Goal: Task Accomplishment & Management: Manage account settings

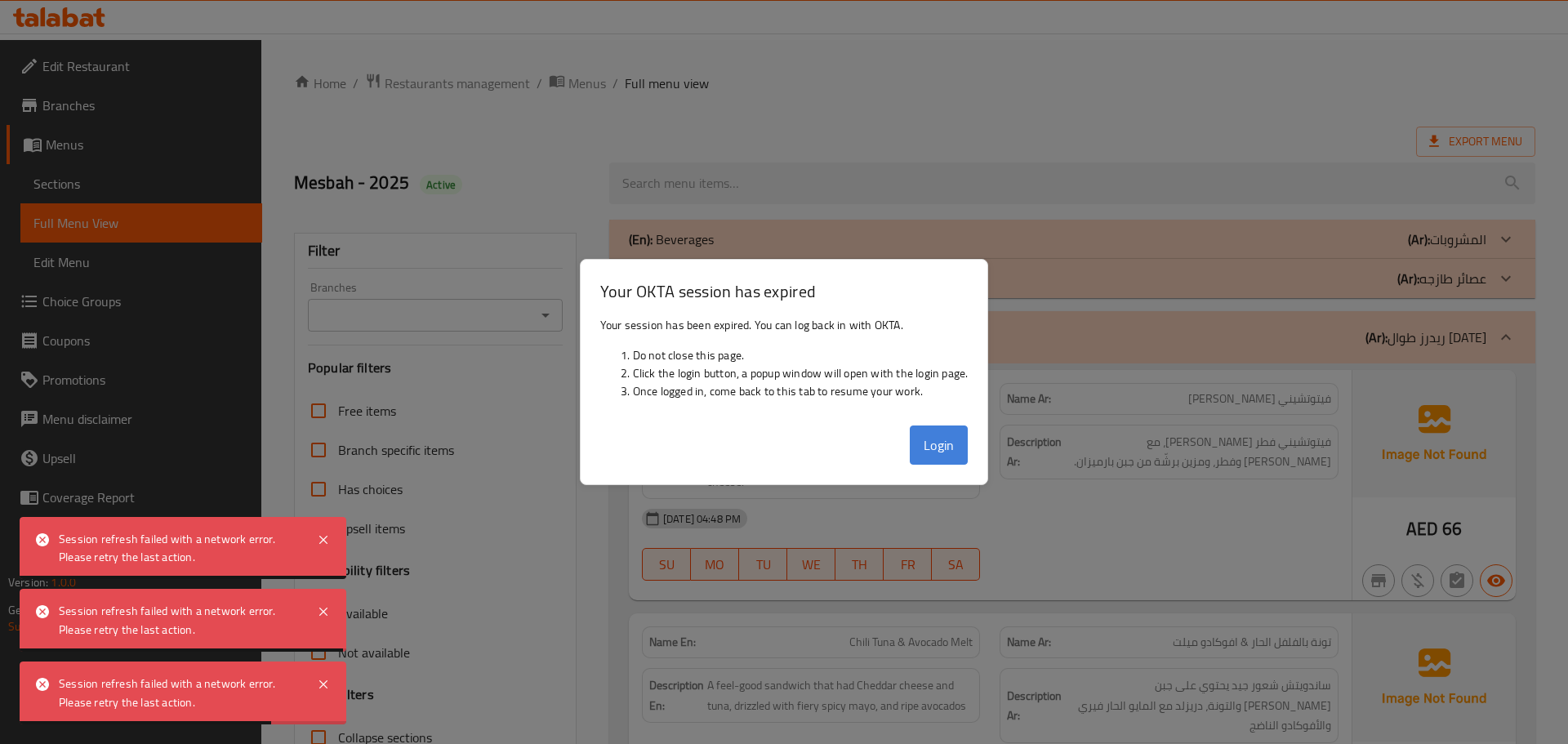
click at [935, 444] on button "Login" at bounding box center [939, 445] width 59 height 39
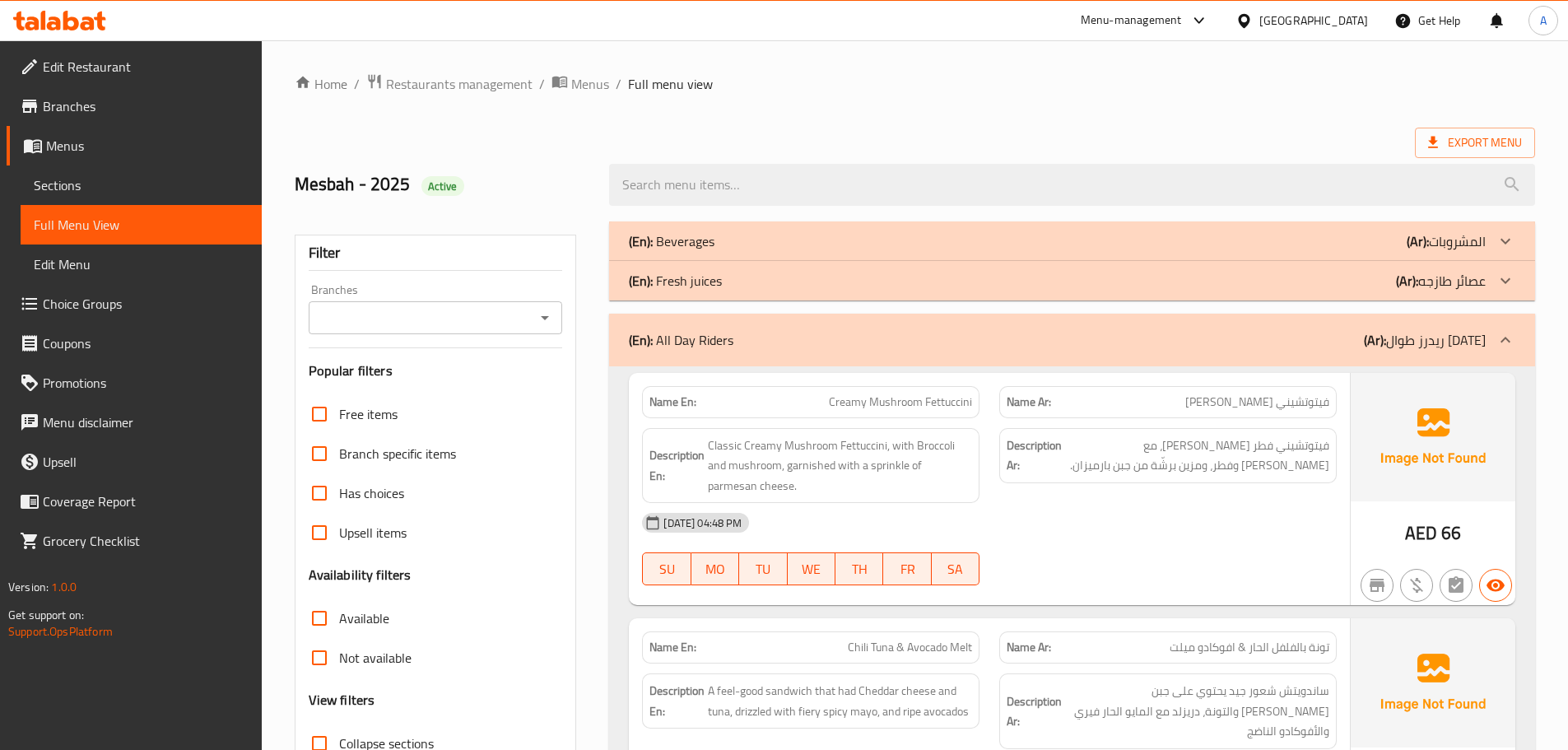
click at [609, 87] on ol "Home / Restaurants management / Menus / Full menu view" at bounding box center [915, 84] width 1240 height 21
click at [588, 79] on span "Menus" at bounding box center [590, 84] width 38 height 19
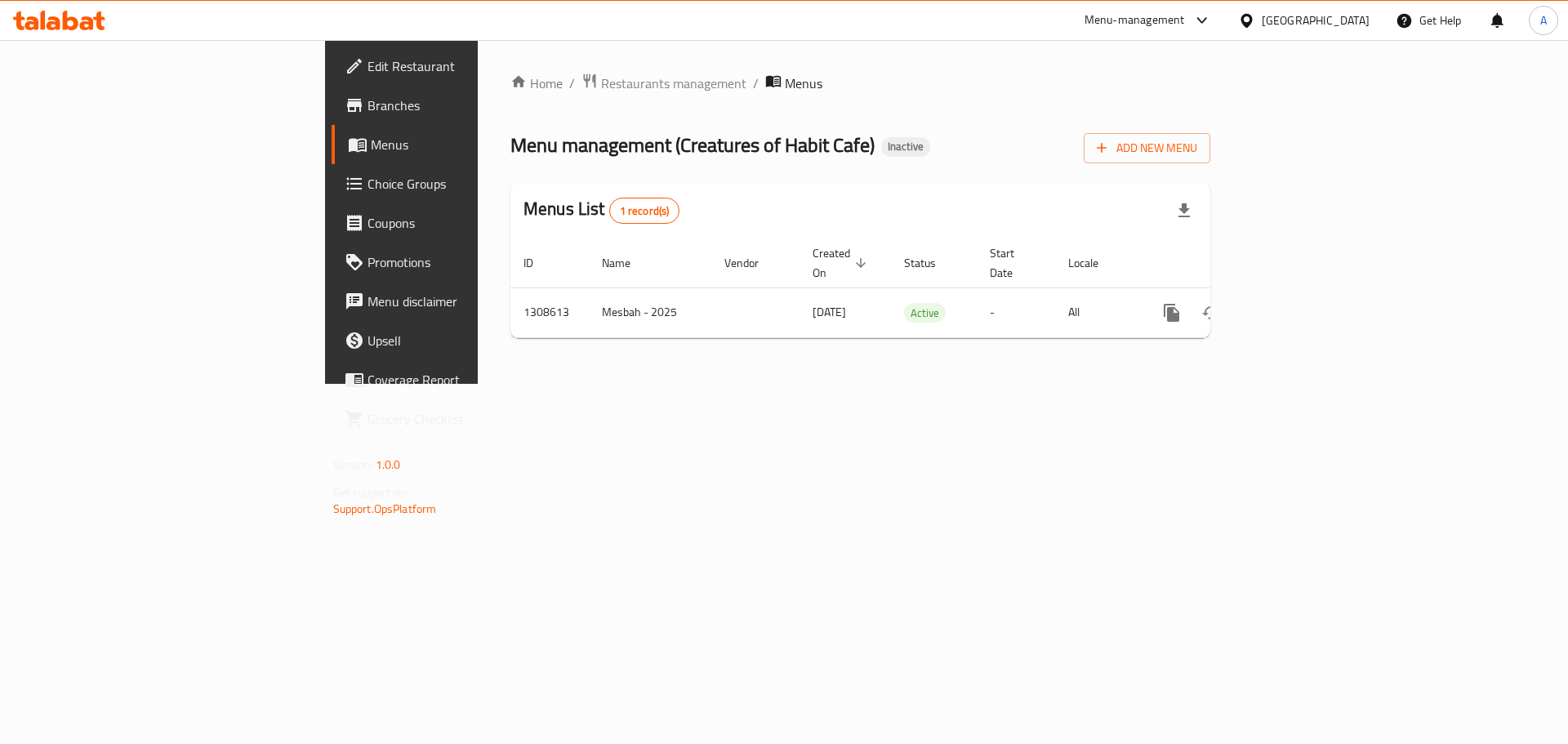
click at [1322, 19] on div "United Arab Emirates" at bounding box center [1315, 20] width 108 height 18
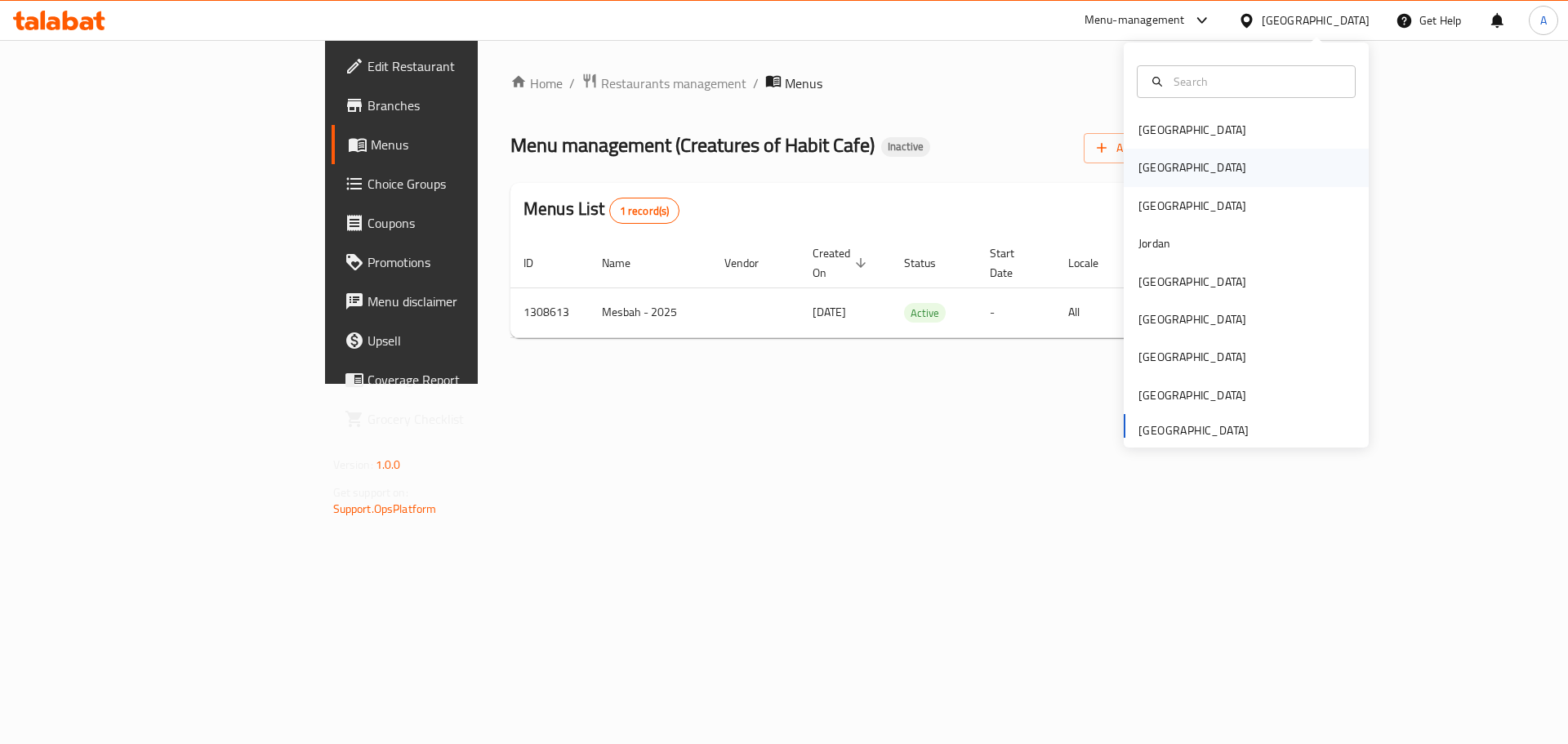
click at [1181, 163] on div "[GEOGRAPHIC_DATA]" at bounding box center [1247, 167] width 245 height 38
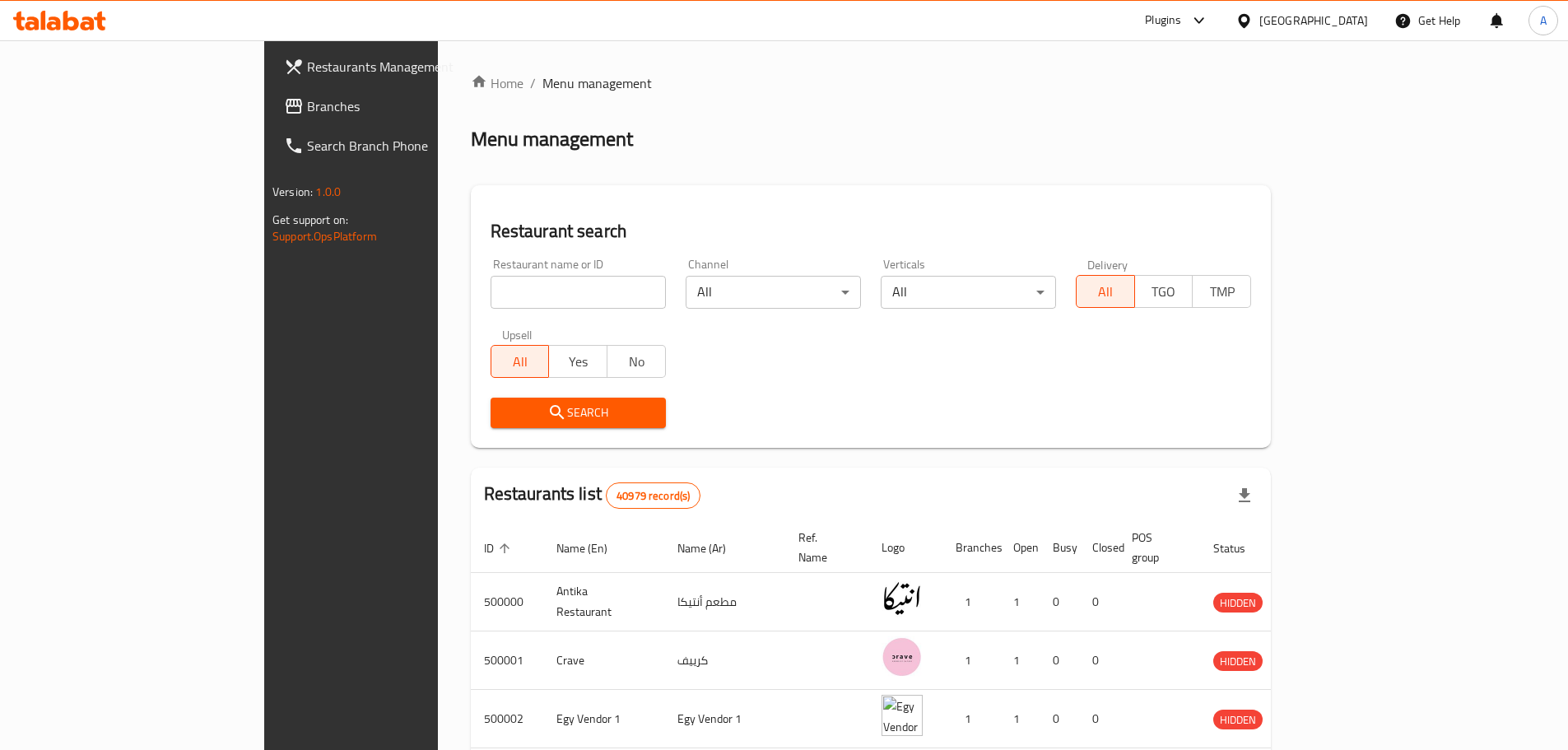
click at [471, 286] on div "Home / Menu management Menu management Restaurant search Restaurant name or ID …" at bounding box center [871, 630] width 800 height 1114
click at [491, 286] on input "search" at bounding box center [578, 292] width 176 height 33
paste input "Burger Factory"
type input "Burger Factory"
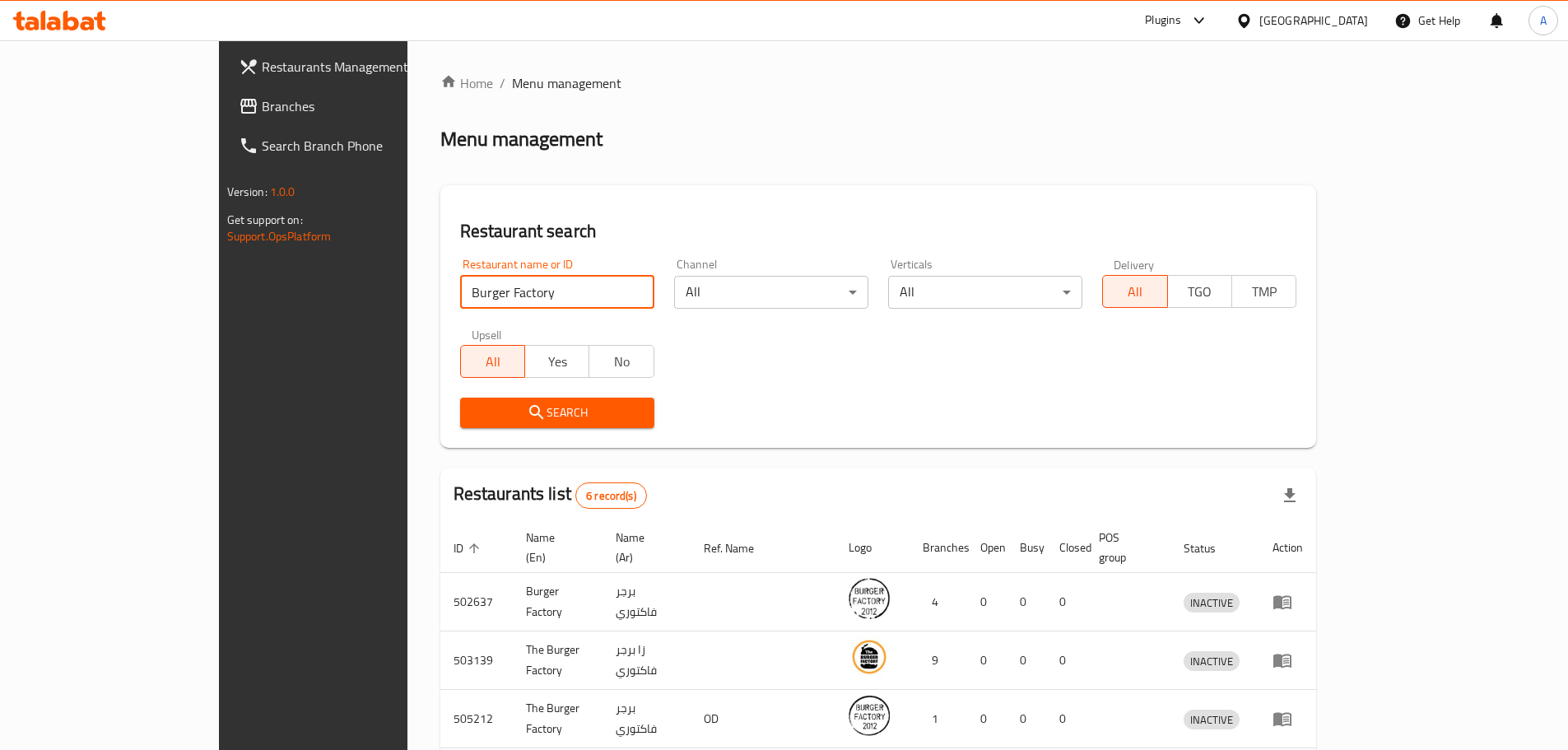
click at [261, 111] on span "Branches" at bounding box center [364, 106] width 206 height 19
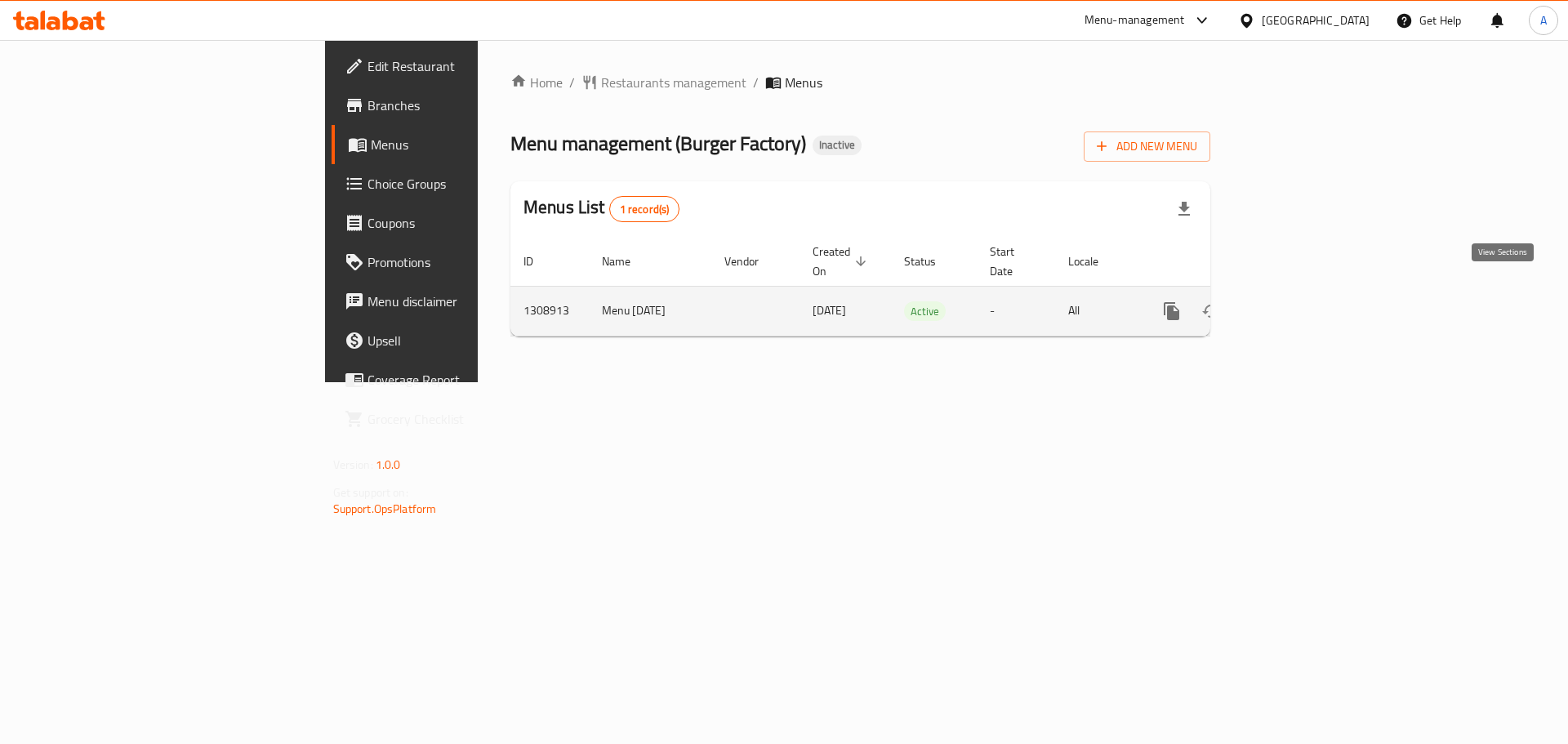
click at [1309, 292] on link "enhanced table" at bounding box center [1289, 311] width 39 height 39
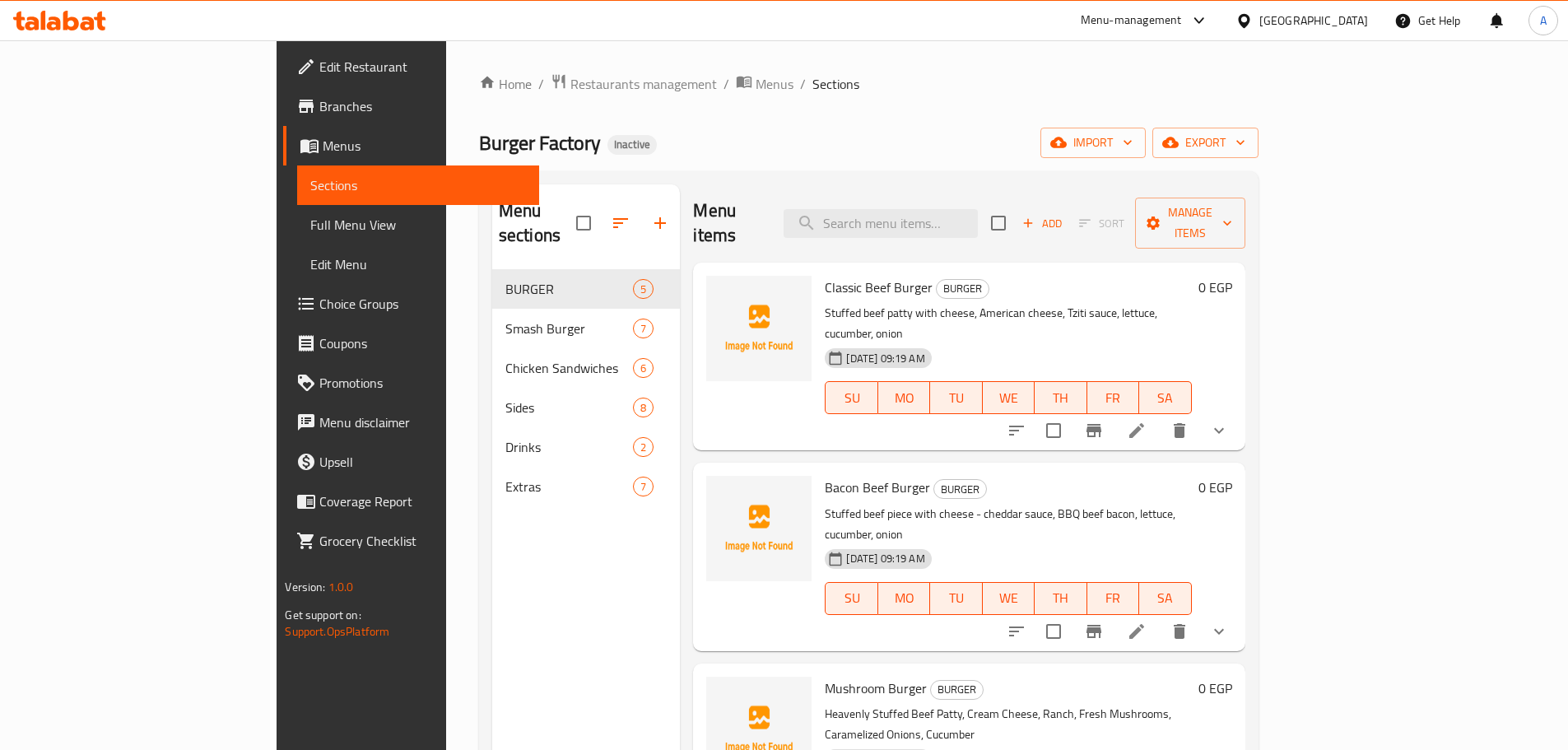
click at [310, 219] on span "Full Menu View" at bounding box center [417, 224] width 215 height 19
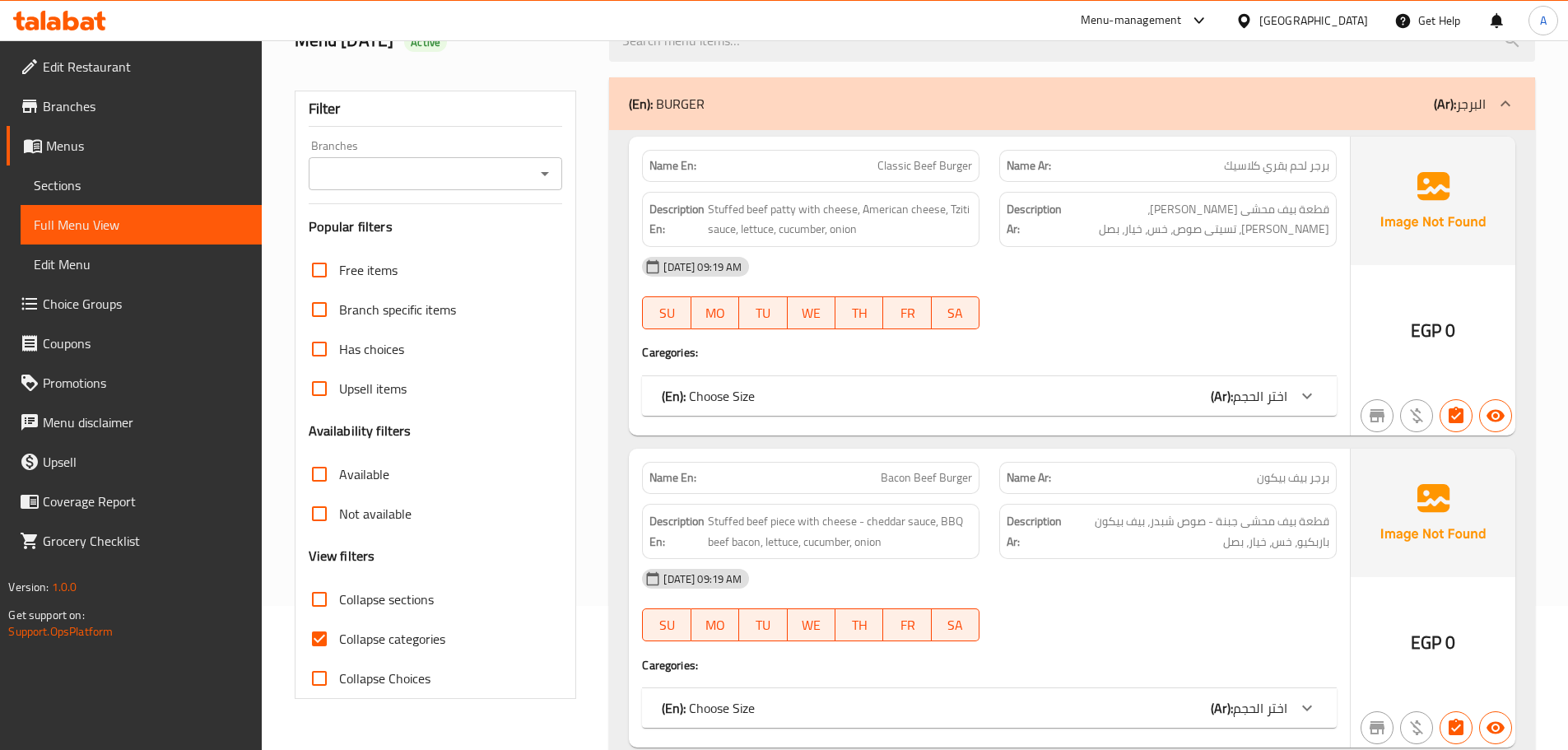
scroll to position [247, 0]
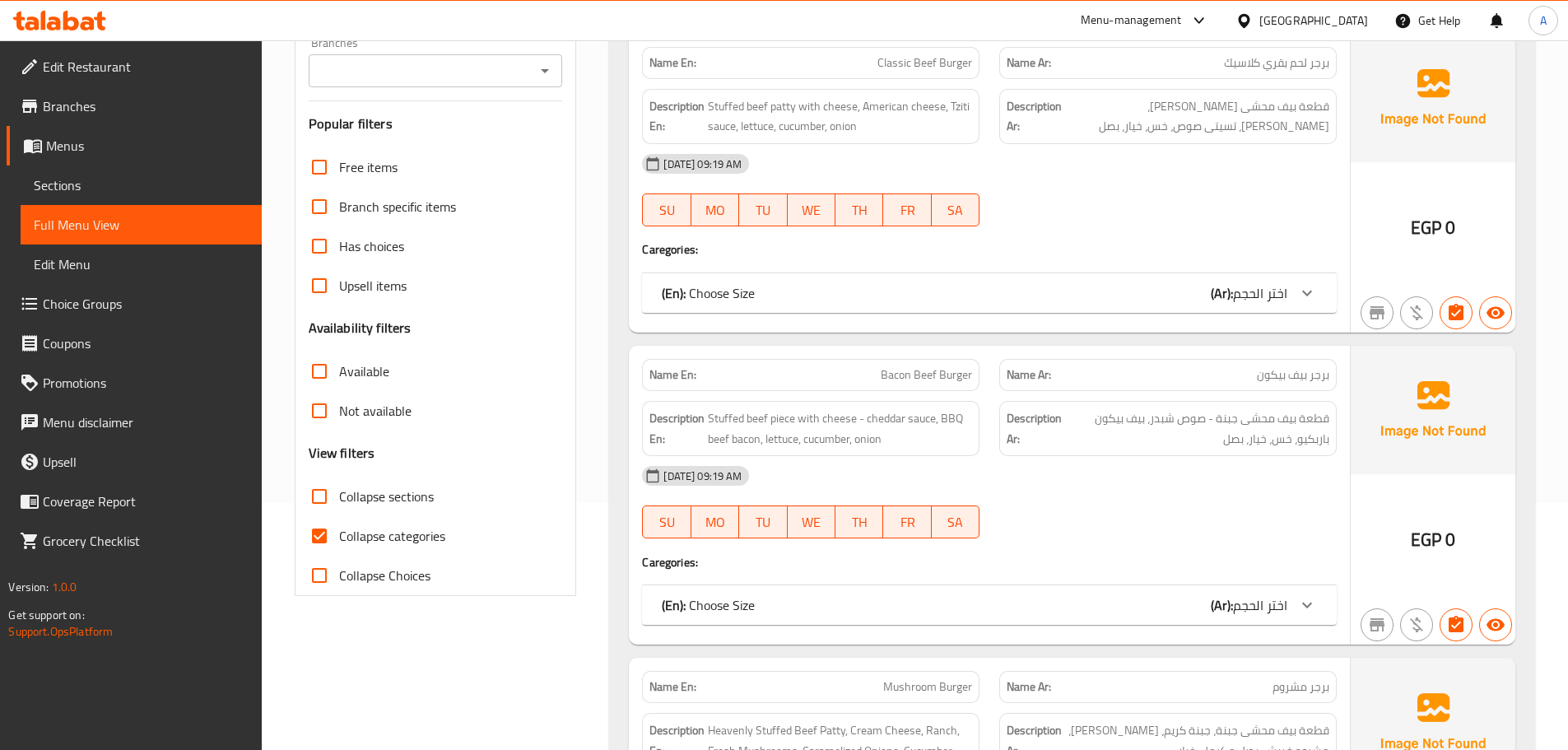
click at [366, 527] on span "Collapse categories" at bounding box center [392, 536] width 106 height 19
click at [339, 527] on input "Collapse categories" at bounding box center [319, 536] width 40 height 40
checkbox input "false"
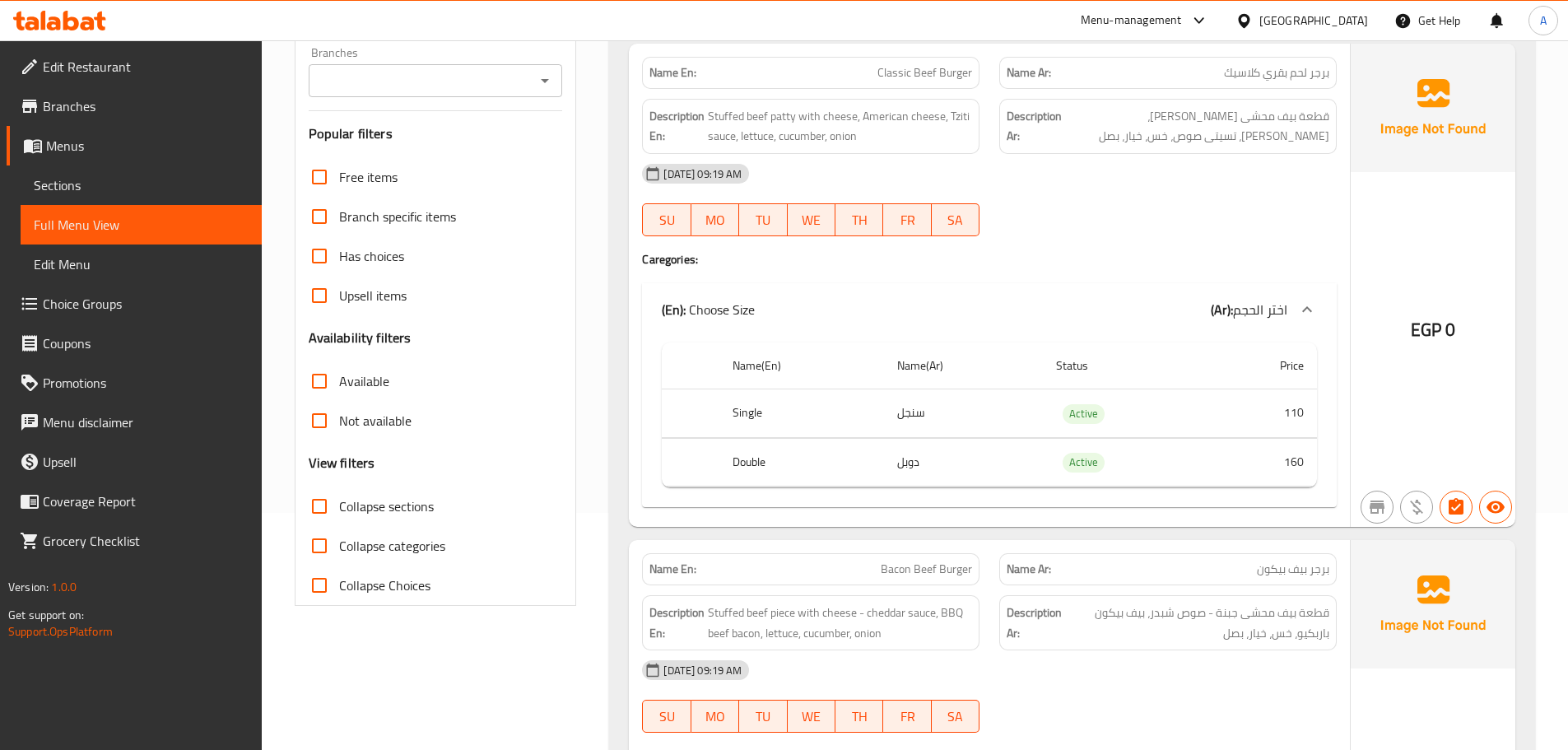
scroll to position [0, 0]
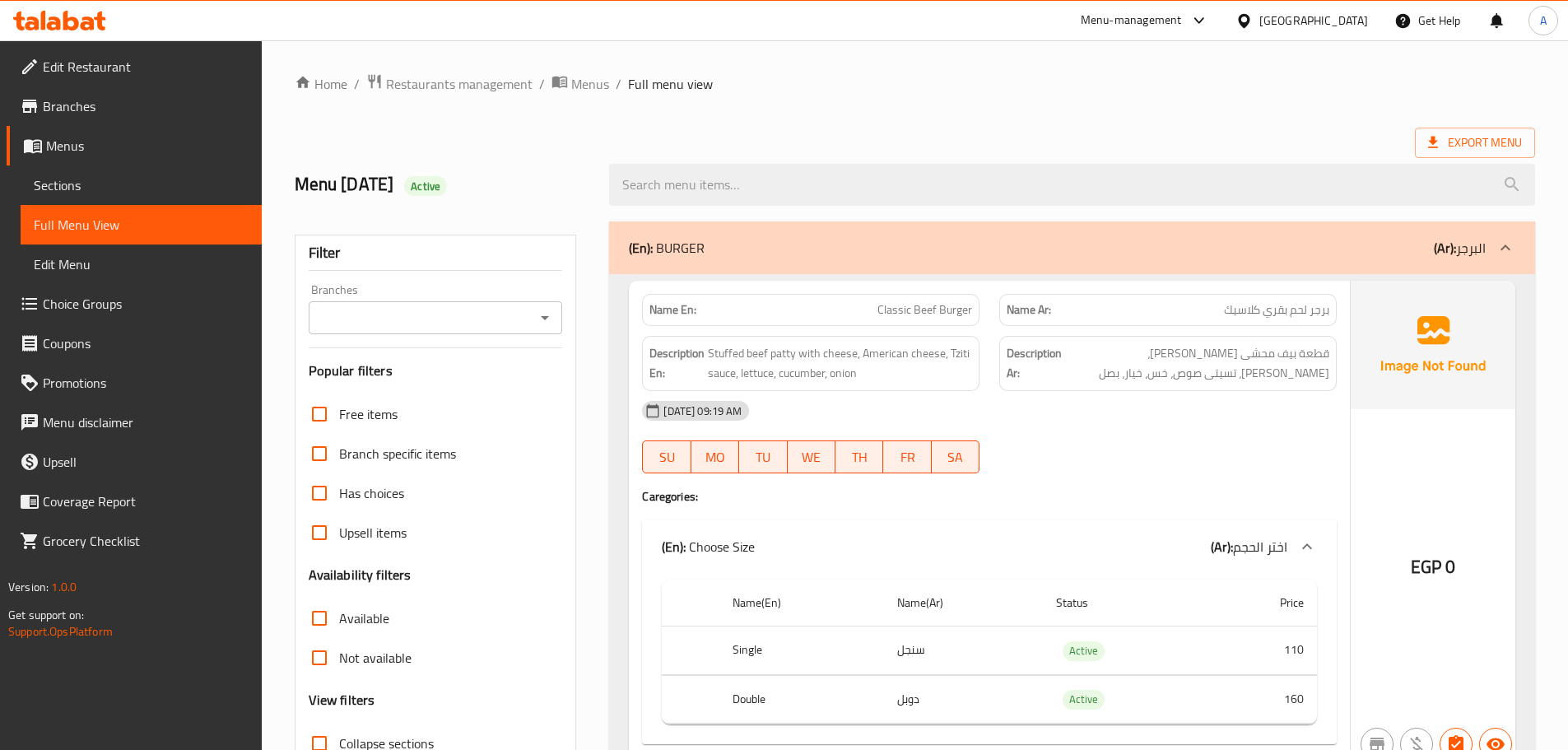
click at [1255, 443] on div "31-08-2025 09:19 AM SU MO TU WE TH FR SA" at bounding box center [989, 437] width 714 height 92
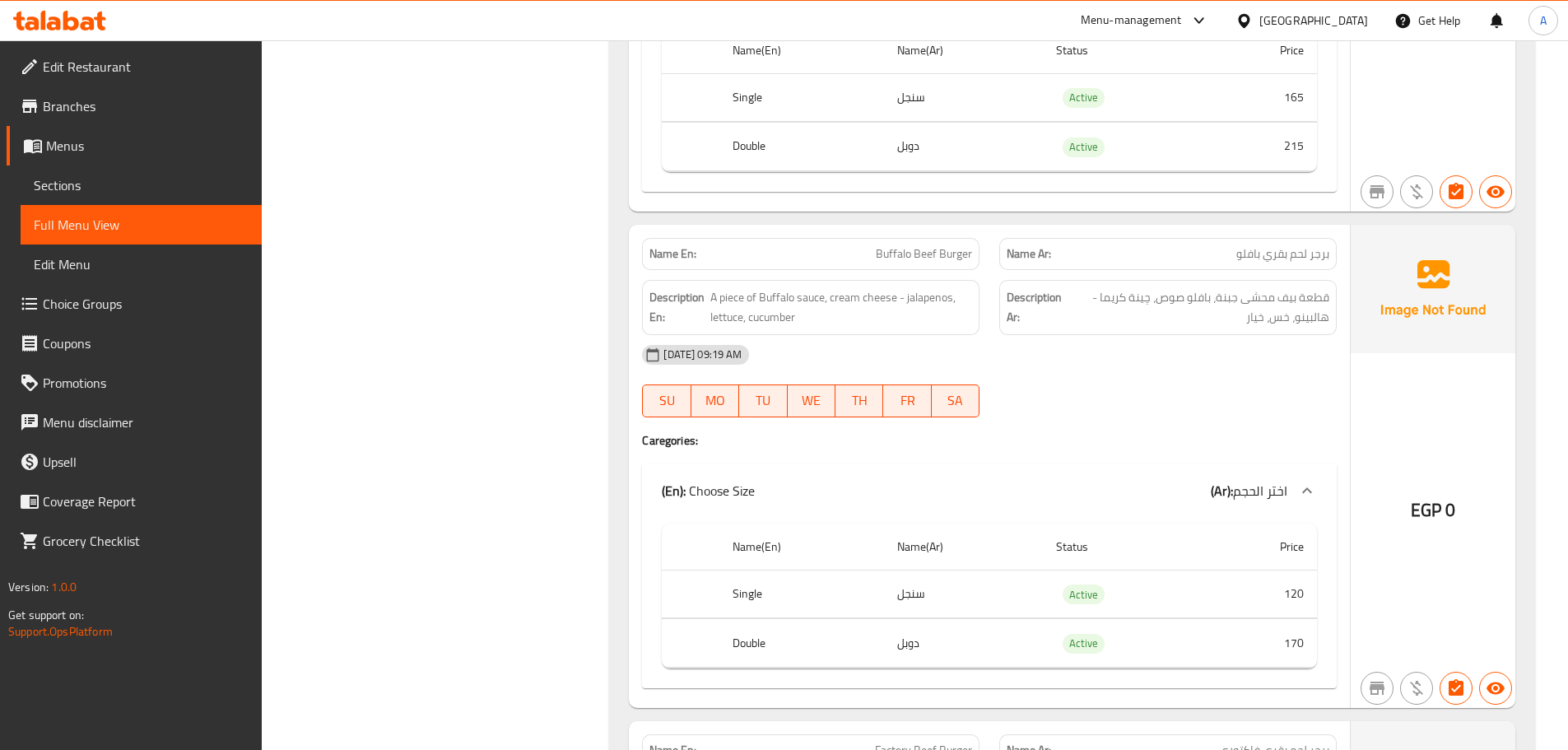
scroll to position [1564, 0]
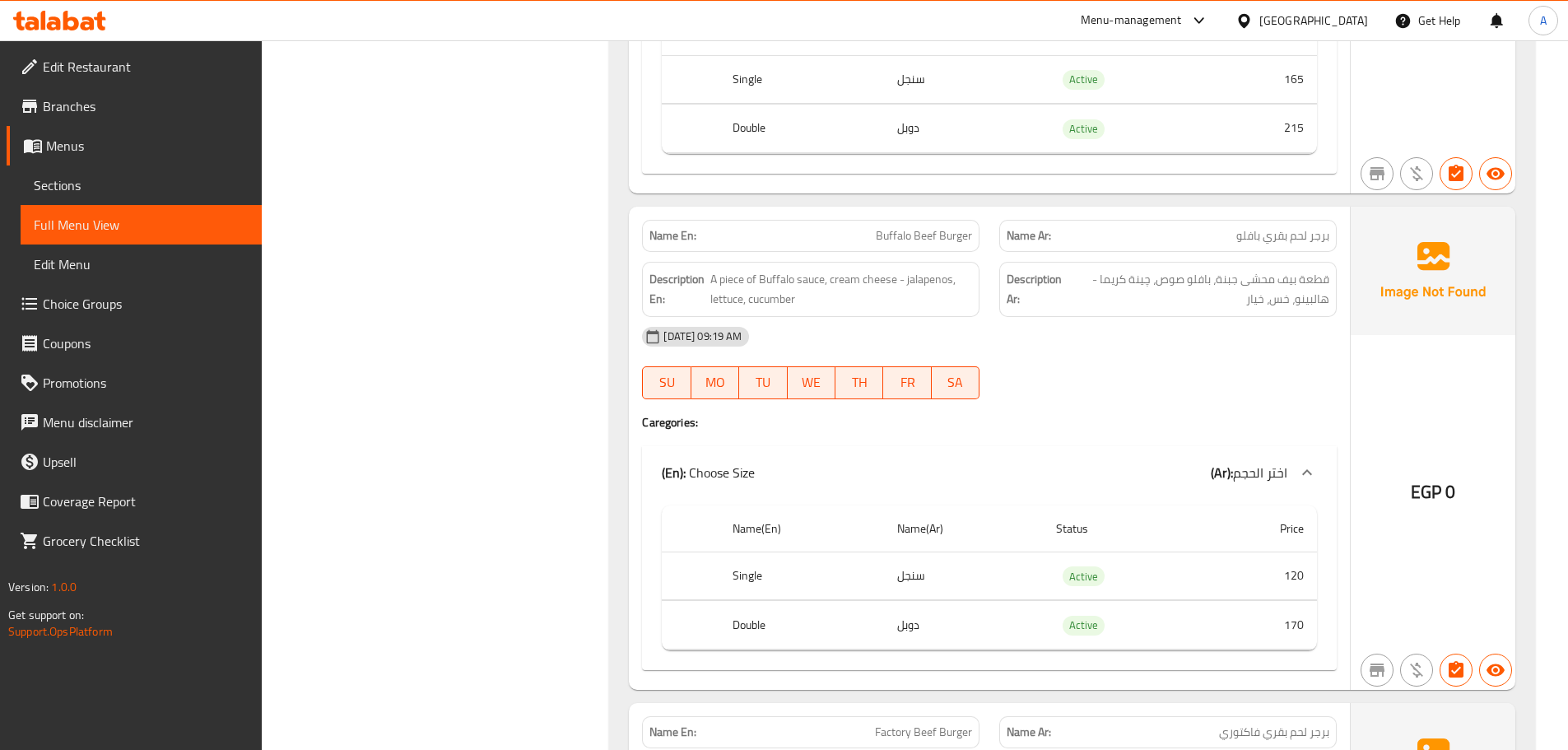
click at [1205, 298] on span "قطعة بيف محشى جبنة، بافلو صوص، چينة كريما - هالبينو، خس، خيار" at bounding box center [1198, 290] width 261 height 41
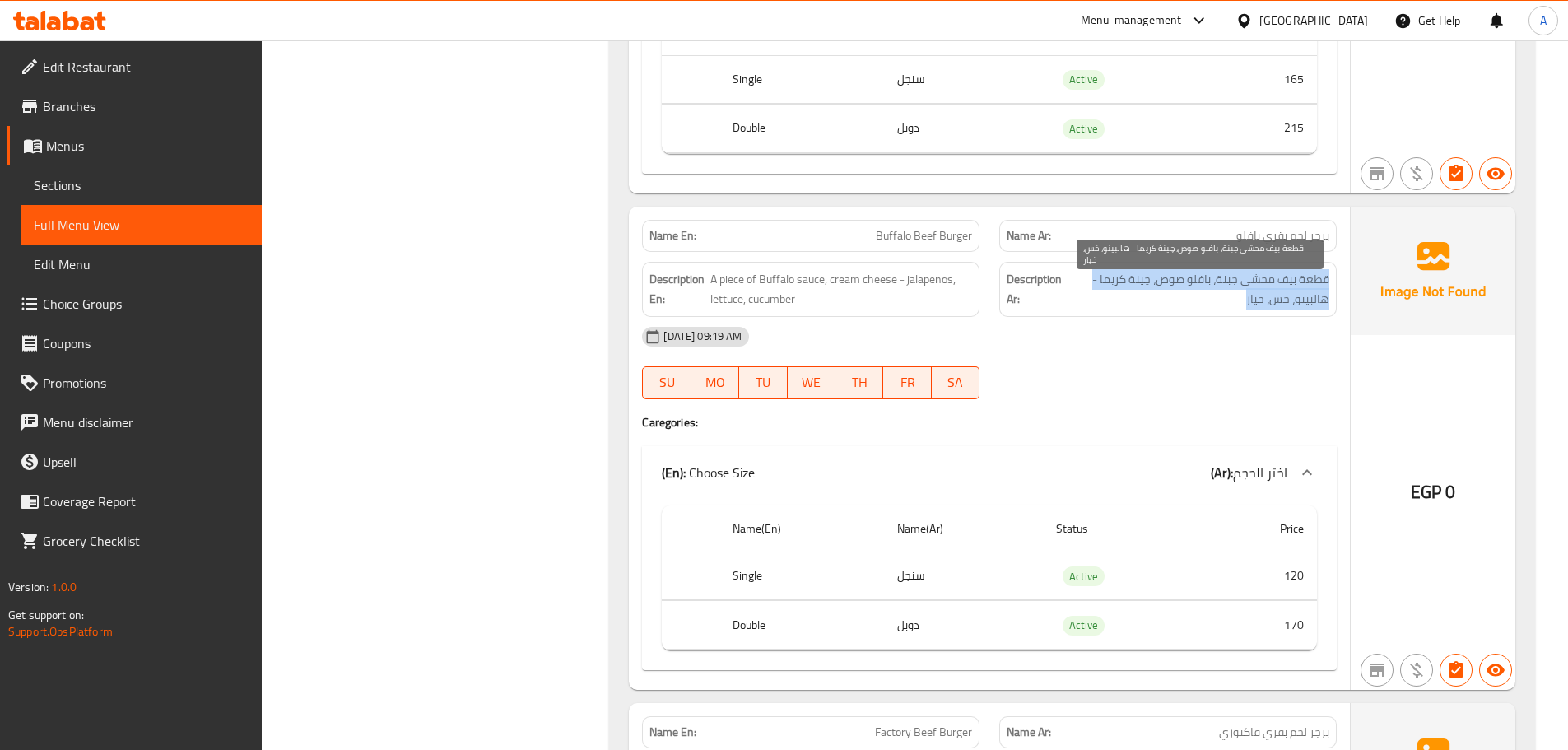
click at [1205, 298] on span "قطعة بيف محشى جبنة، بافلو صوص، چينة كريما - هالبينو، خس، خيار" at bounding box center [1198, 290] width 261 height 41
copy div "قطعة بيف محشى جبنة، بافلو صوص، چينة كريما - هالبينو، خس، خيار"
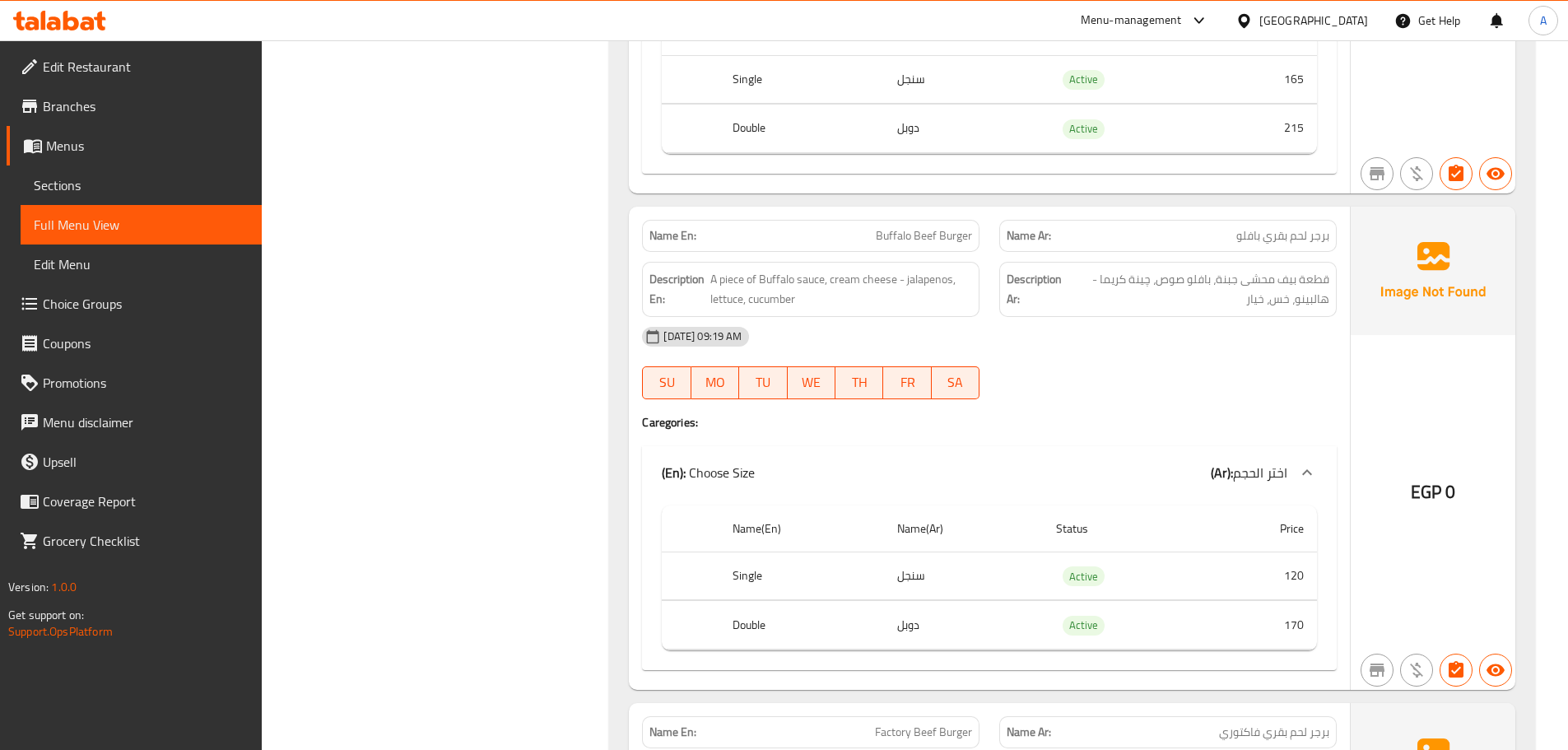
click at [942, 216] on div "Name En: Buffalo Beef Burger" at bounding box center [810, 236] width 358 height 52
click at [924, 245] on span "Buffalo Beef Burger" at bounding box center [923, 236] width 96 height 18
copy span "Buffalo Beef Burger"
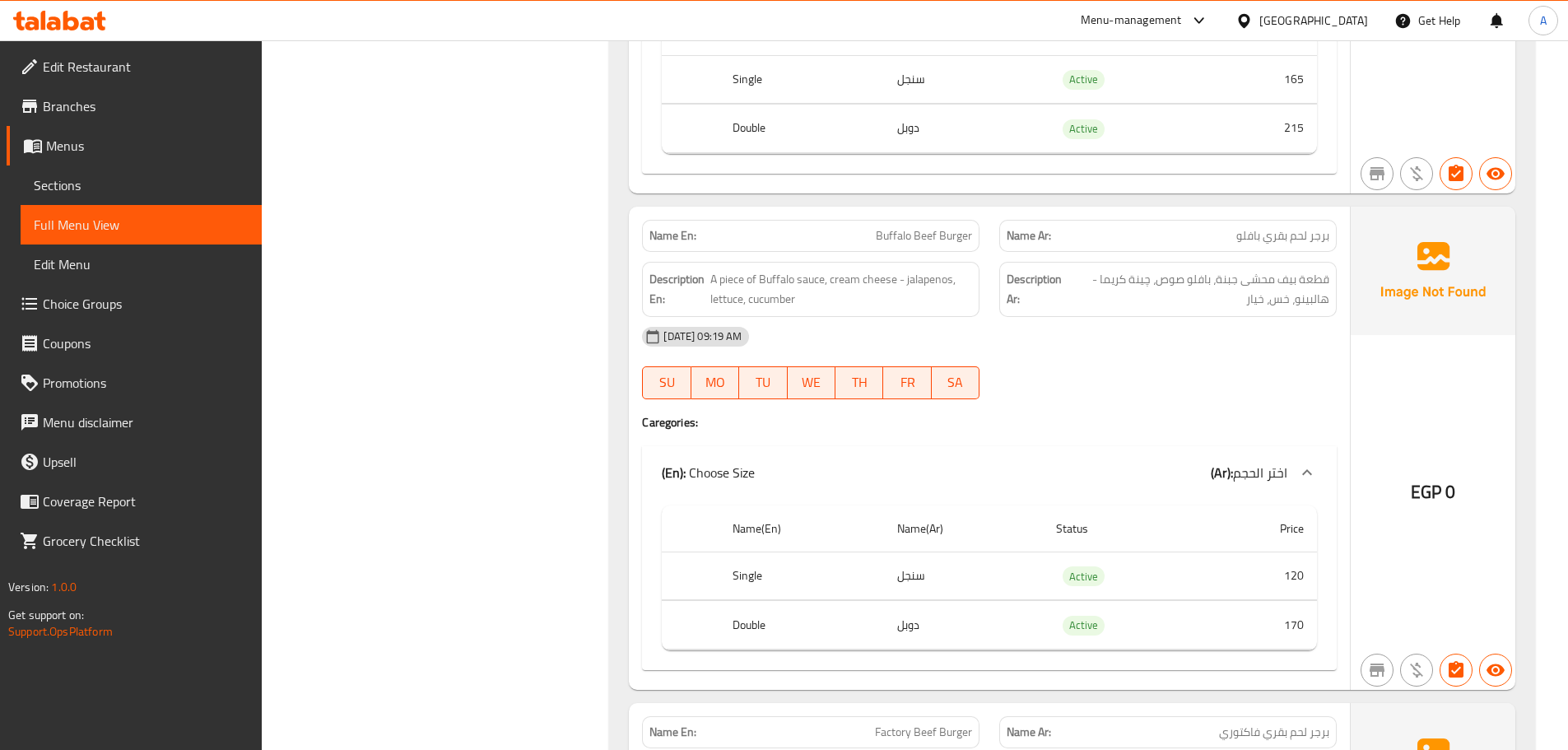
click at [1113, 263] on div "Description Ar: قطعة بيف محشى جبنة، بافلو صوص، چينة كريما - هالبينو، خس، خيار" at bounding box center [1168, 289] width 337 height 55
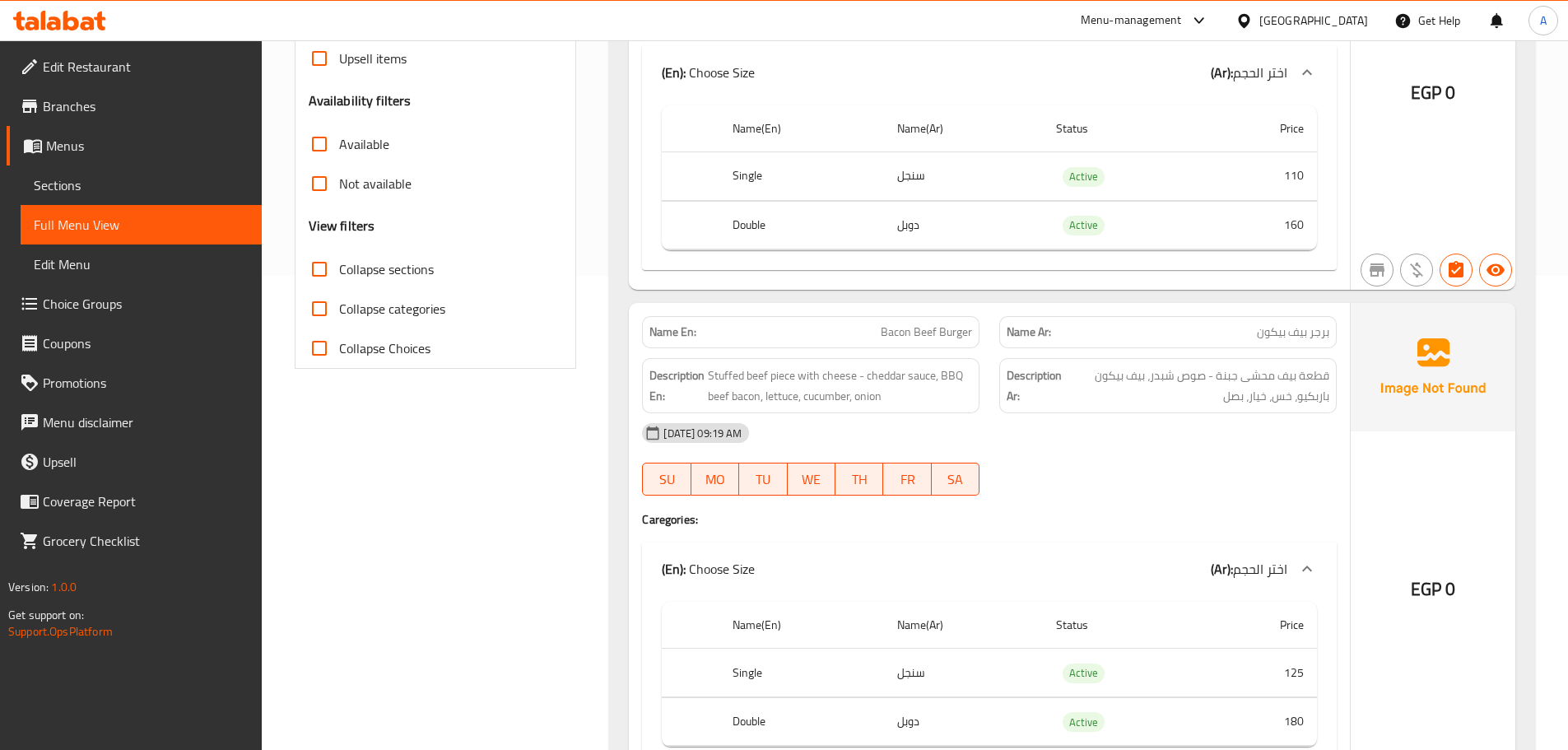
scroll to position [0, 0]
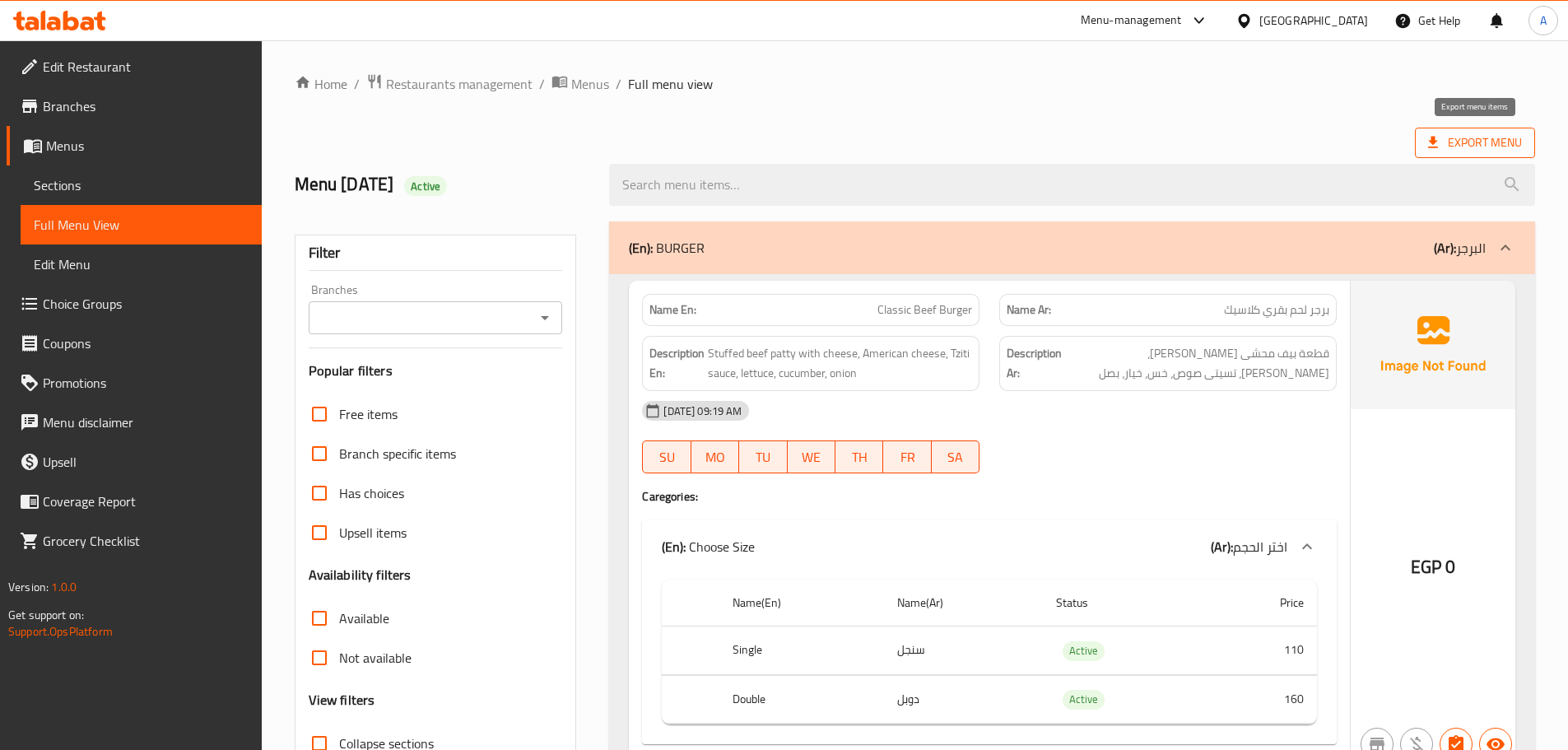
click at [1465, 152] on span "Export Menu" at bounding box center [1475, 142] width 94 height 20
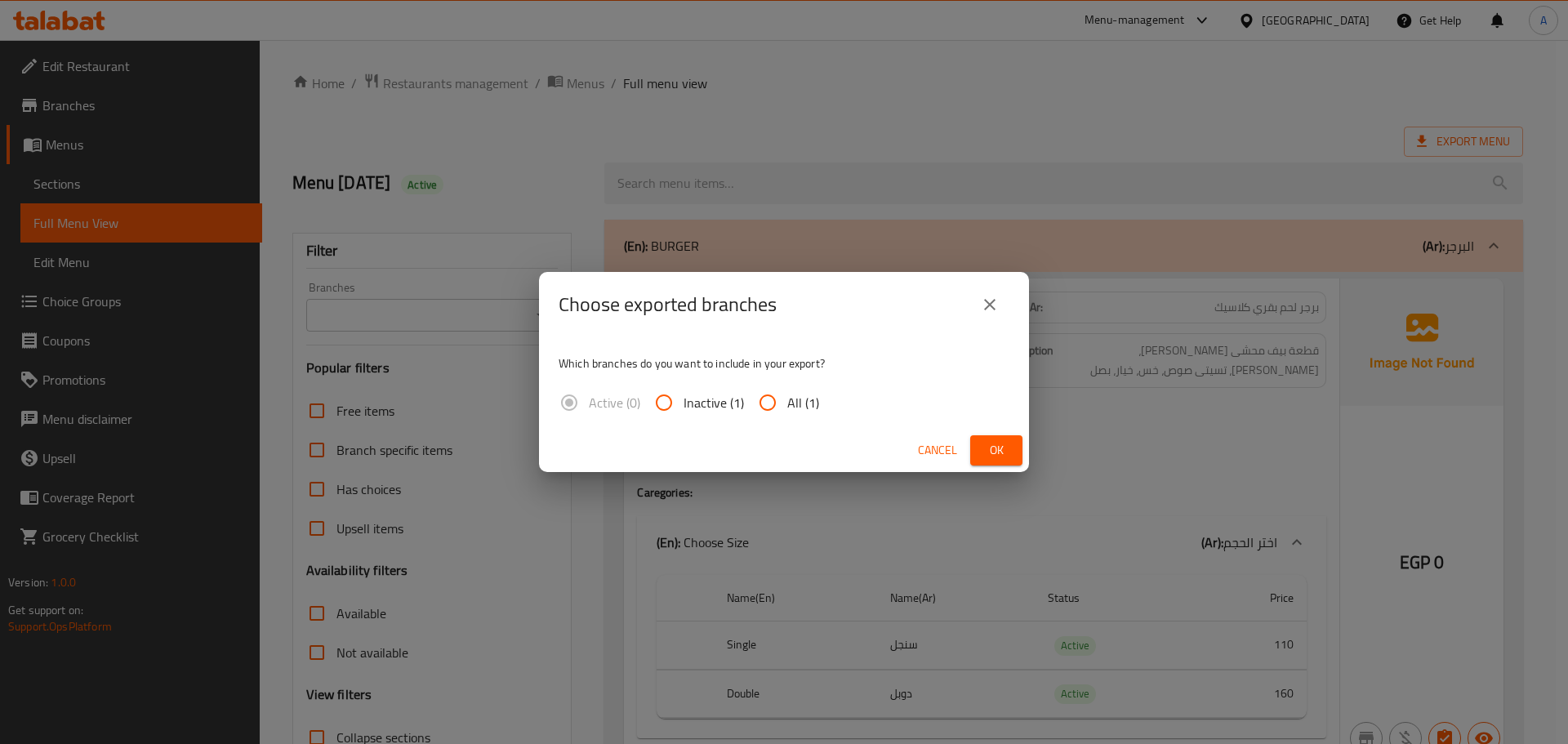
click at [764, 409] on input "All (1)" at bounding box center [767, 402] width 39 height 39
radio input "true"
click at [936, 447] on span "Cancel" at bounding box center [937, 450] width 39 height 20
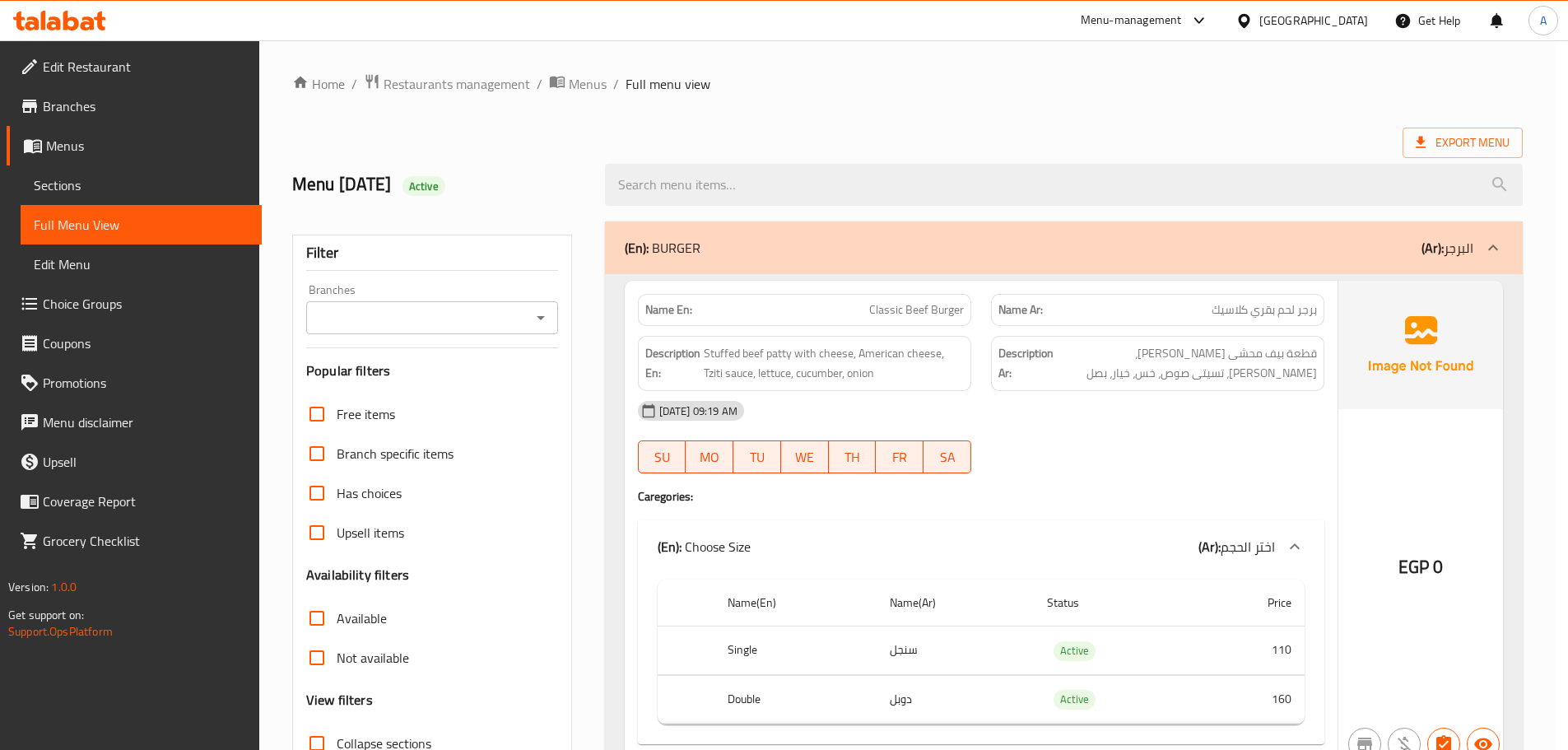
click at [784, 232] on div "(En): BURGER (Ar): البرجر" at bounding box center [1063, 248] width 917 height 53
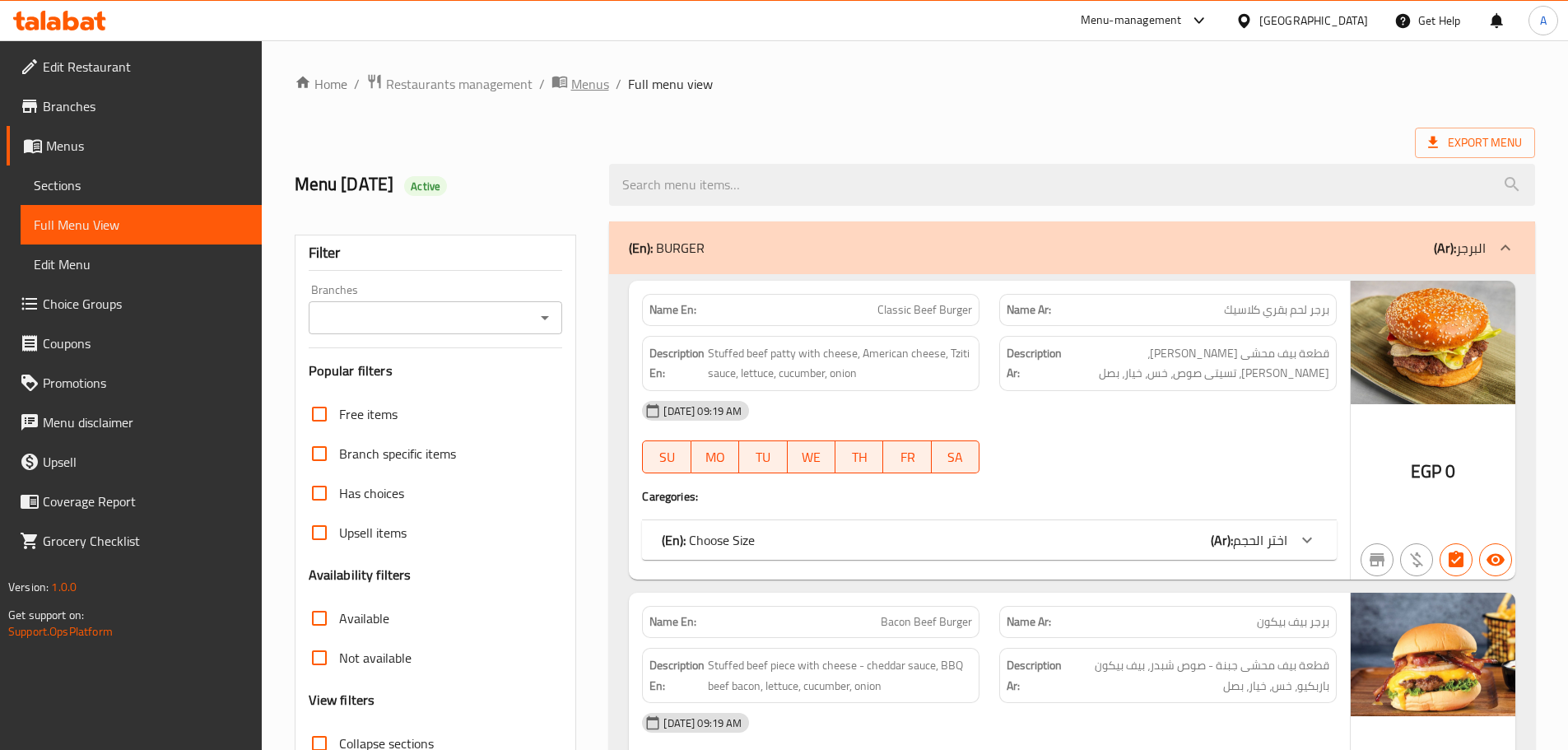
click at [568, 79] on span "breadcrumb" at bounding box center [562, 84] width 19 height 21
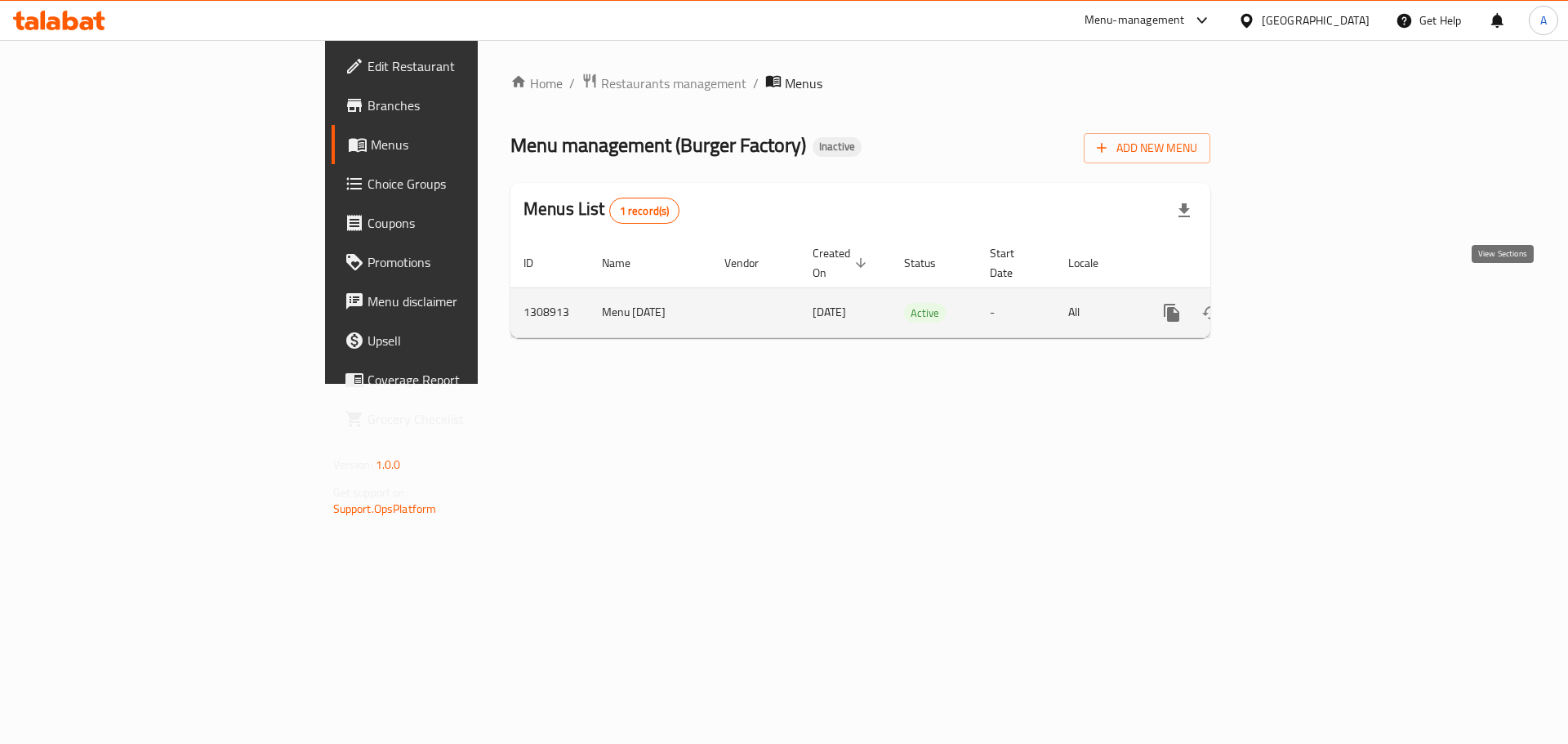
click at [1299, 303] on icon "enhanced table" at bounding box center [1289, 313] width 19 height 19
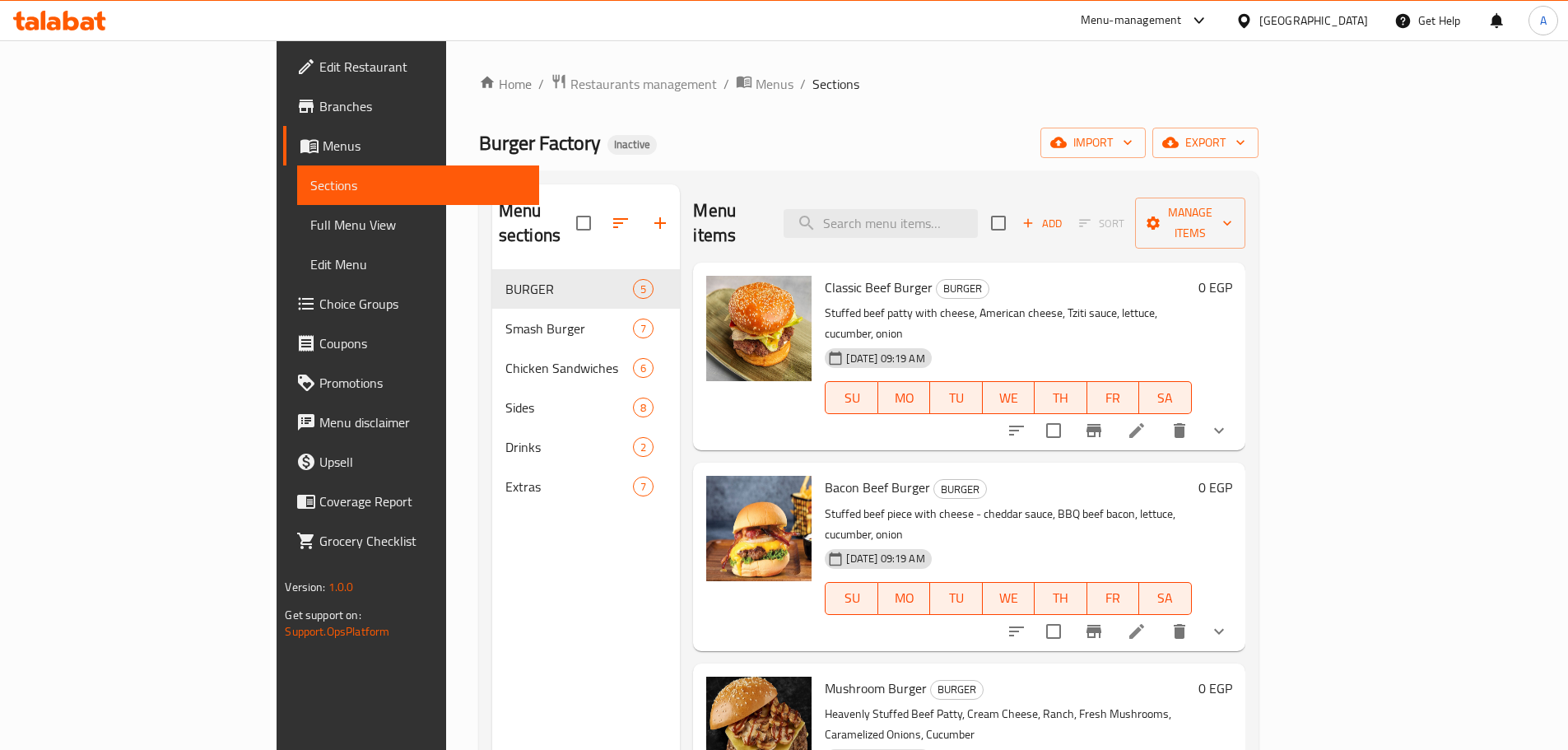
click at [1135, 469] on div "Bacon Beef Burger BURGER Stuffed beef piece with cheese - cheddar sauce, BBQ be…" at bounding box center [1008, 557] width 380 height 175
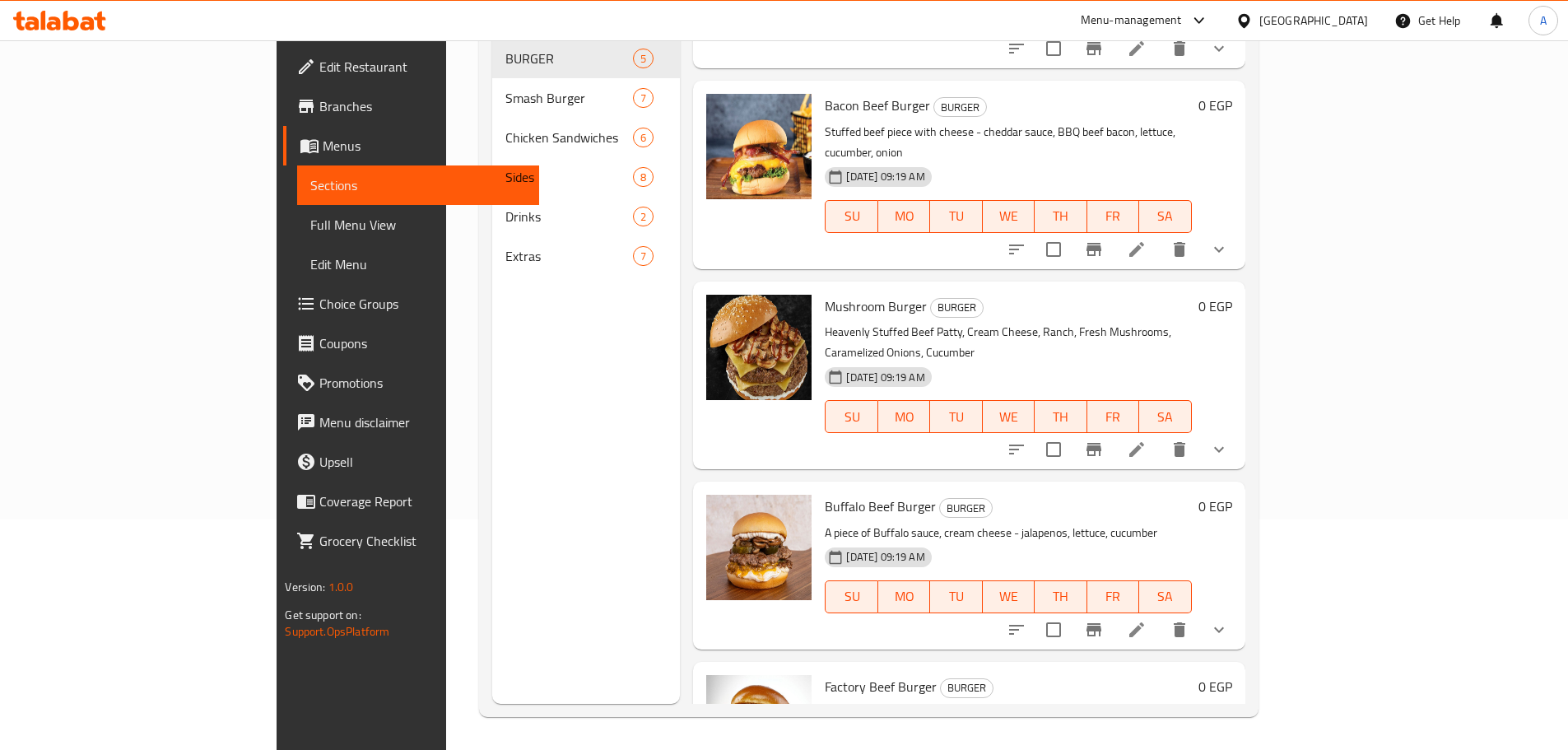
scroll to position [164, 0]
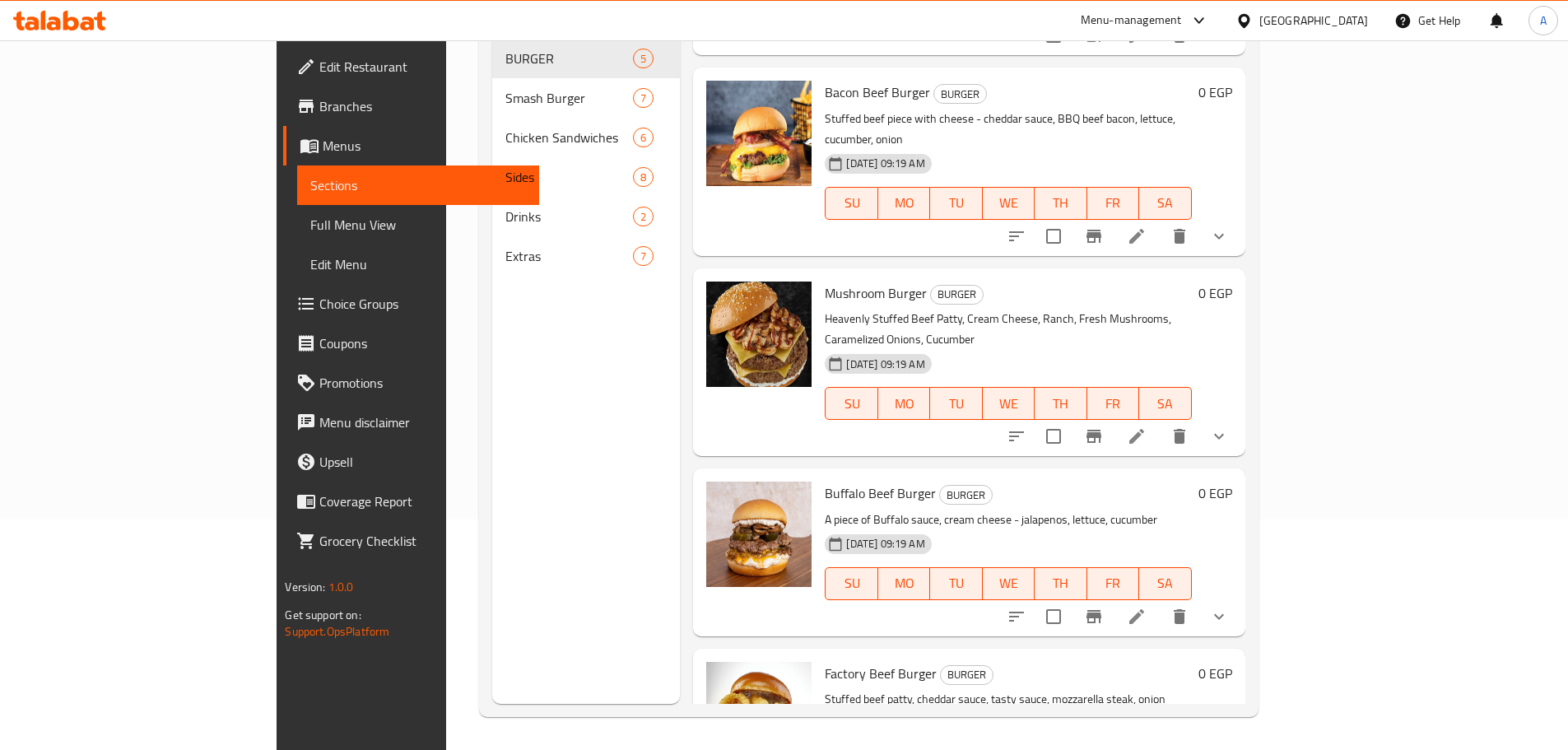
click at [1144, 610] on icon at bounding box center [1136, 617] width 15 height 15
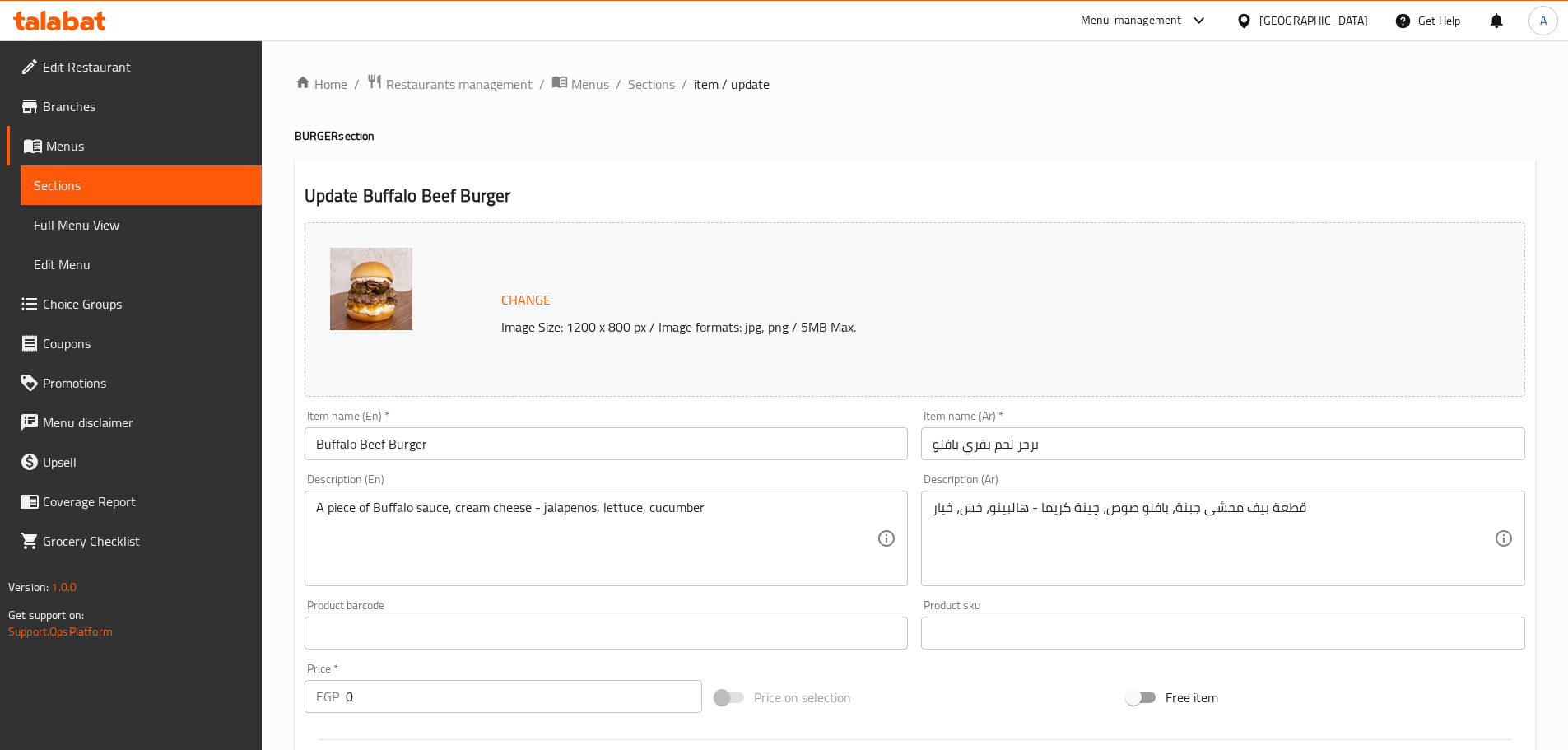
click at [665, 492] on div "A piece of Buffalo sauce, cream cheese - jalapenos, lettuce, cucumber Descripti…" at bounding box center [607, 539] width 604 height 95
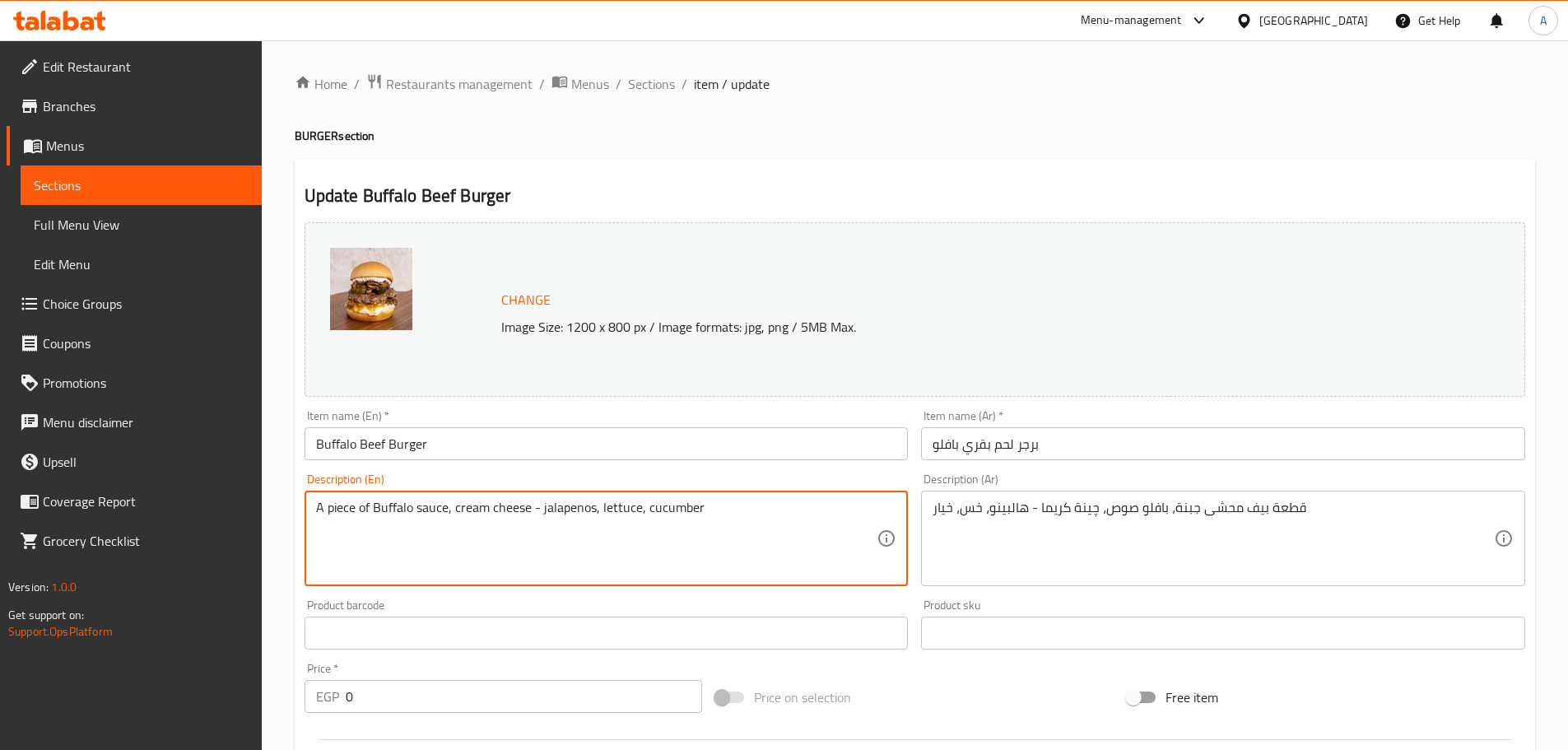
paste textarea "Beef patty stuffed with cheese, buffalo sauce, cream cheese, jalapenos, lettuce…"
type textarea "Beef patty stuffed with cheese, buffalo sauce, cream cheese, jalapenos, lettuce…"
click at [560, 454] on input "Buffalo Beef Burger" at bounding box center [607, 443] width 604 height 33
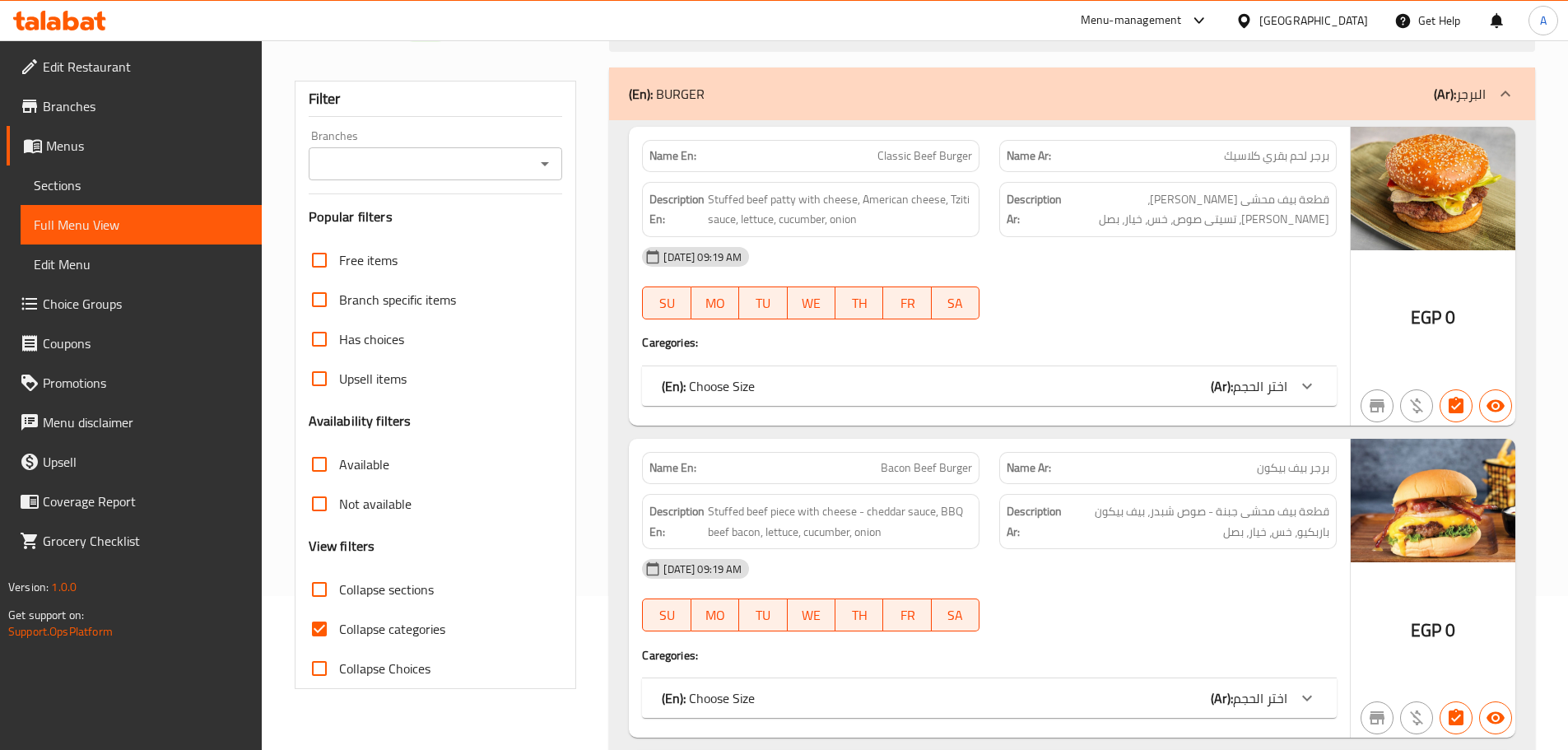
scroll to position [330, 0]
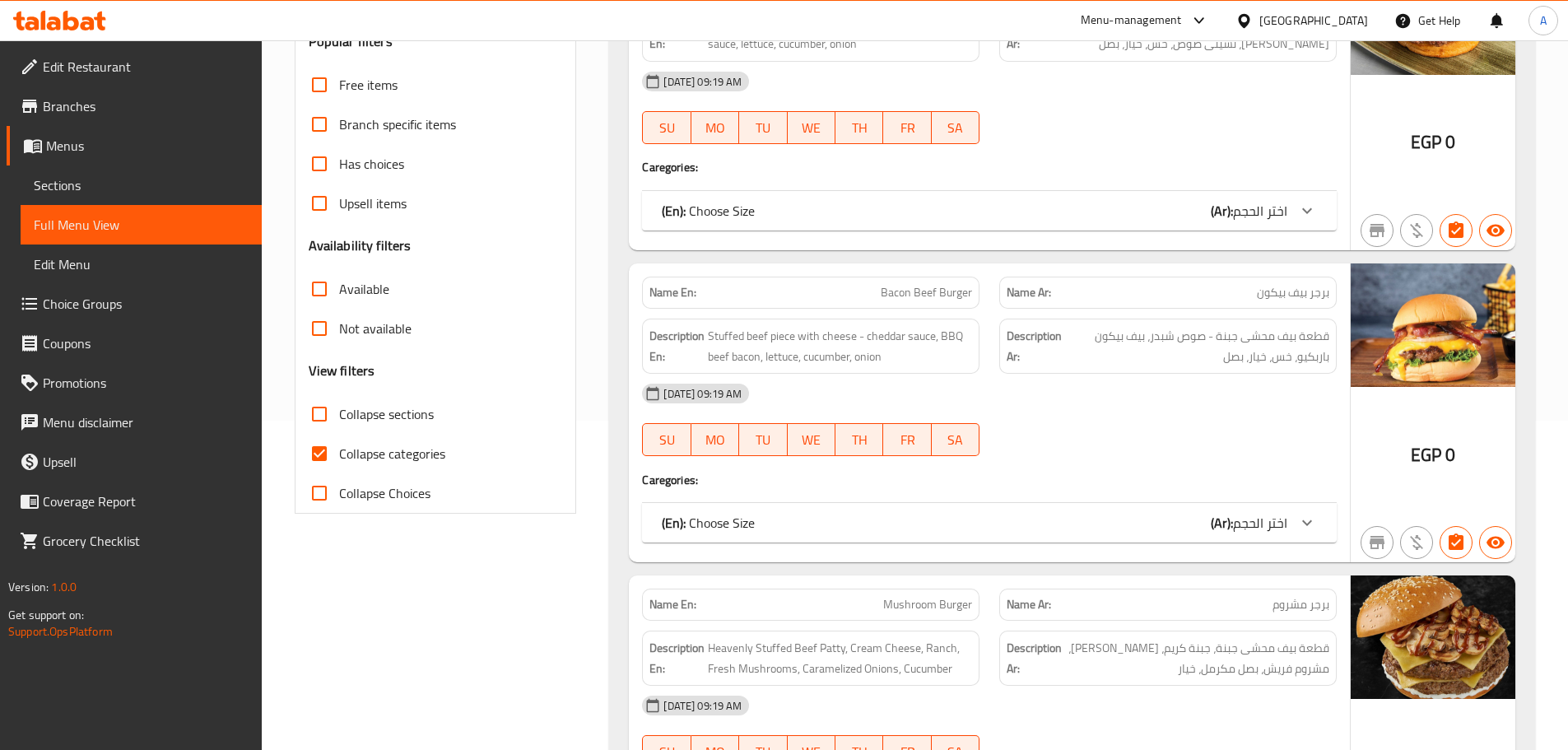
click at [336, 451] on input "Collapse categories" at bounding box center [319, 453] width 40 height 40
checkbox input "false"
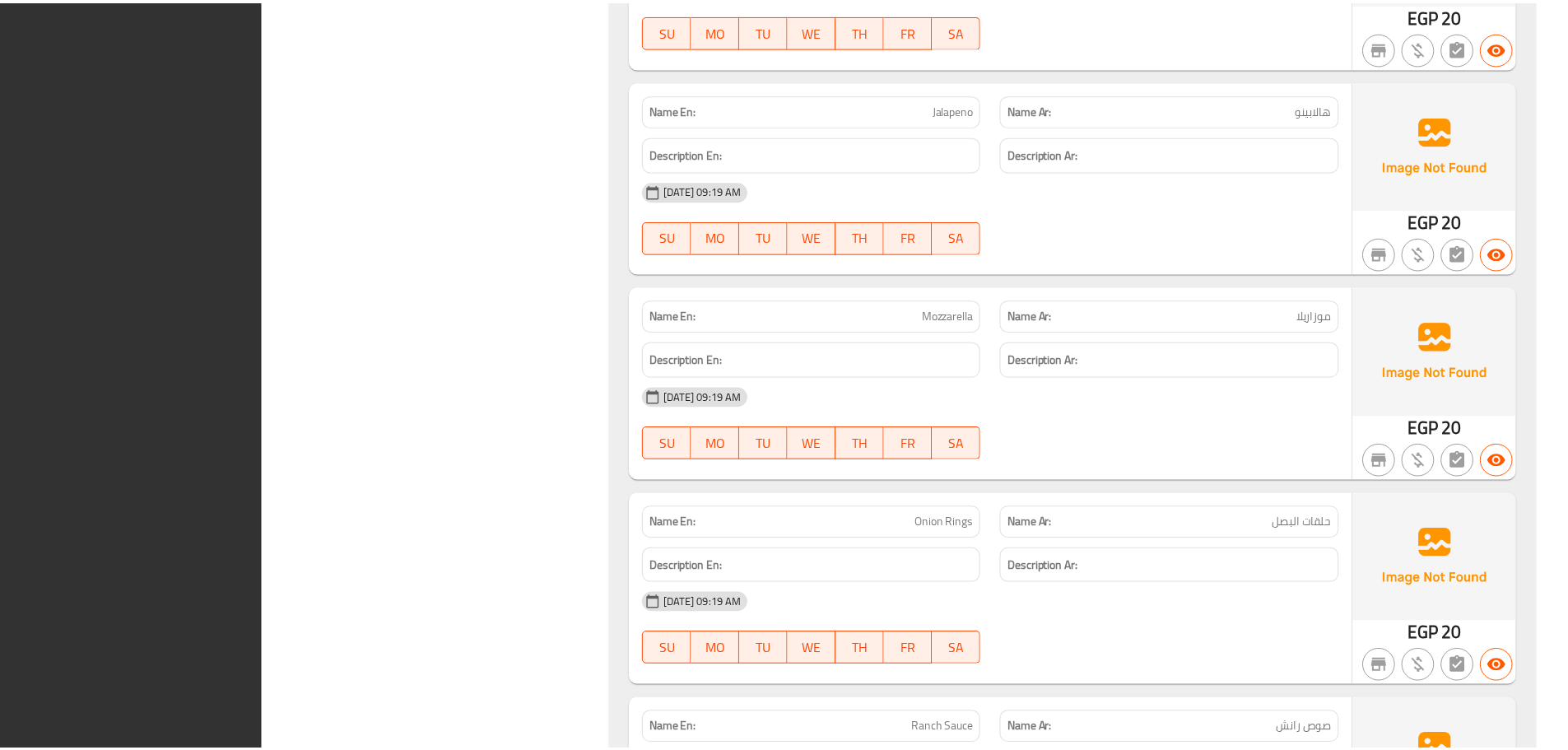
scroll to position [11902, 0]
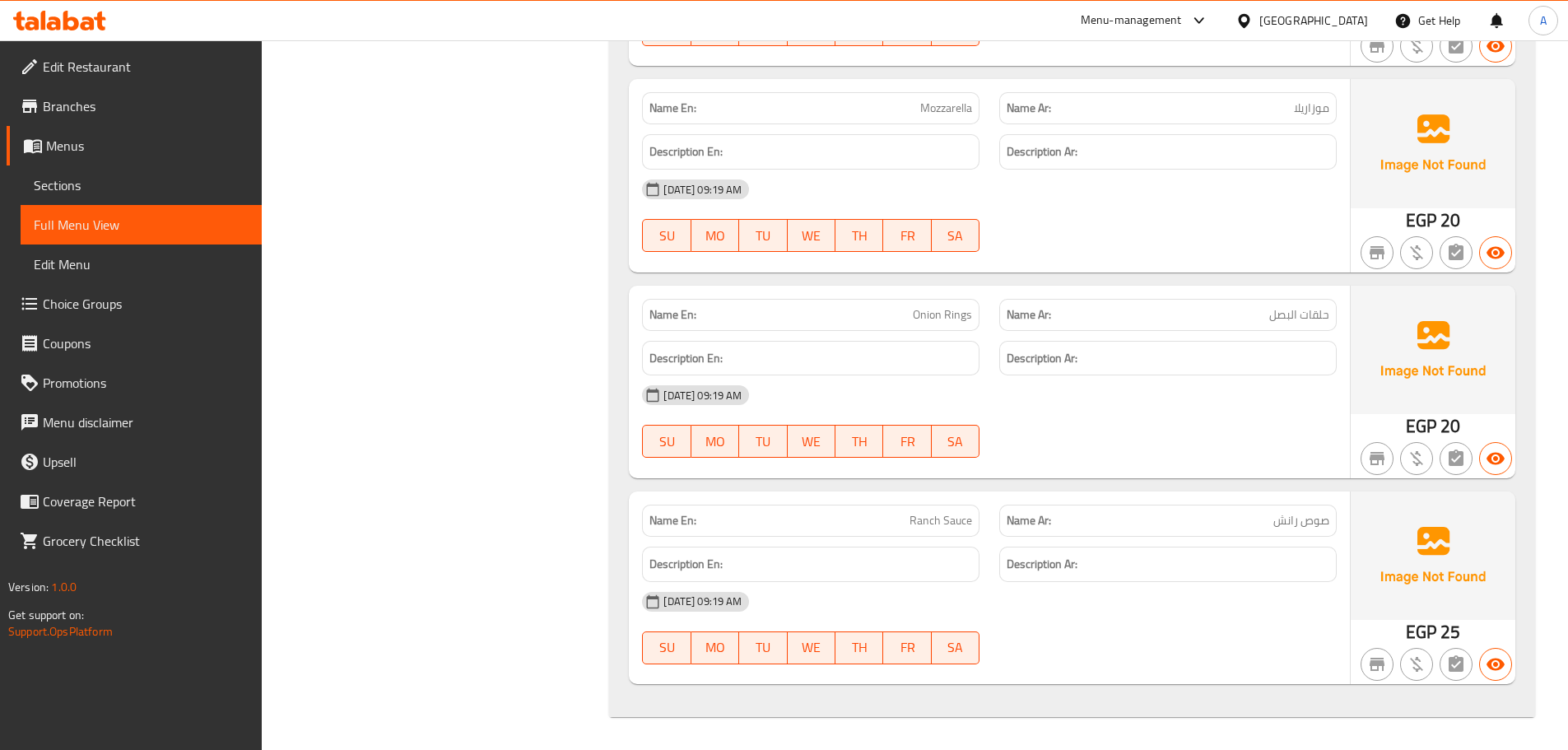
drag, startPoint x: 1022, startPoint y: 657, endPoint x: 1022, endPoint y: 509, distance: 148.0
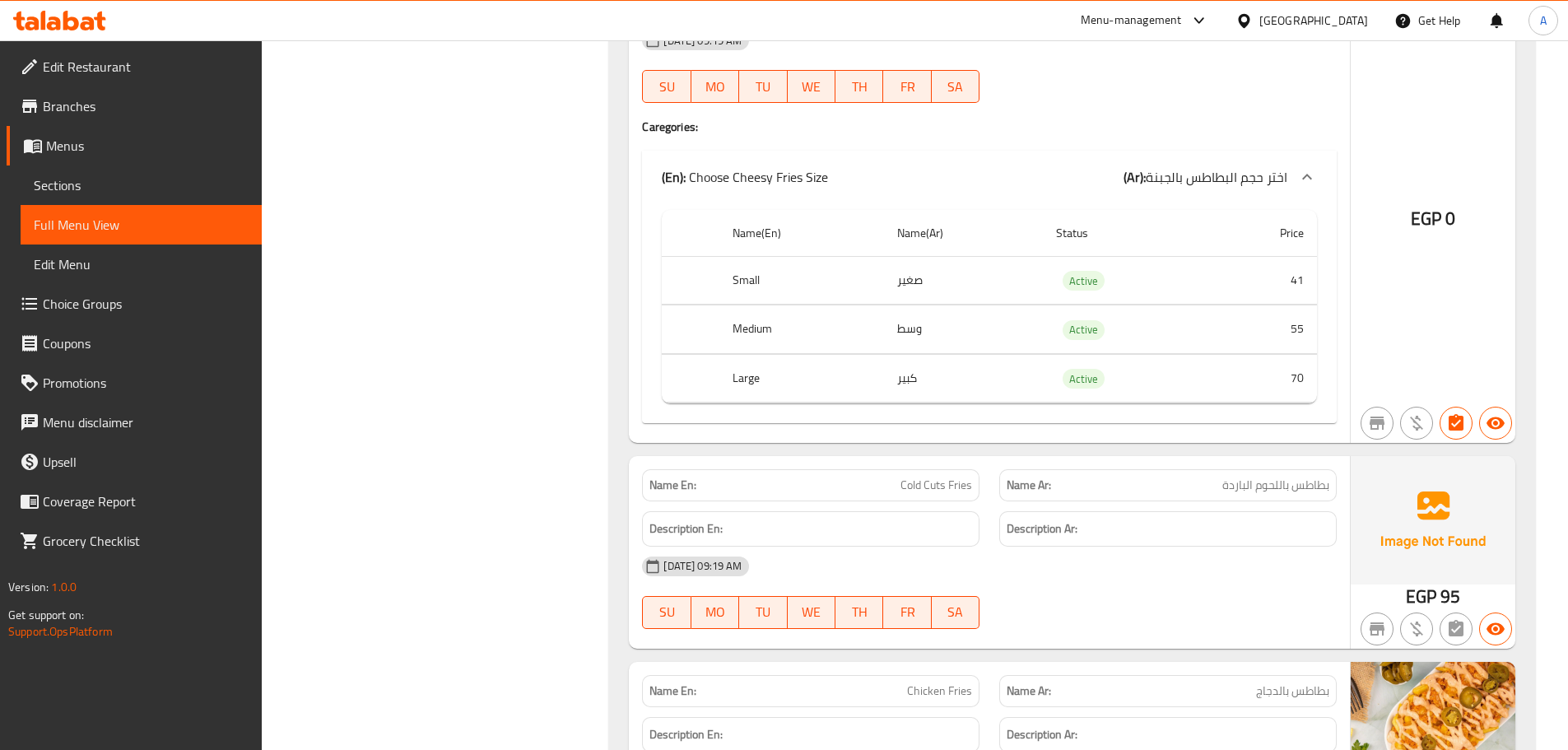
scroll to position [0, 0]
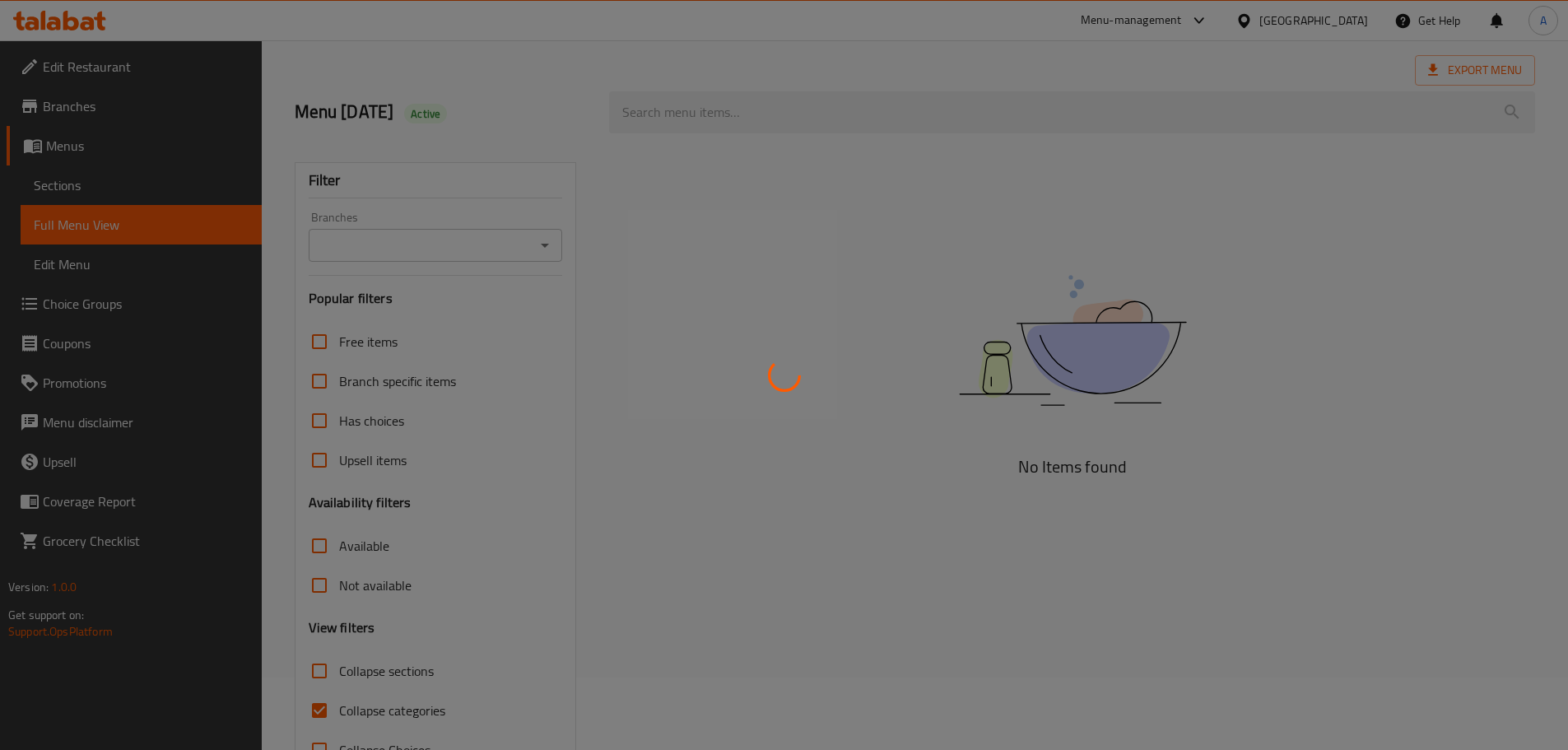
scroll to position [126, 0]
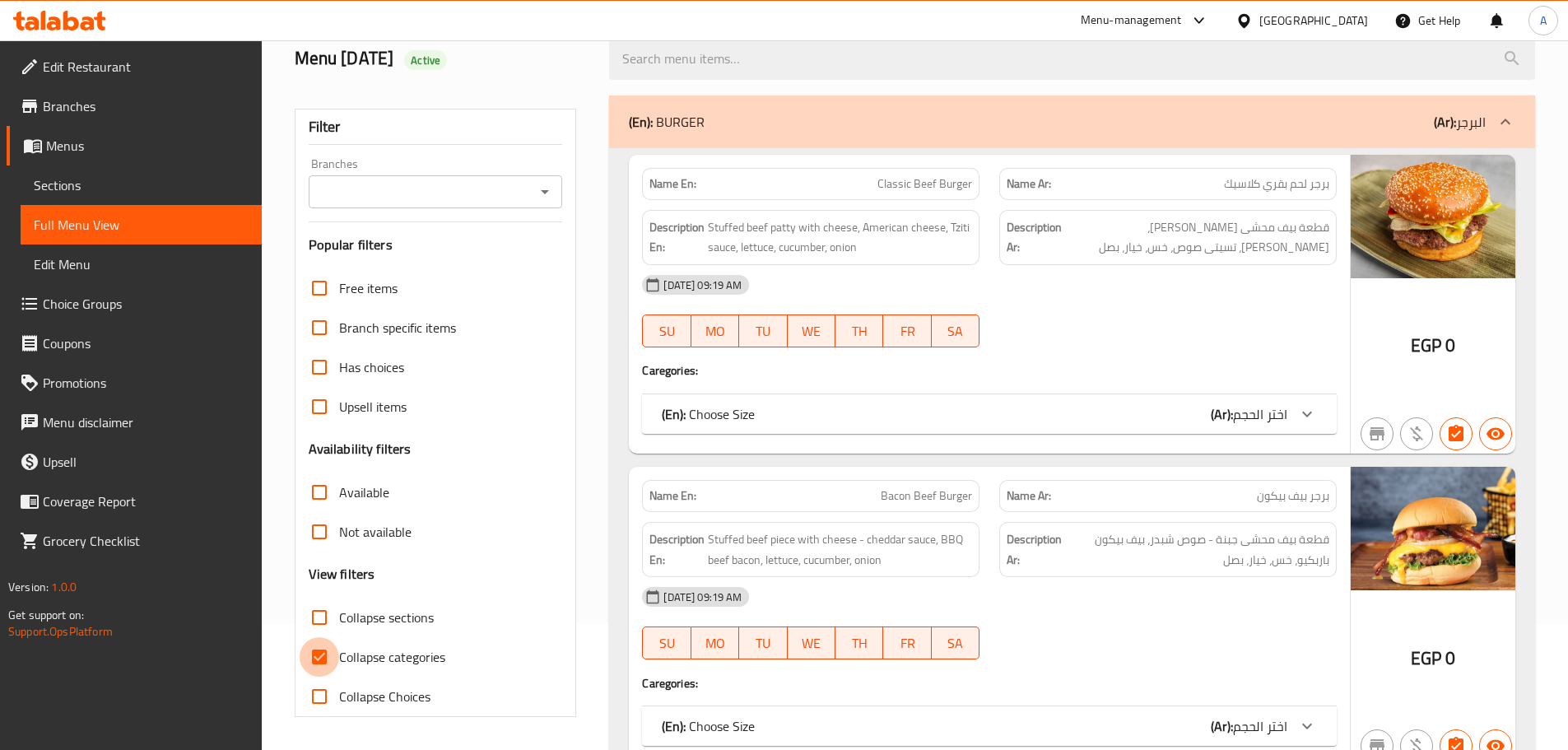
click at [318, 656] on input "Collapse categories" at bounding box center [319, 657] width 40 height 40
checkbox input "false"
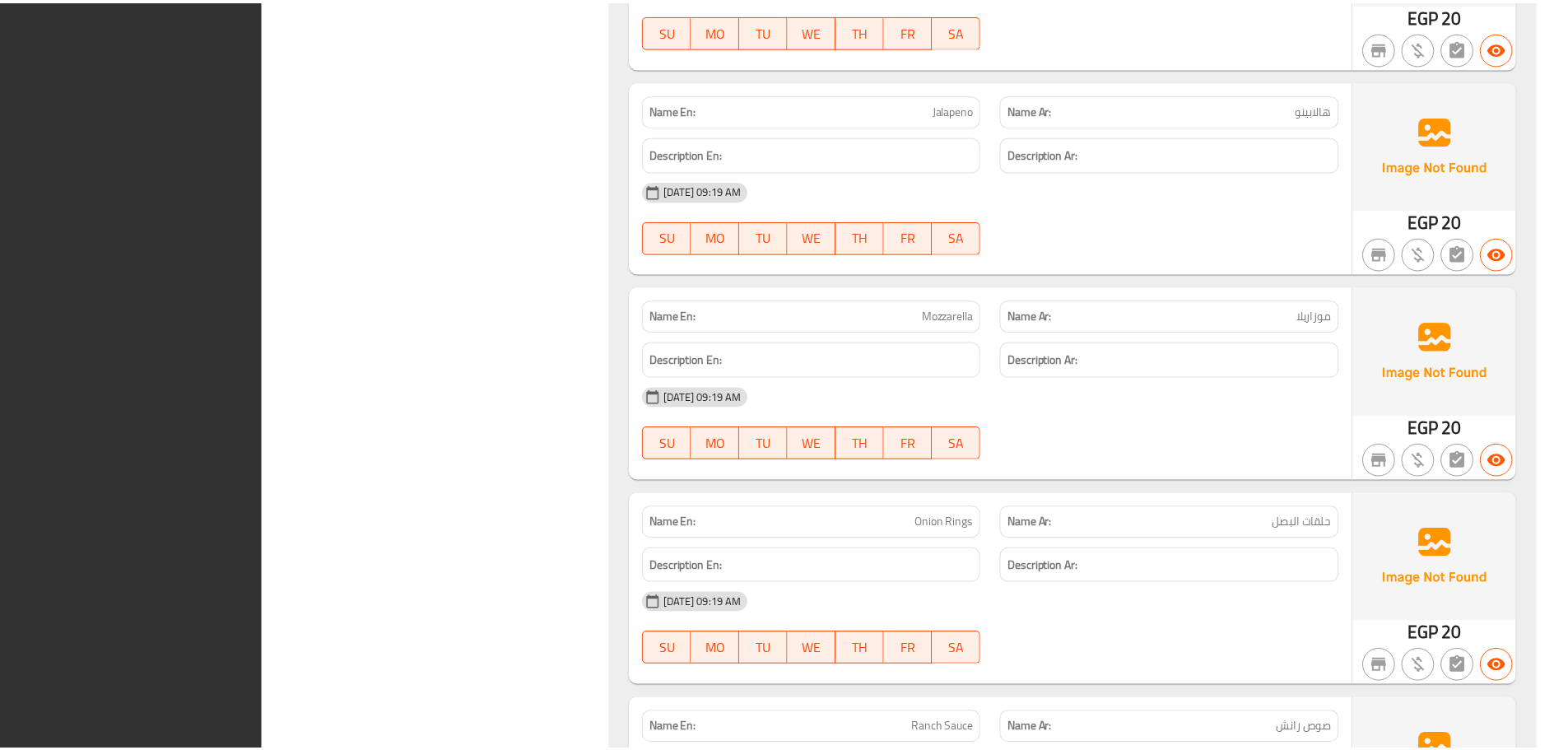
scroll to position [11902, 0]
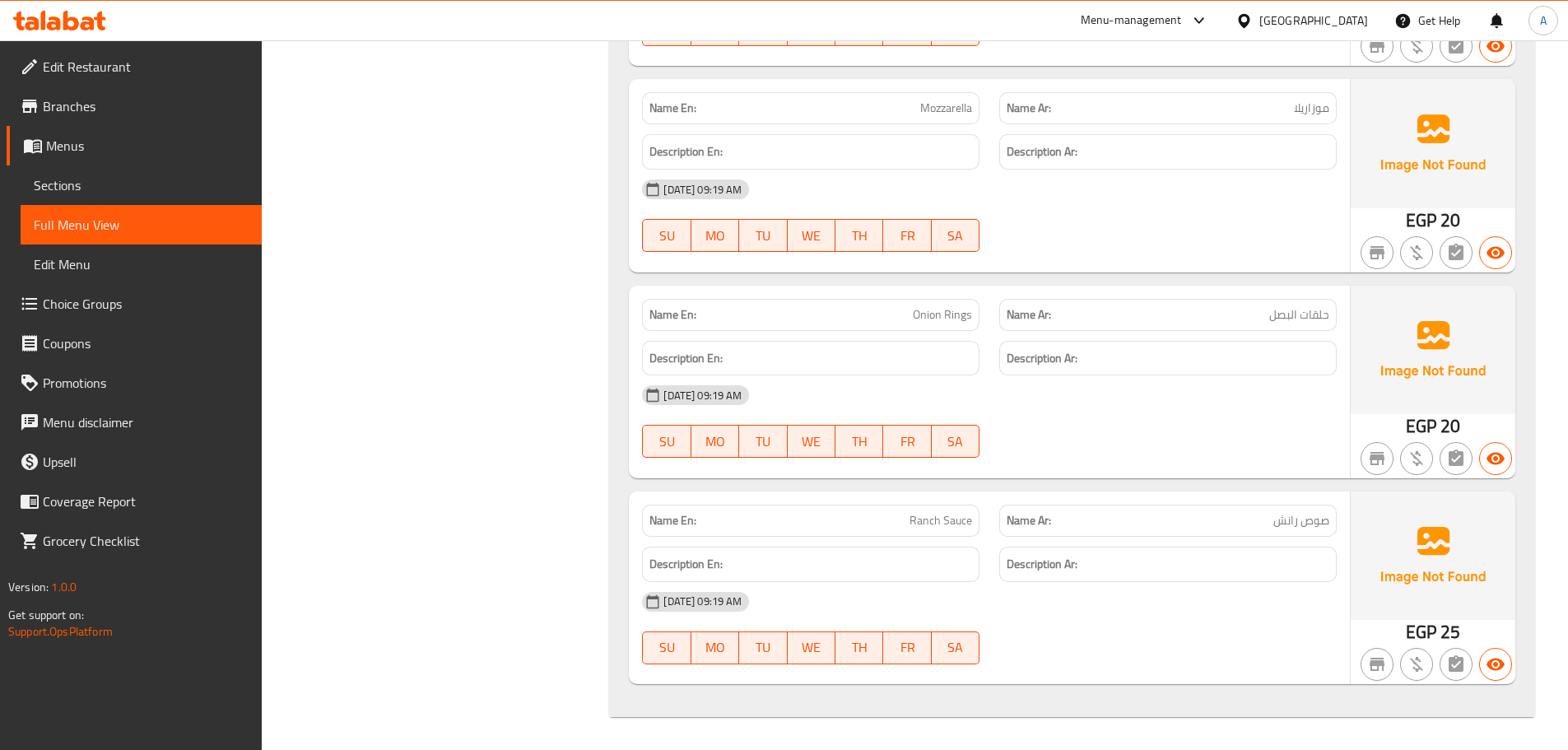
drag, startPoint x: 1067, startPoint y: 564, endPoint x: 1090, endPoint y: 137, distance: 427.6
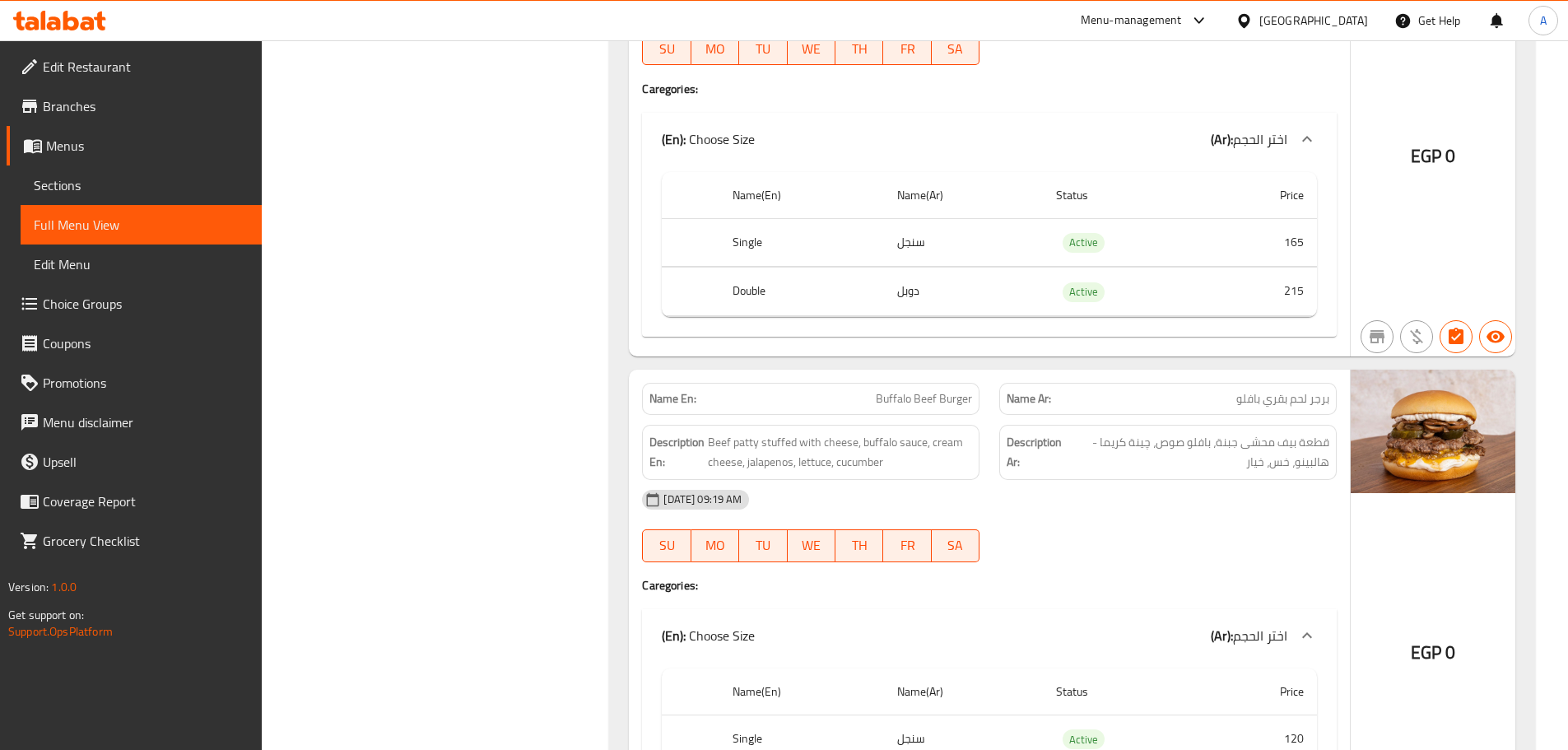
scroll to position [0, 0]
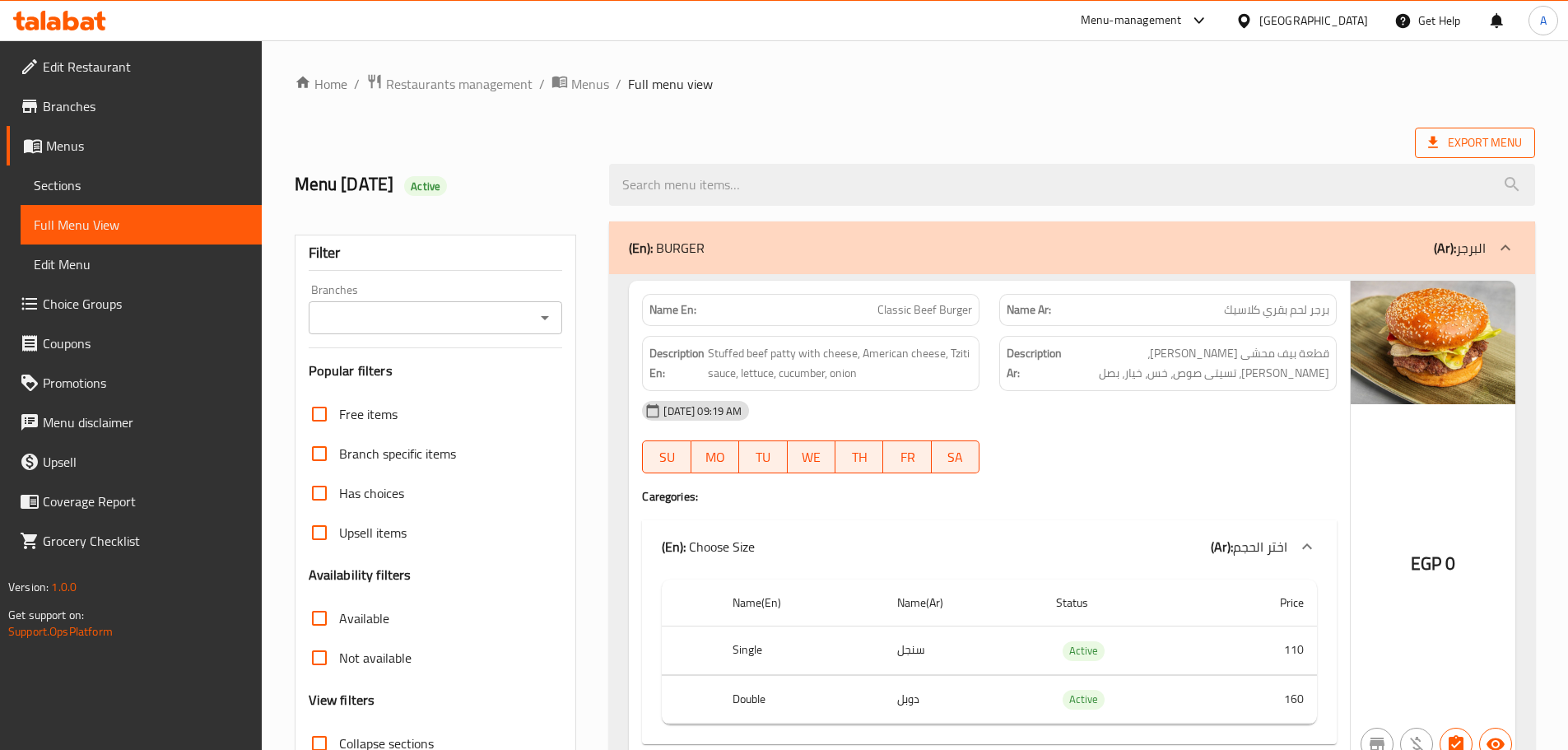
click at [1496, 156] on span "Export Menu" at bounding box center [1475, 143] width 120 height 30
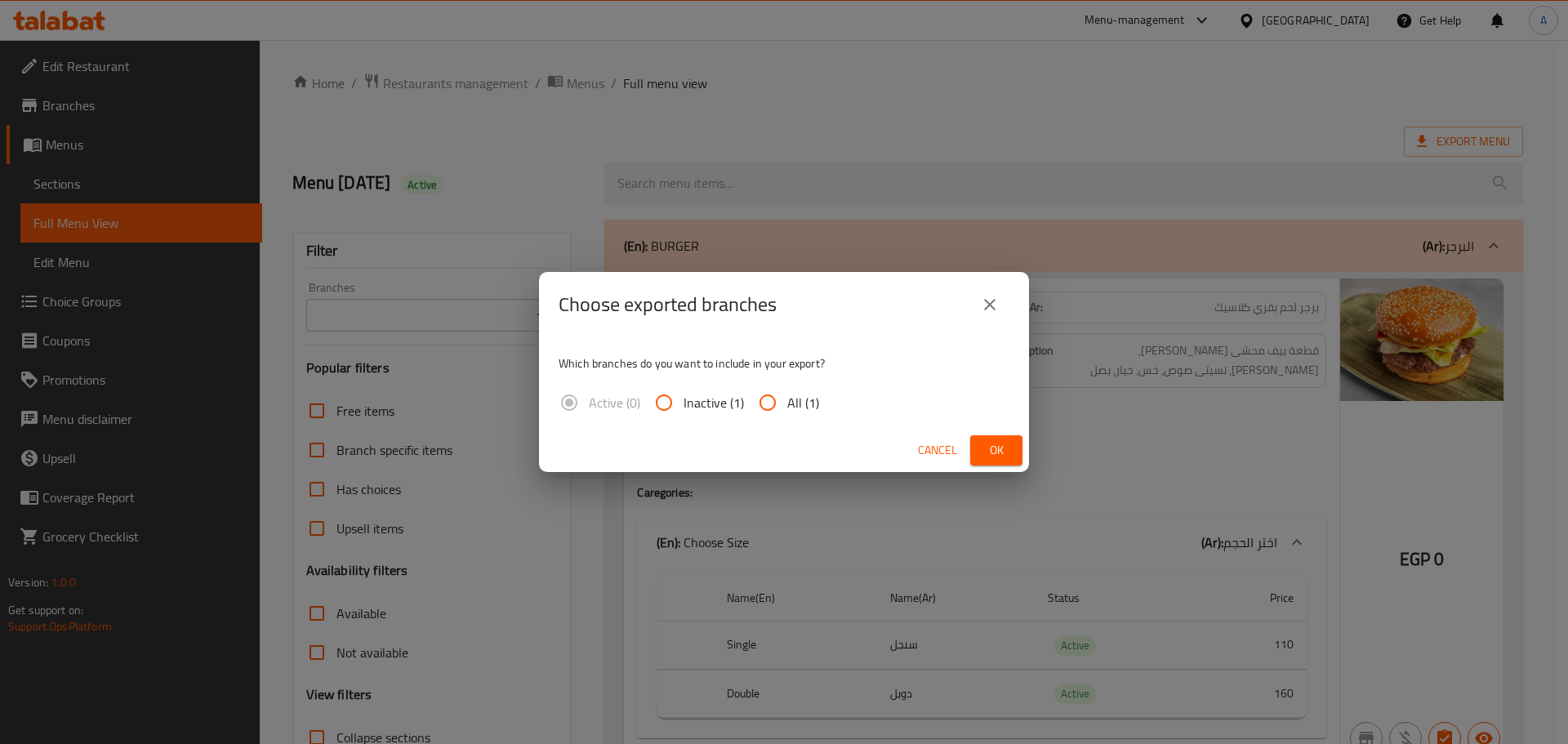
click at [763, 406] on input "All (1)" at bounding box center [767, 402] width 39 height 39
radio input "true"
click at [1006, 443] on span "Ok" at bounding box center [996, 450] width 26 height 20
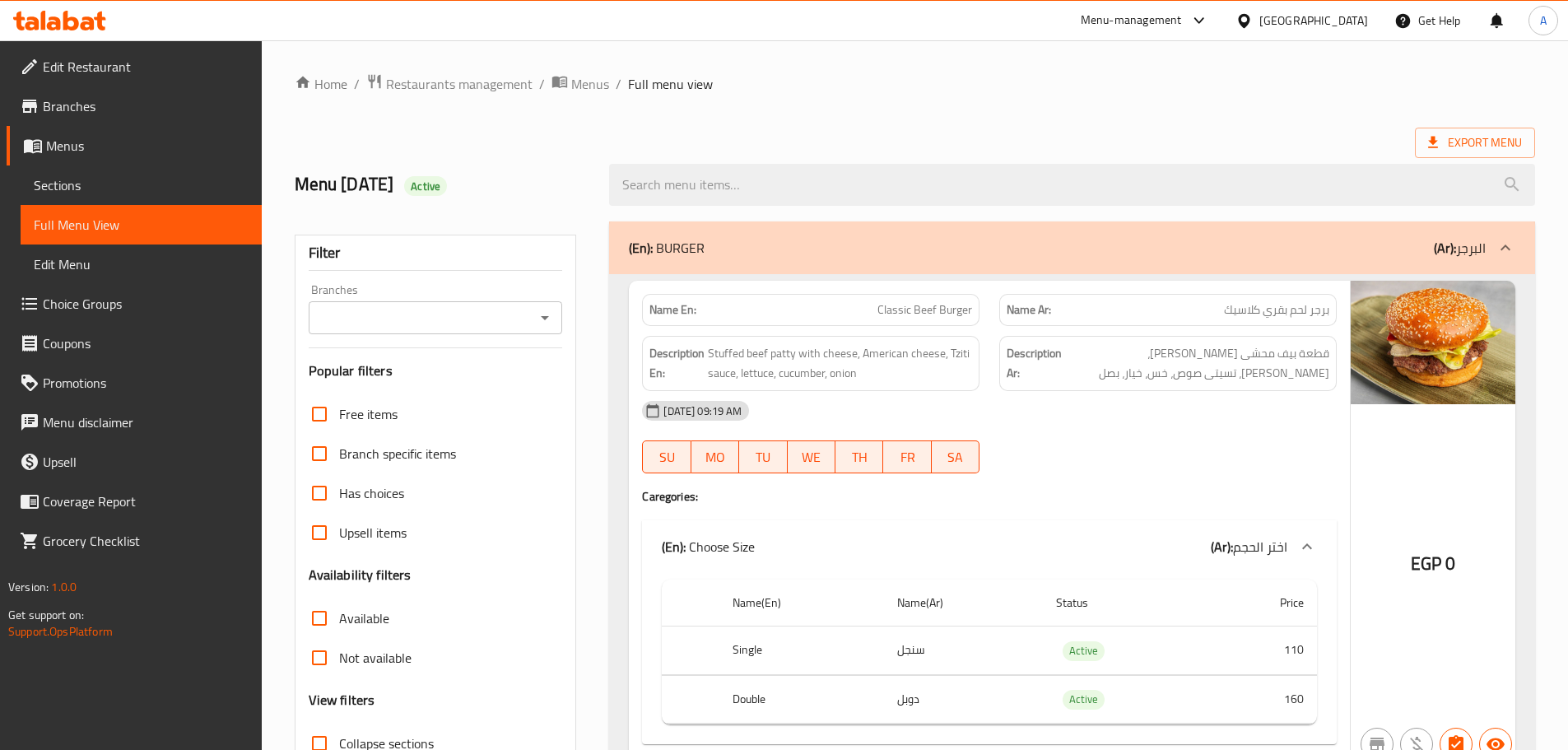
click at [37, 105] on icon at bounding box center [29, 106] width 19 height 19
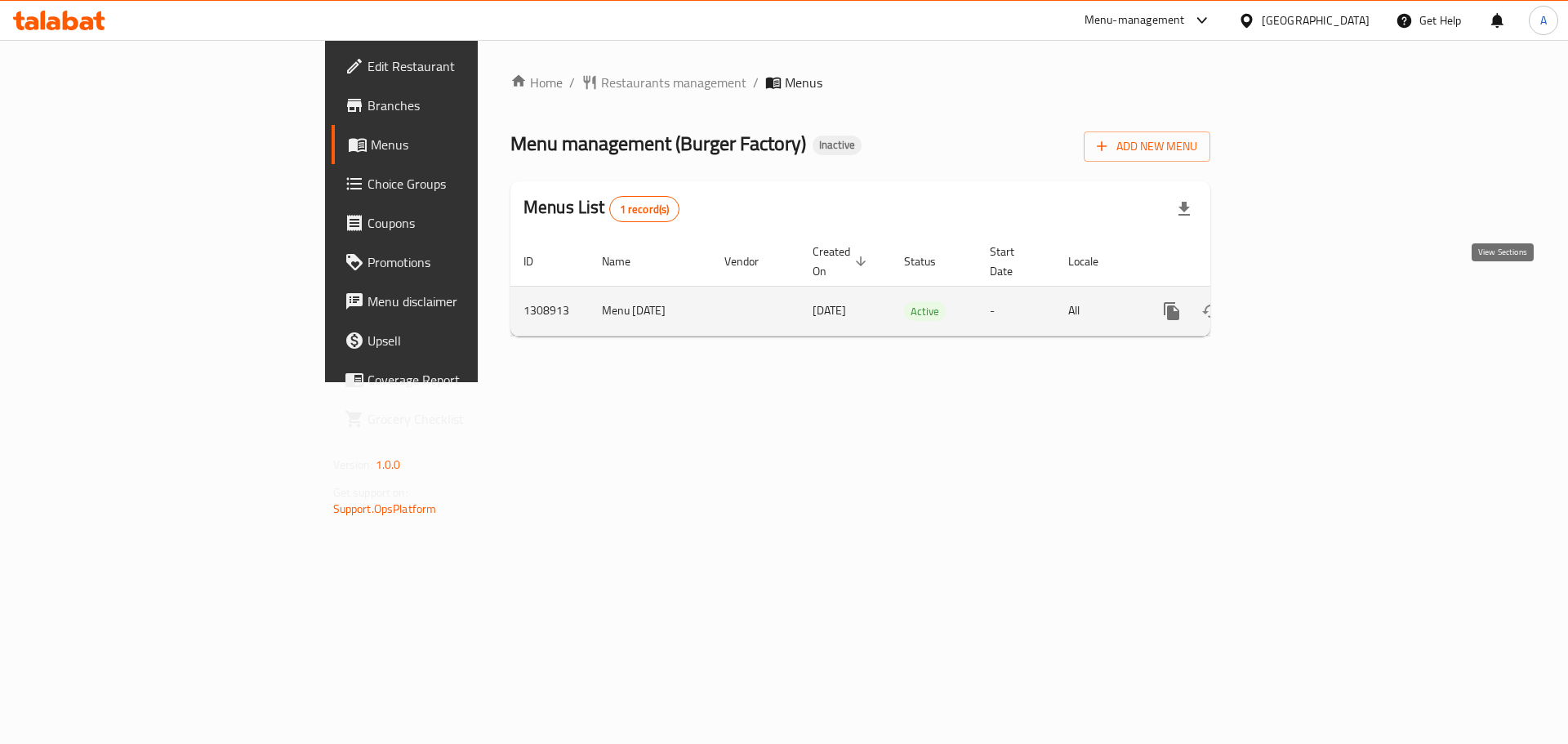
click at [1299, 301] on icon "enhanced table" at bounding box center [1289, 311] width 19 height 19
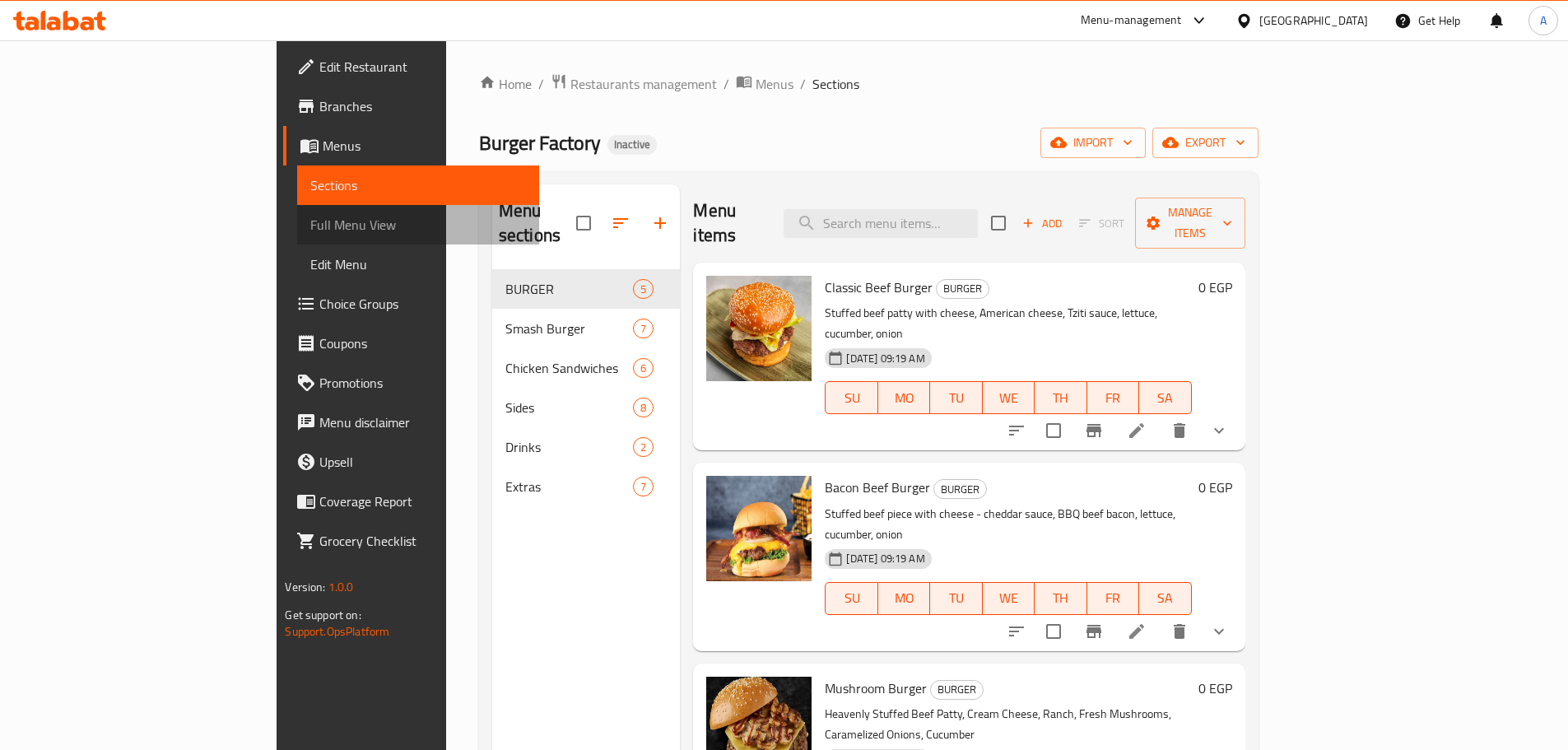
click at [310, 220] on span "Full Menu View" at bounding box center [417, 224] width 215 height 19
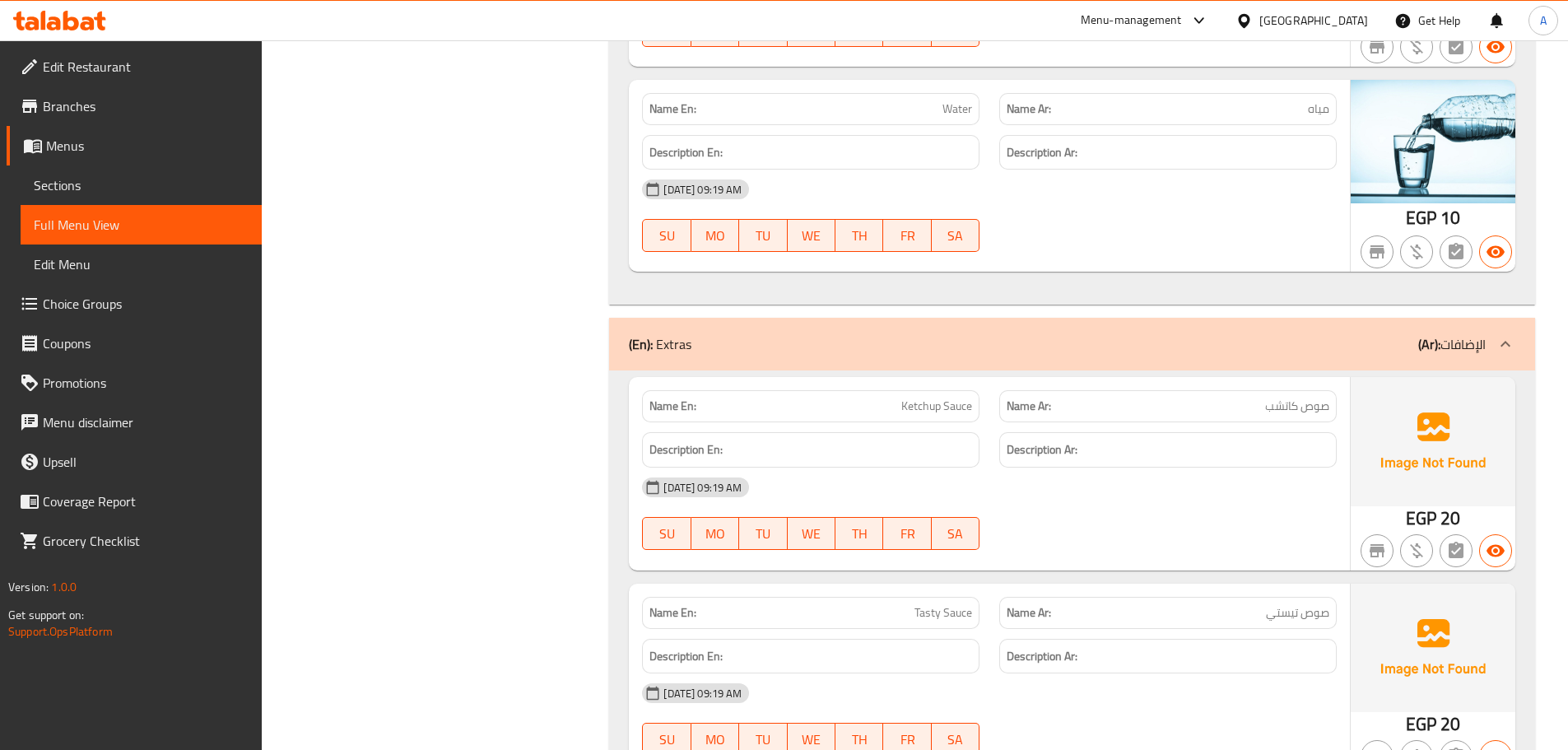
scroll to position [7726, 0]
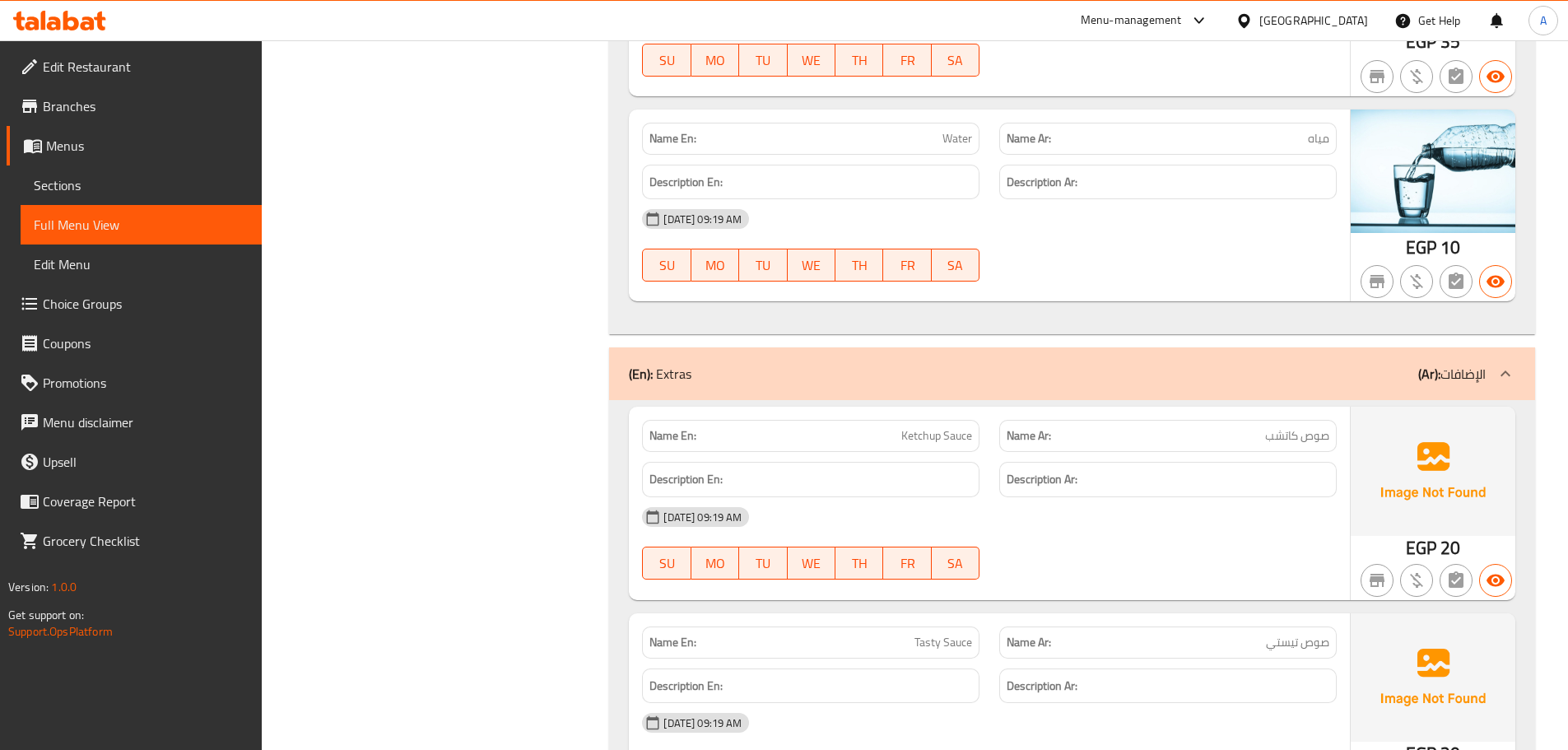
click at [920, 447] on div "Name En: Ketchup Sauce" at bounding box center [810, 436] width 337 height 32
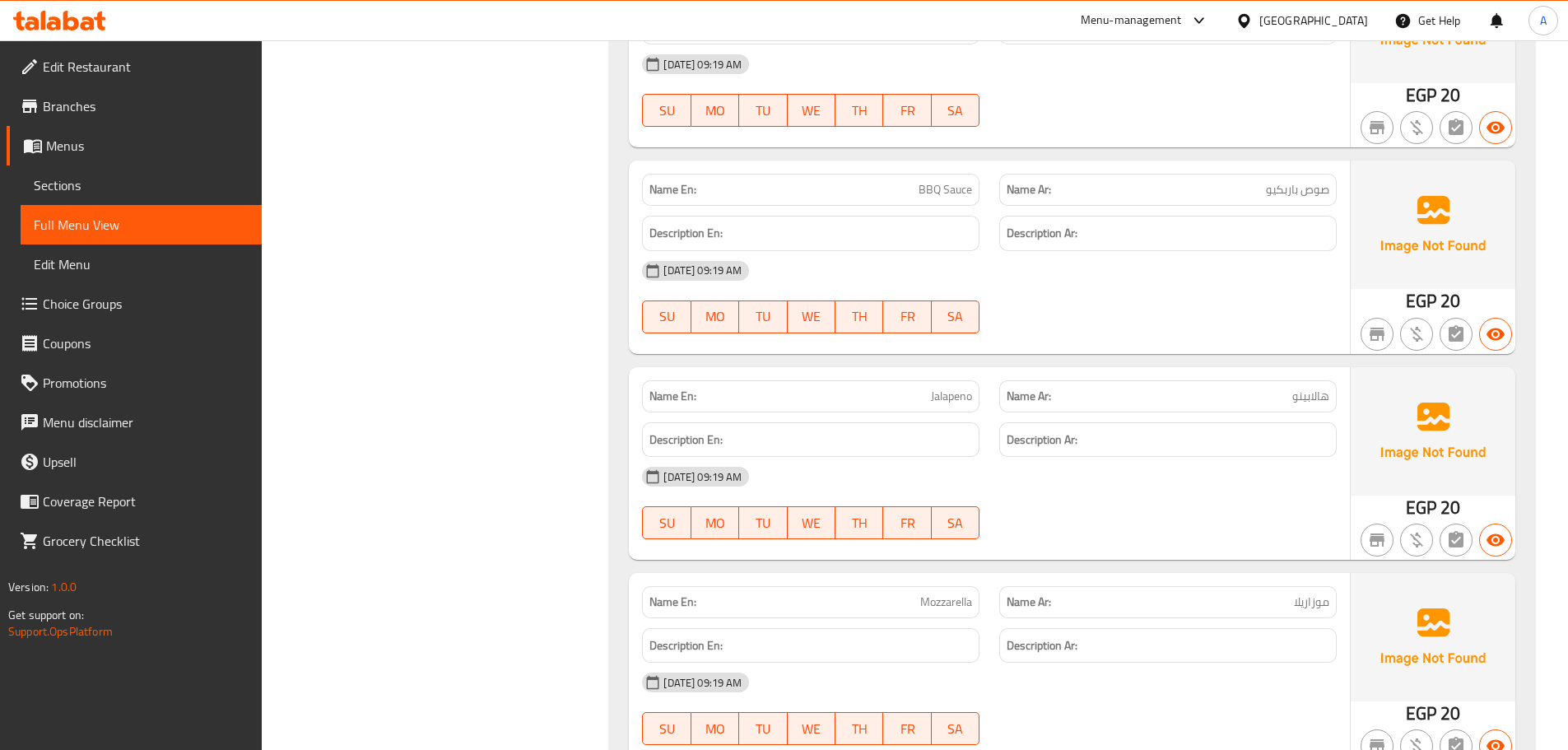
scroll to position [8549, 0]
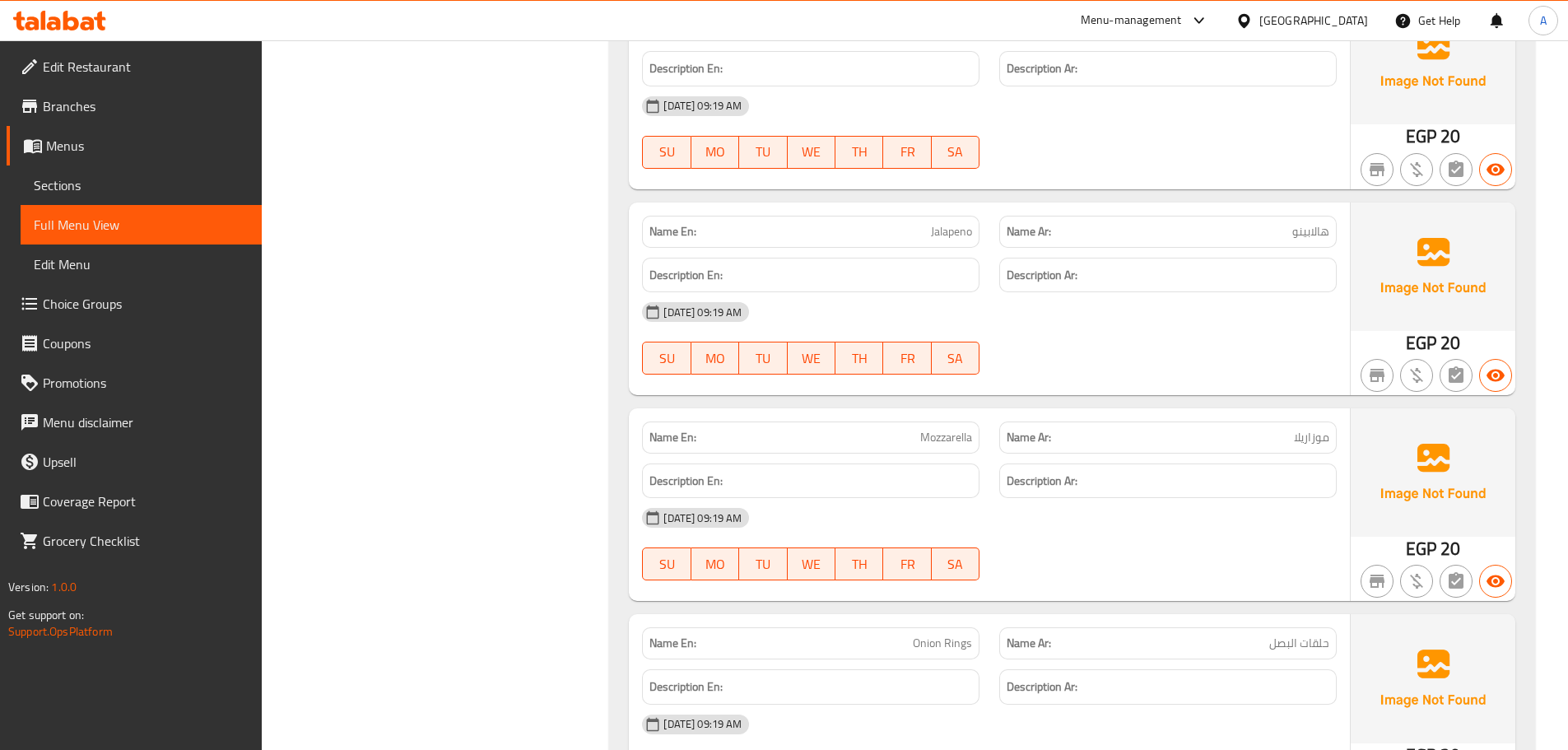
click at [953, 225] on span "Jalapeno" at bounding box center [951, 232] width 41 height 18
copy span "Jalapeno"
click at [122, 191] on span "Sections" at bounding box center [140, 186] width 215 height 19
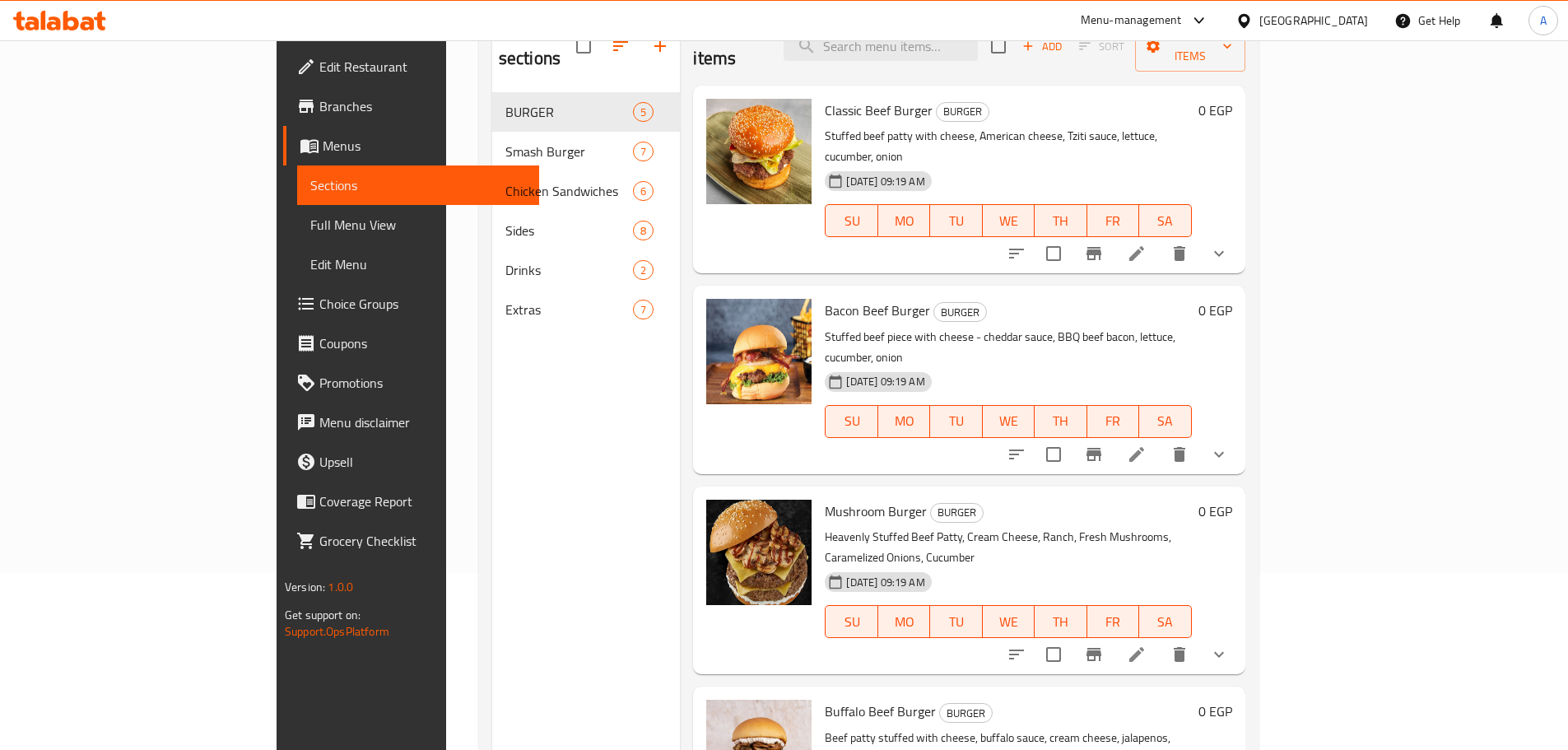
scroll to position [148, 0]
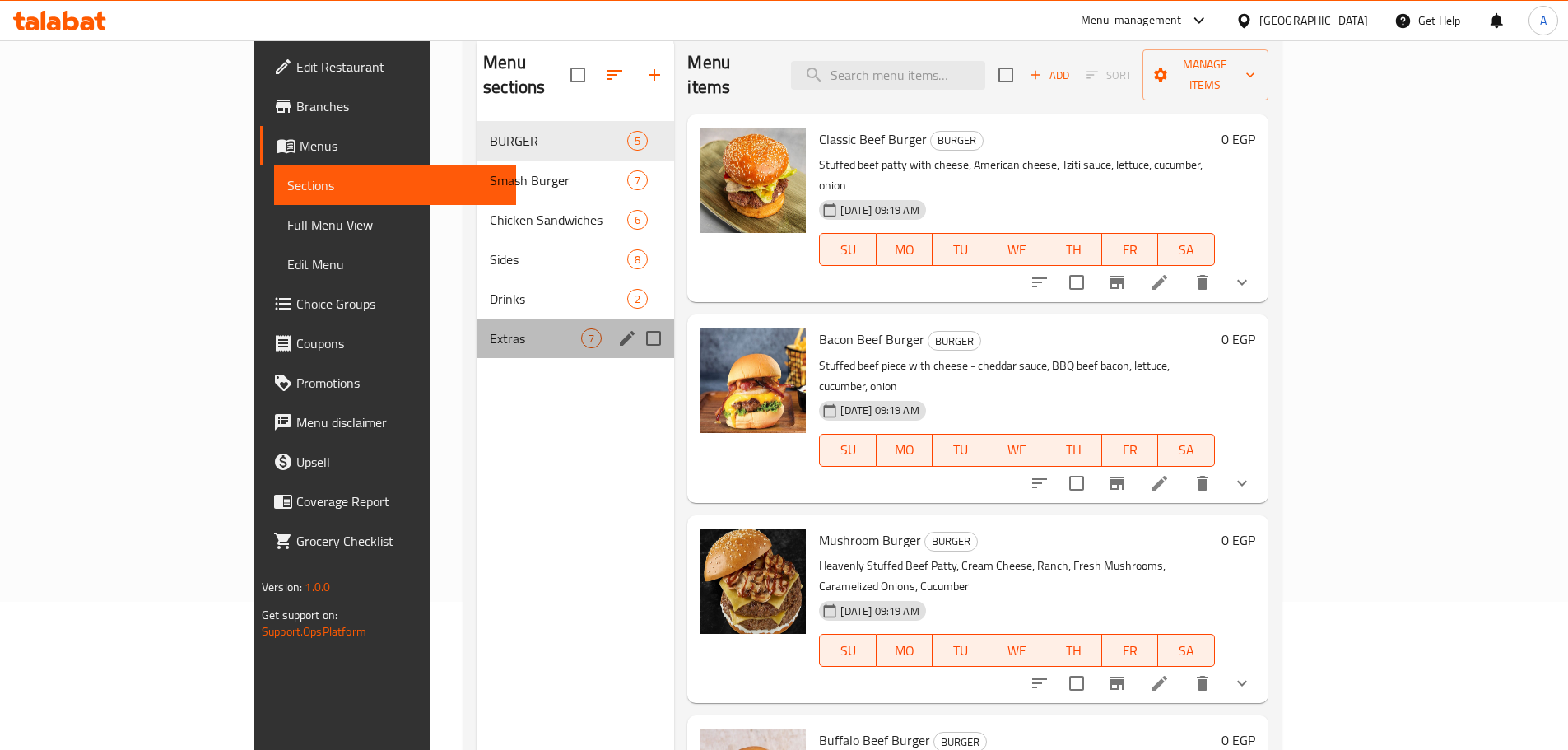
click at [490, 329] on span "Extras" at bounding box center [535, 338] width 91 height 19
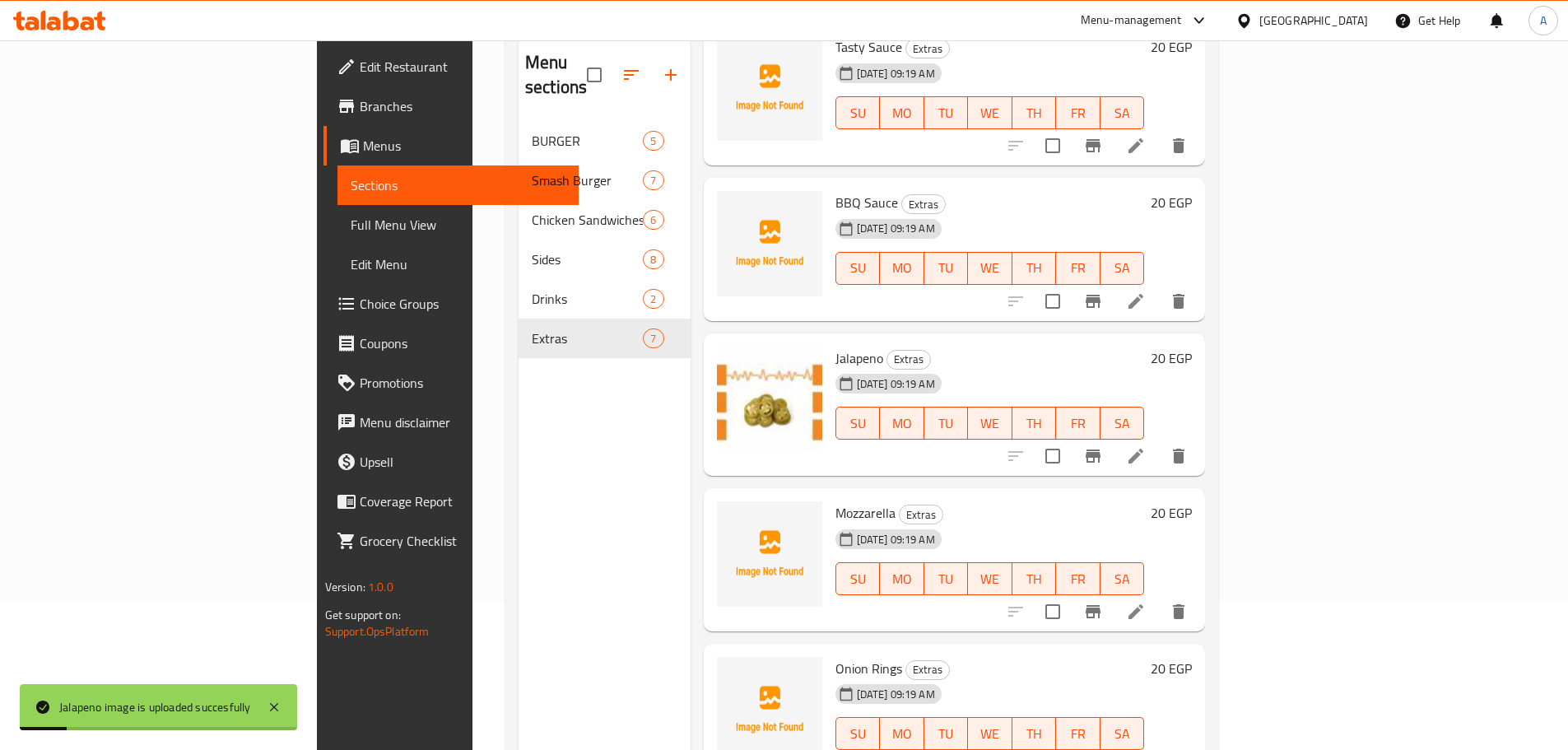
scroll to position [330, 0]
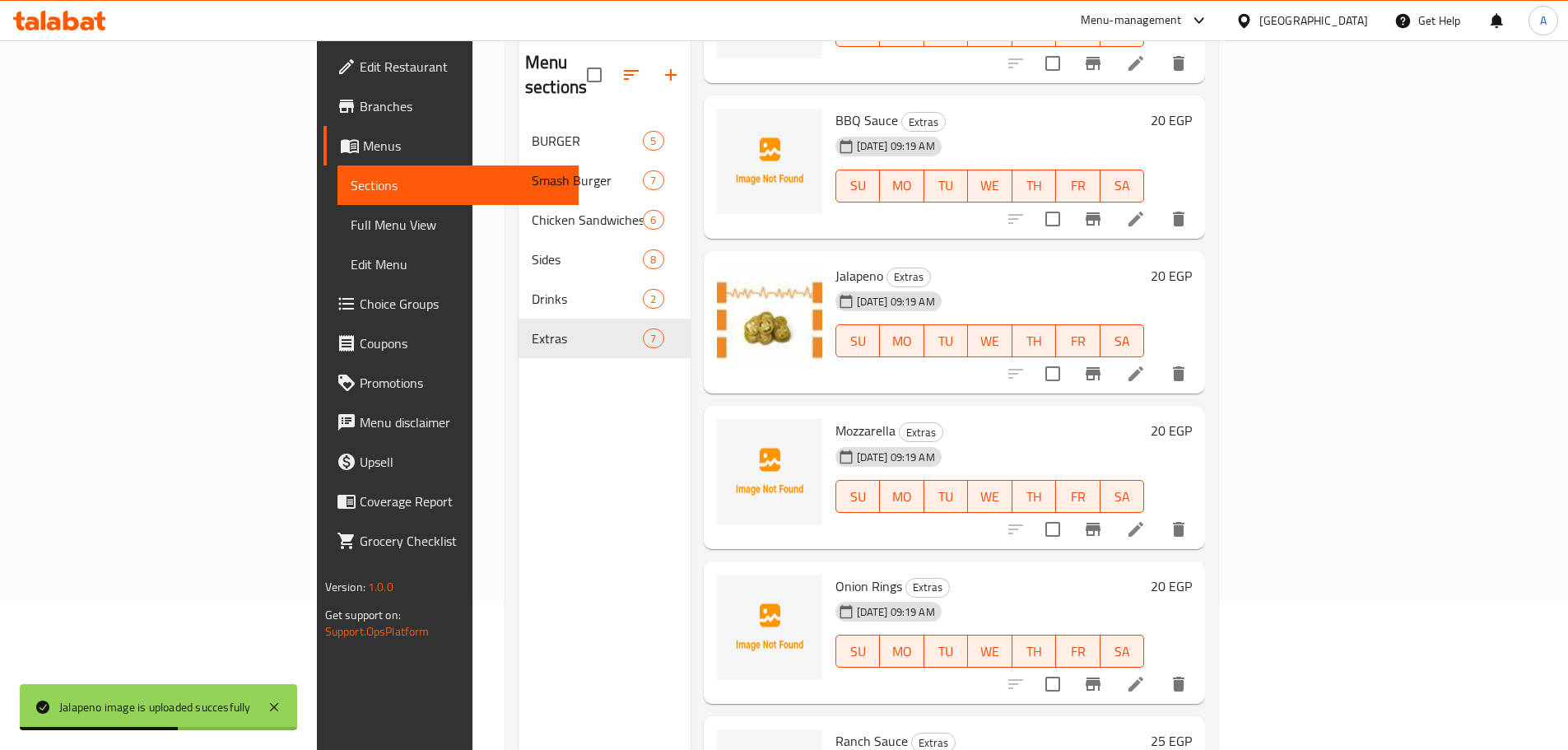
click at [829, 595] on div "31-08-2025 09:19 AM" at bounding box center [869, 611] width 80 height 33
click at [835, 574] on span "Onion Rings" at bounding box center [869, 587] width 67 height 25
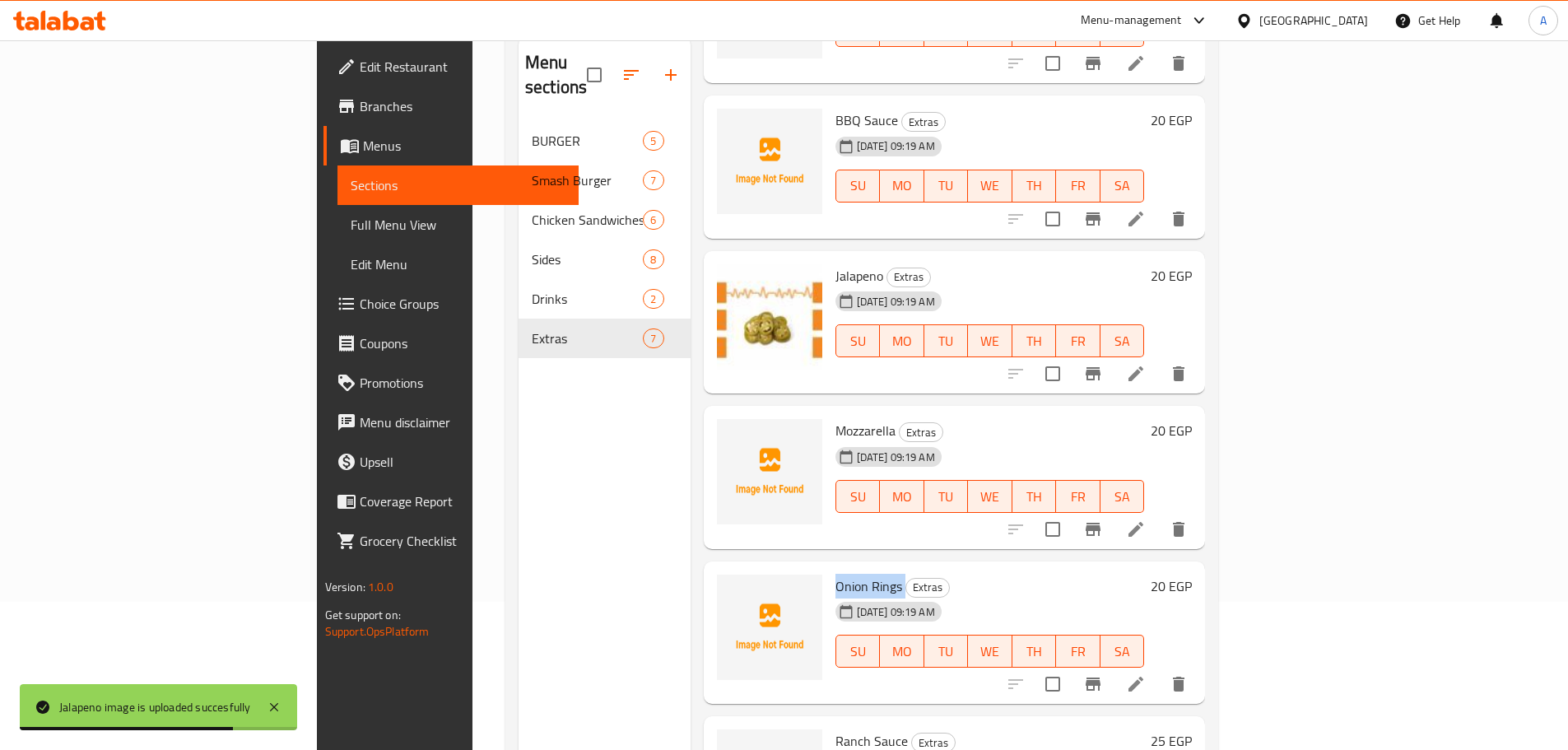
copy h6 "Onion Rings"
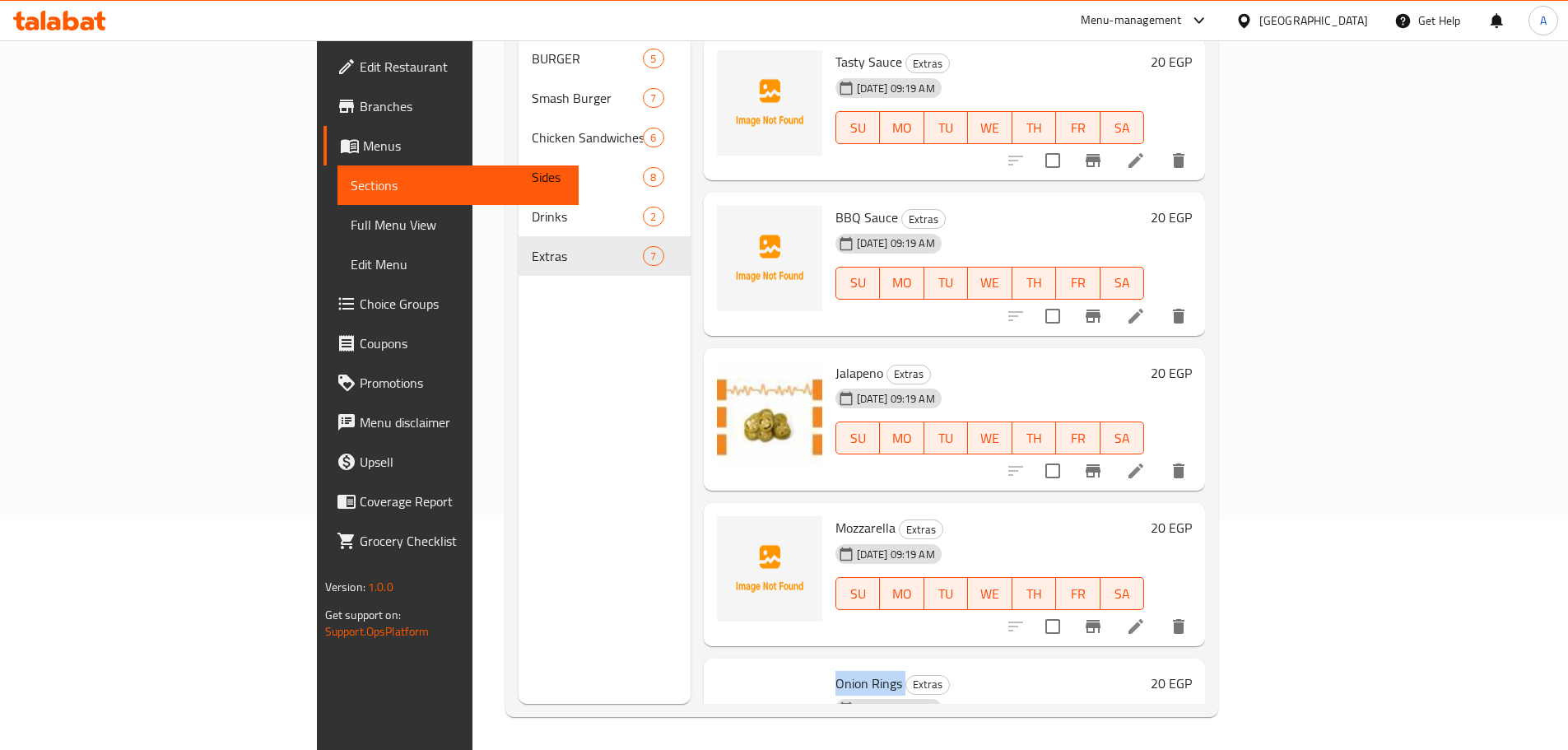
scroll to position [131, 0]
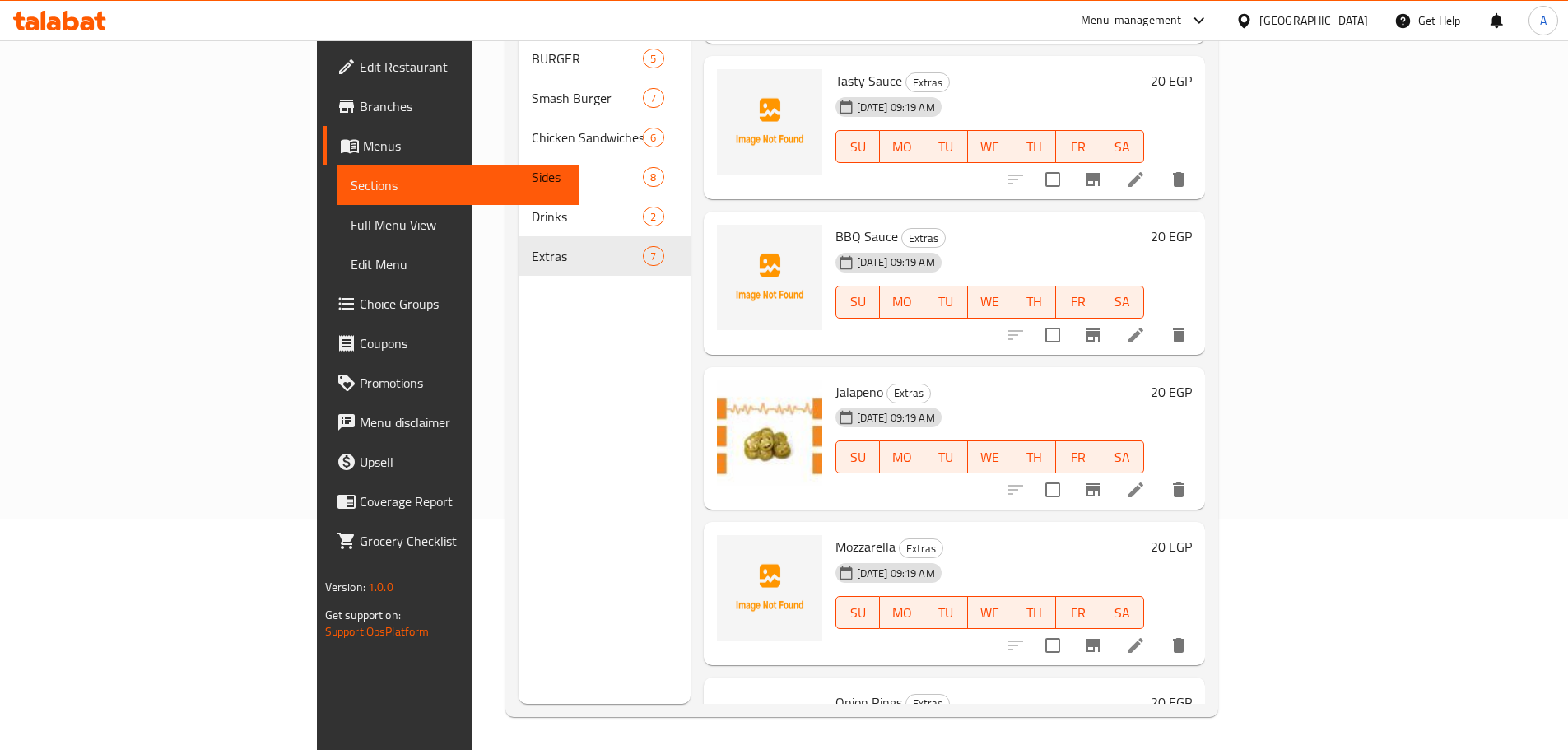
click at [835, 224] on span "BBQ Sauce" at bounding box center [866, 237] width 63 height 25
copy h6 "BBQ Sauce"
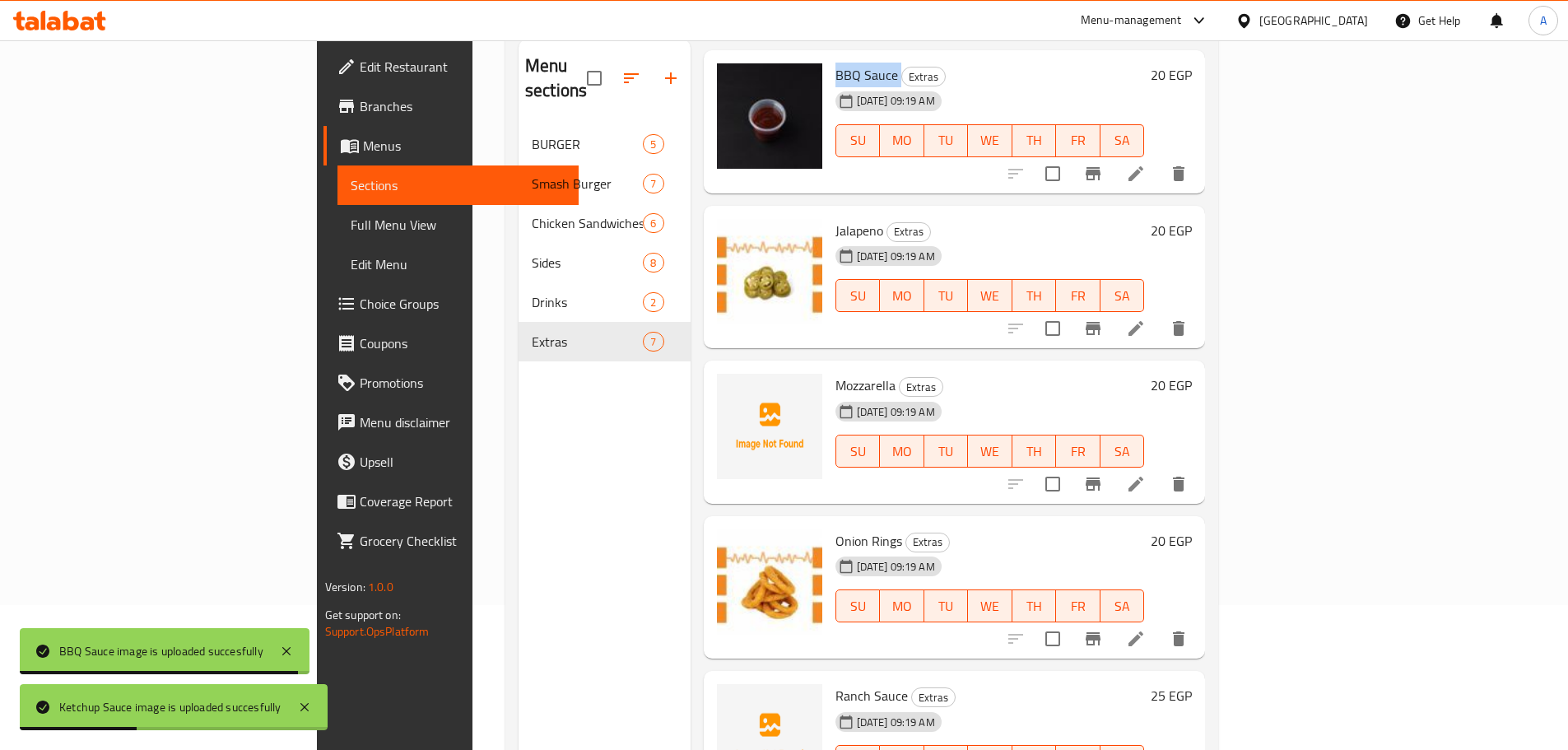
scroll to position [231, 0]
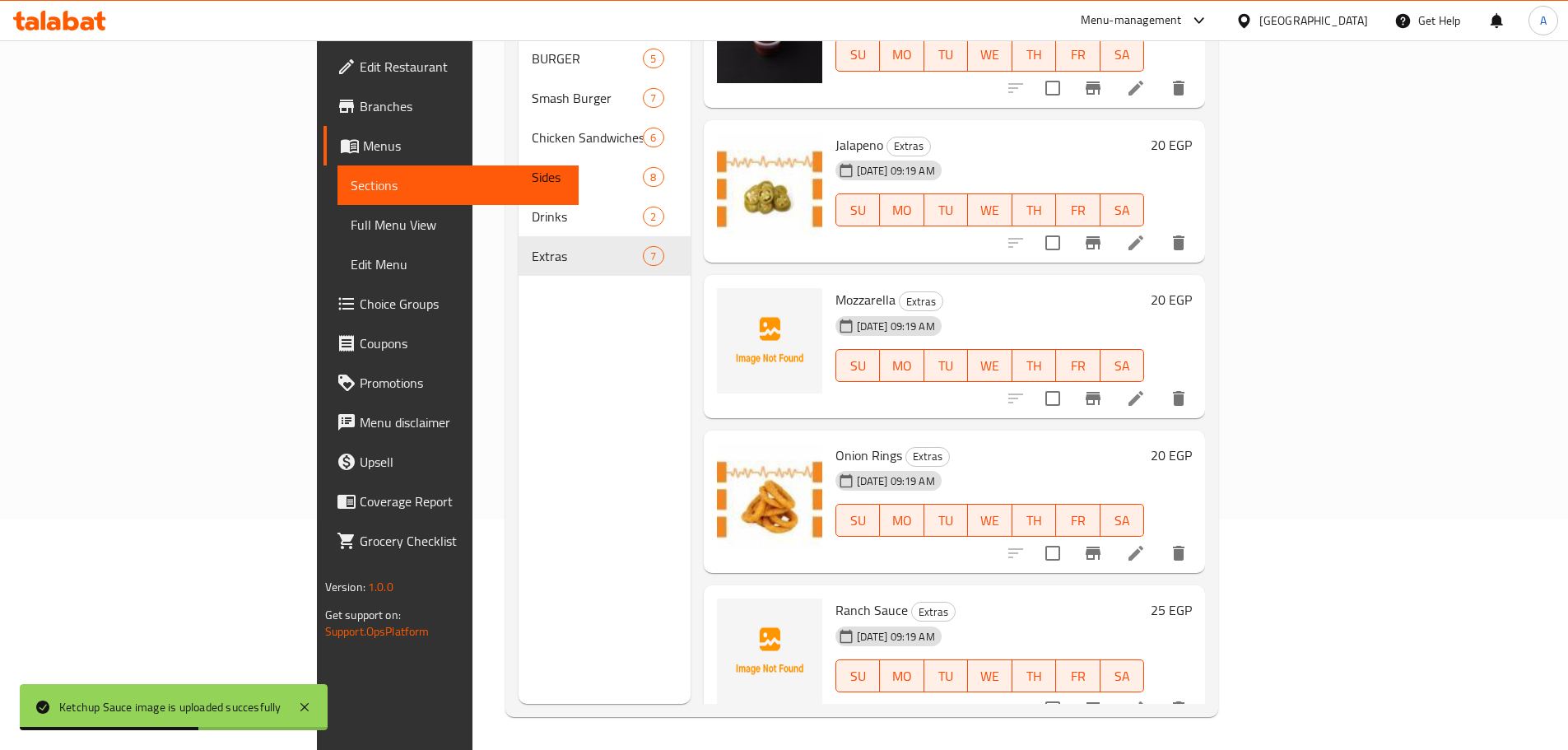
click at [835, 598] on span "Ranch Sauce" at bounding box center [871, 610] width 72 height 25
copy h6 "Ranch Sauce"
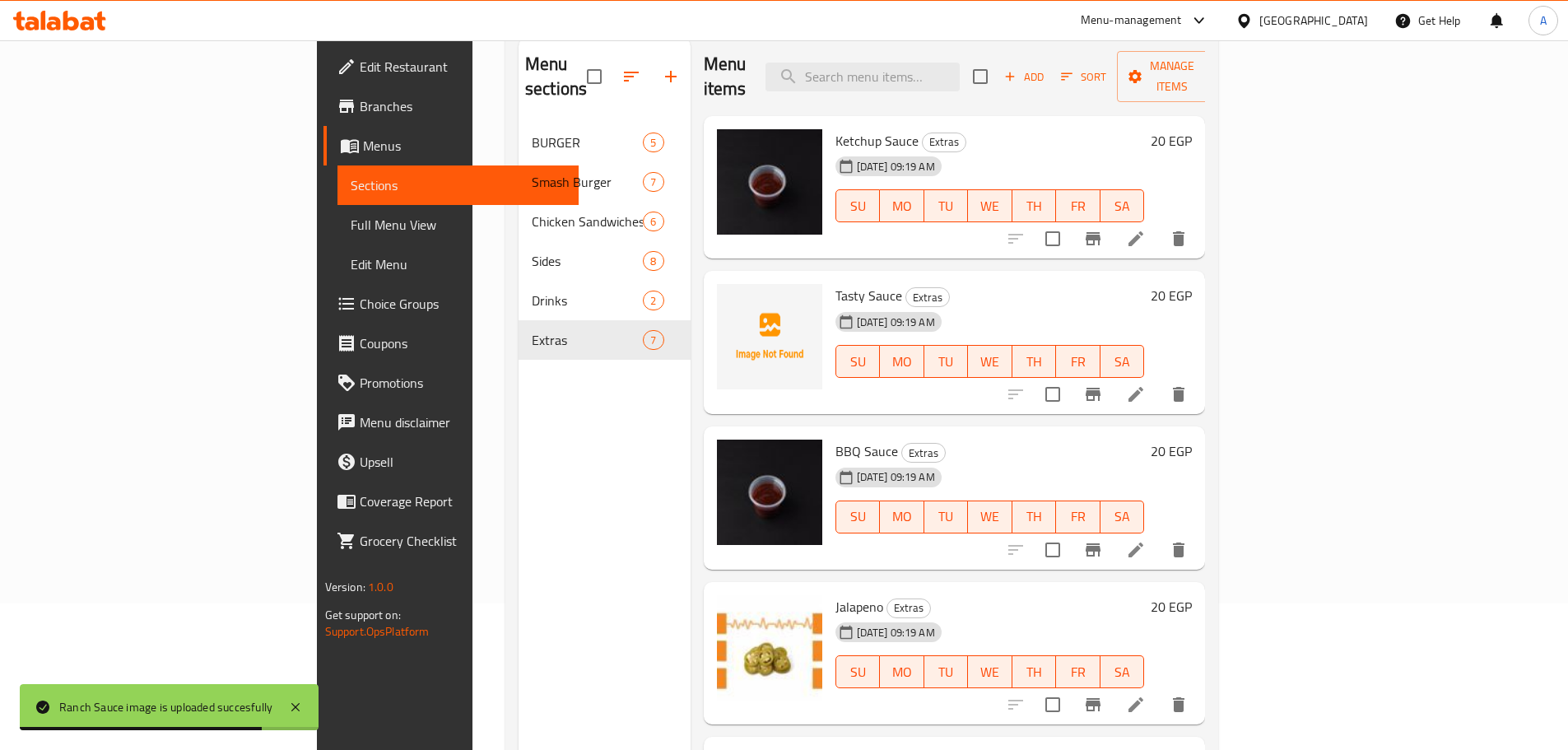
scroll to position [66, 0]
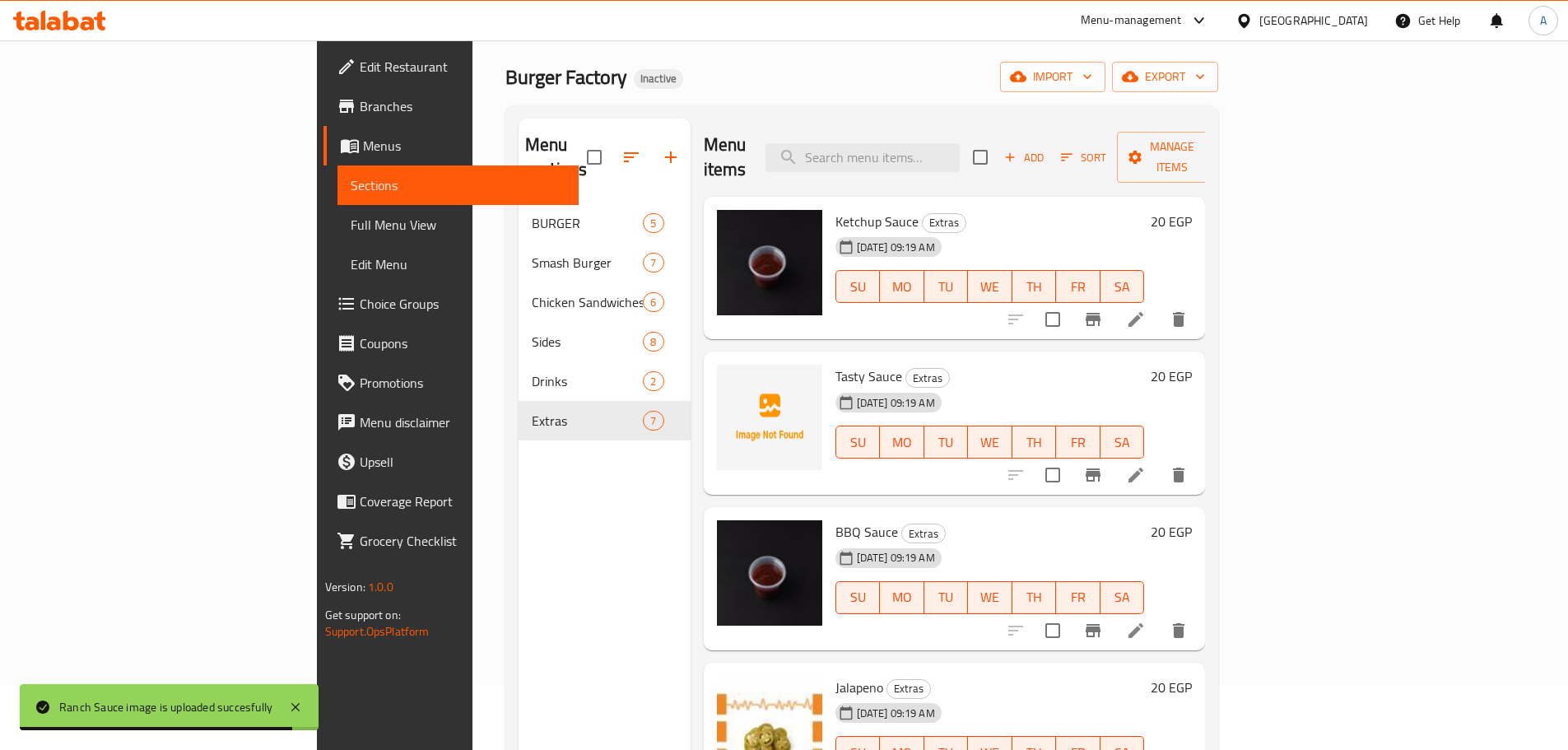
drag, startPoint x: 137, startPoint y: 216, endPoint x: 230, endPoint y: 213, distance: 93.0
click at [351, 216] on span "Full Menu View" at bounding box center [457, 224] width 215 height 19
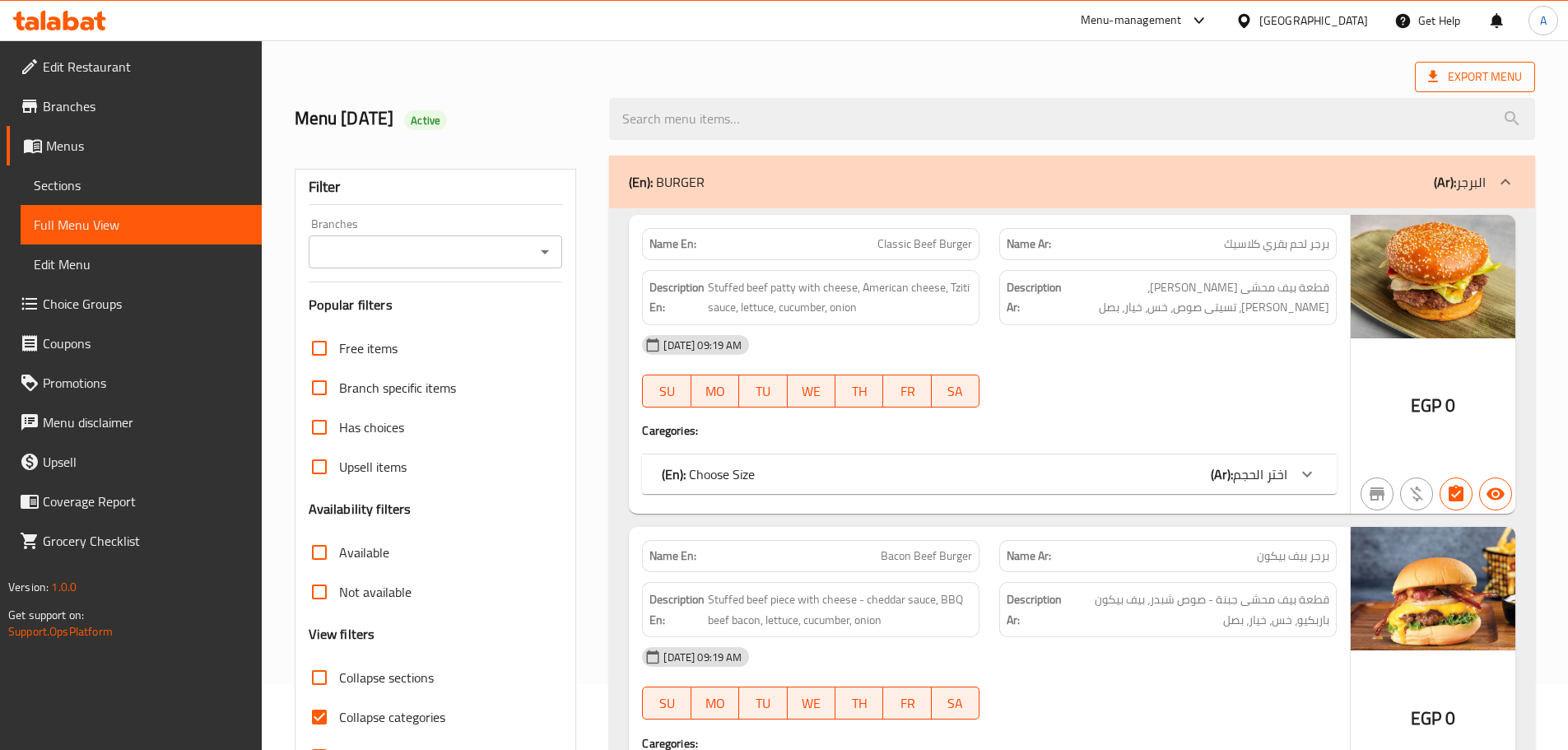
click at [1489, 72] on span "Export Menu" at bounding box center [1475, 77] width 94 height 20
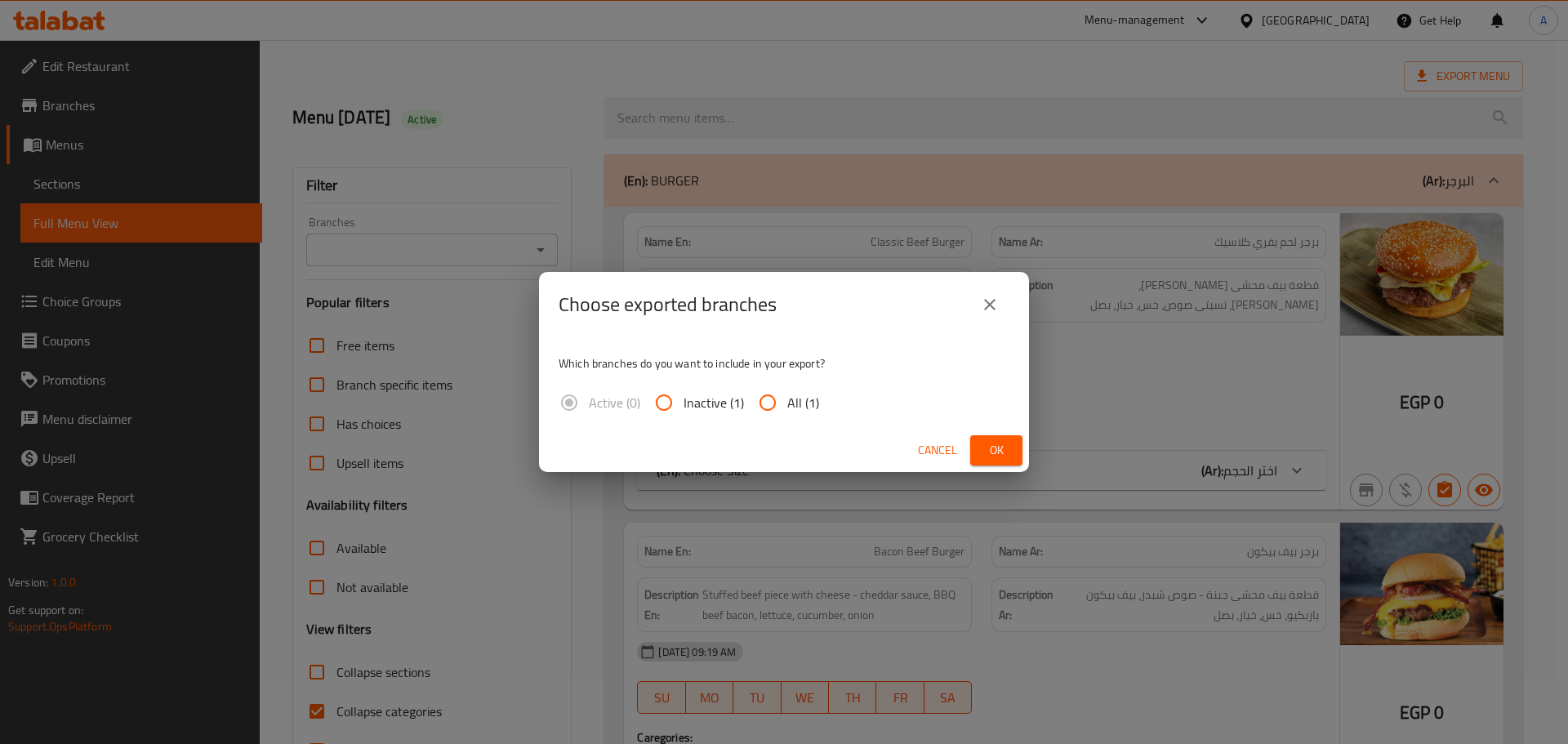
click at [805, 410] on span "All (1)" at bounding box center [803, 402] width 32 height 19
click at [788, 410] on input "All (1)" at bounding box center [767, 402] width 39 height 39
radio input "true"
click at [1029, 453] on div "Choose exported branches Which branches do you want to include in your export? …" at bounding box center [784, 372] width 1568 height 744
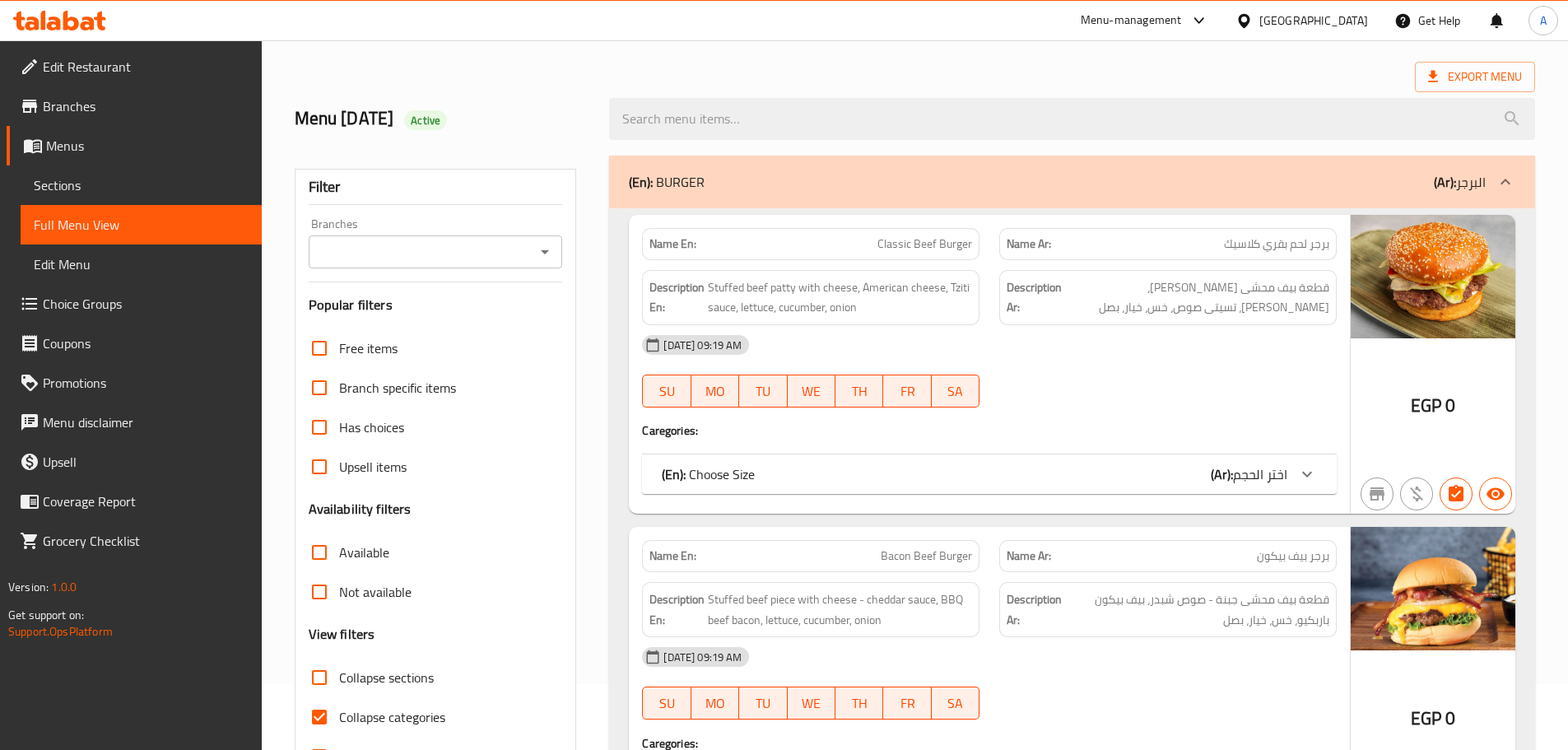
click at [1464, 96] on div at bounding box center [1072, 119] width 946 height 62
click at [1462, 77] on span "Export Menu" at bounding box center [1475, 77] width 94 height 20
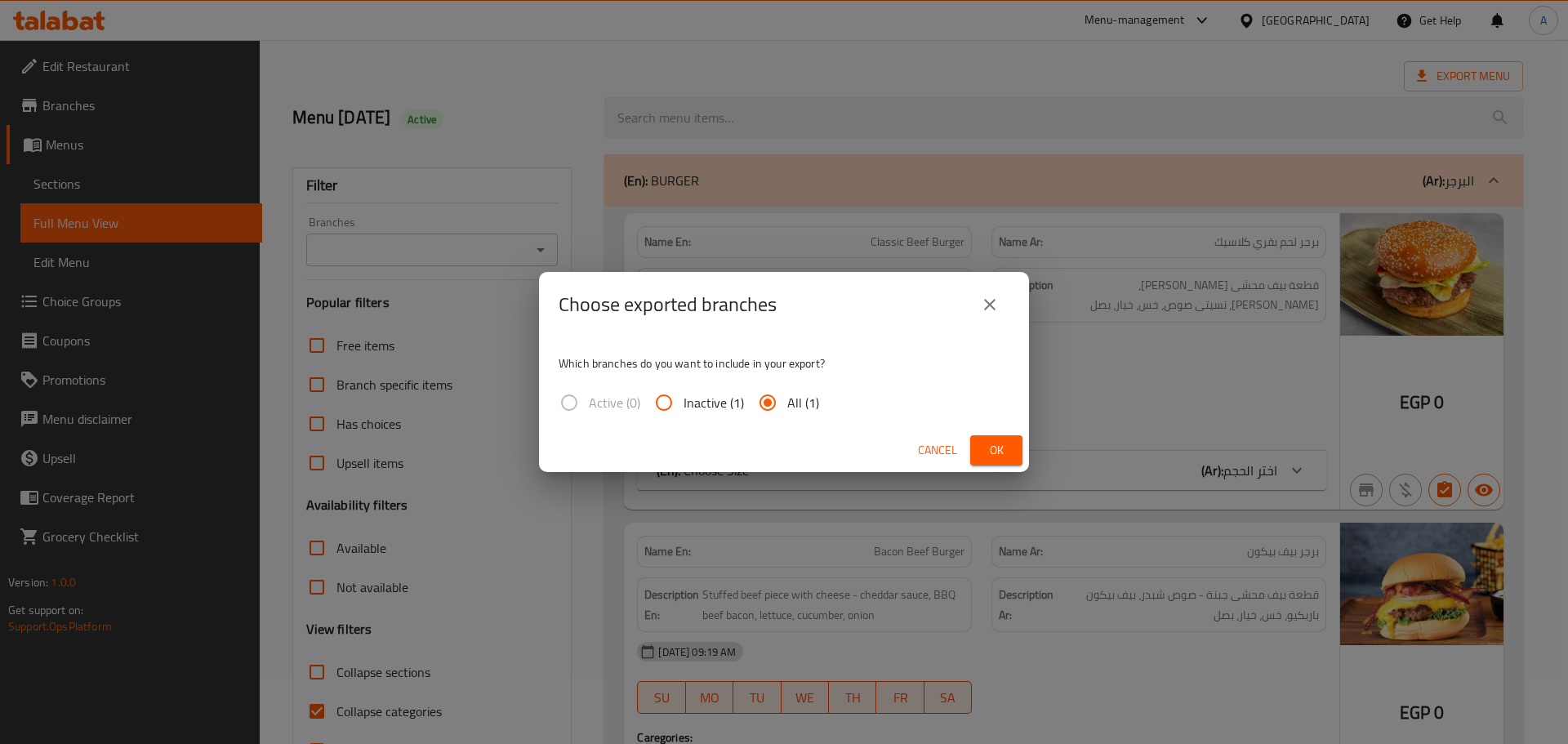
click at [985, 440] on span "Ok" at bounding box center [996, 450] width 26 height 20
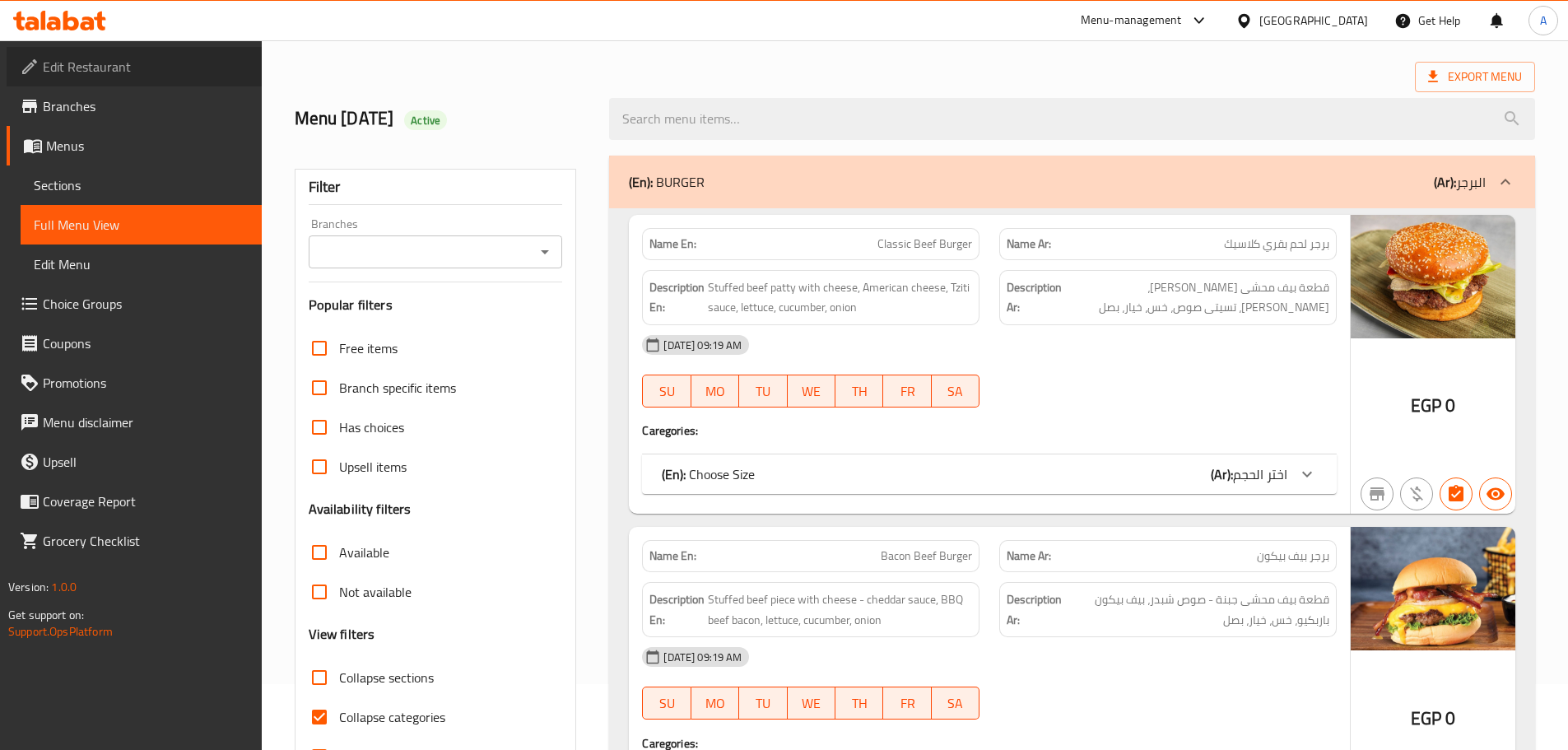
click at [79, 65] on span "Edit Restaurant" at bounding box center [145, 66] width 206 height 19
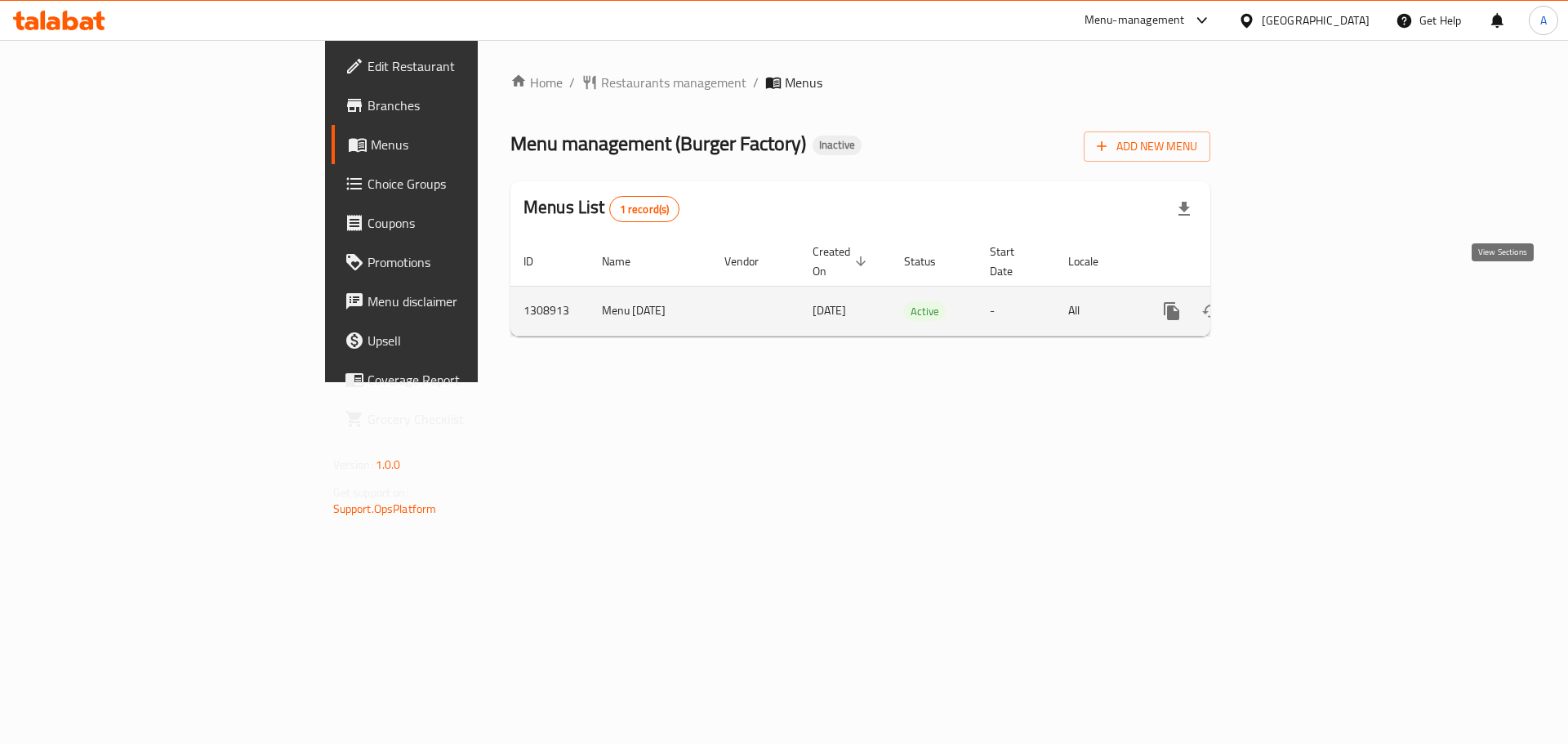
click at [1299, 301] on icon "enhanced table" at bounding box center [1289, 311] width 19 height 19
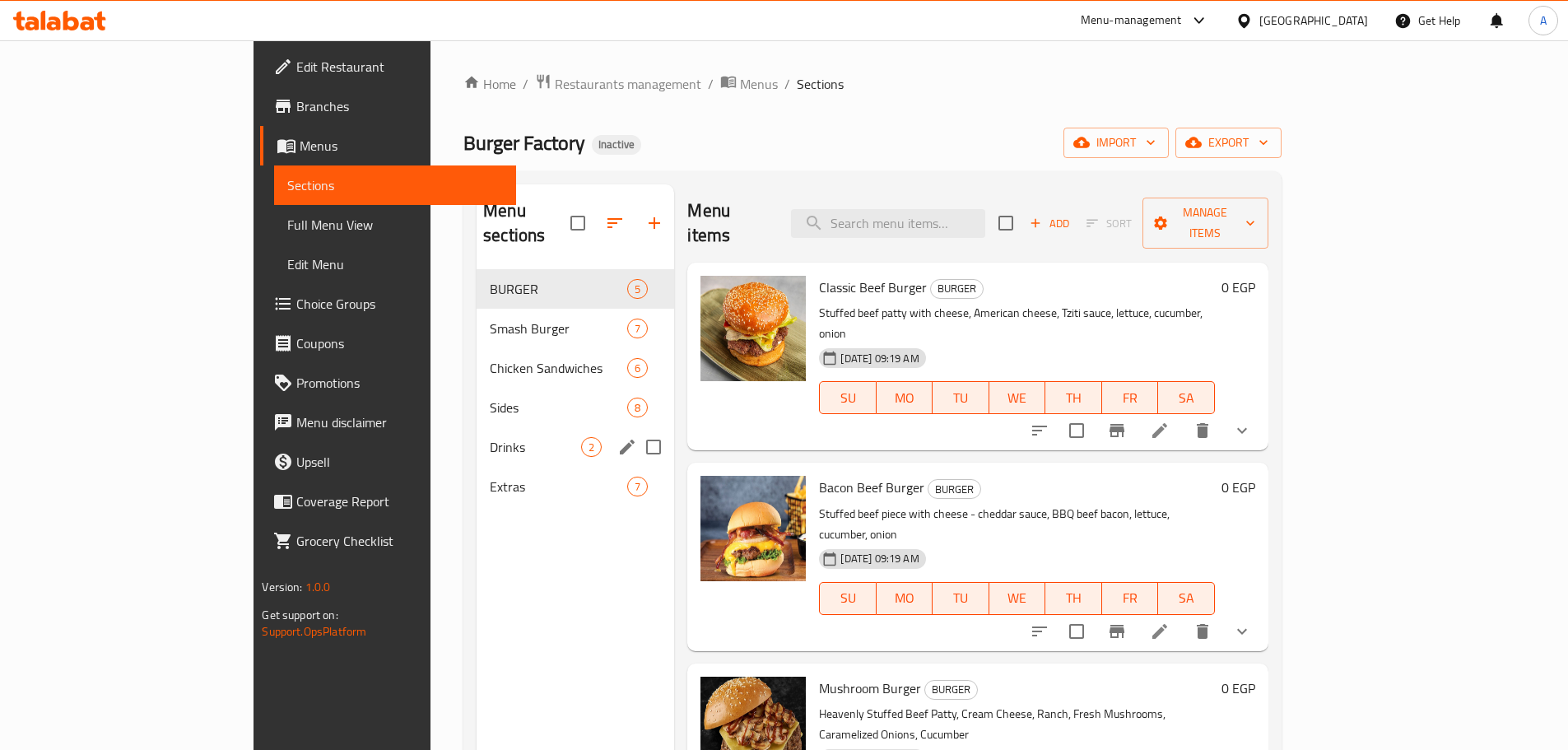
click at [477, 428] on div "Drinks 2" at bounding box center [576, 447] width 198 height 40
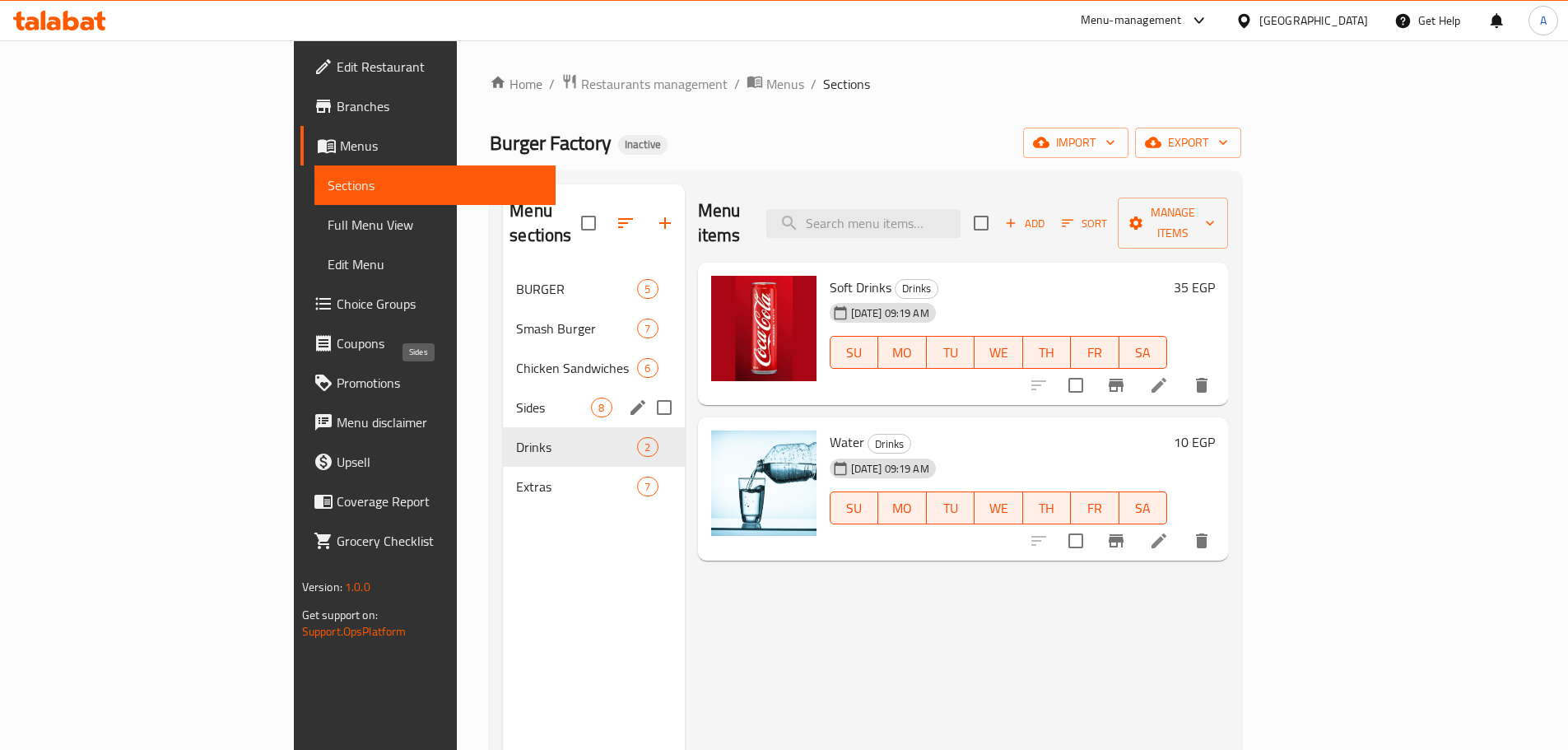
click at [516, 398] on span "Sides" at bounding box center [554, 407] width 75 height 19
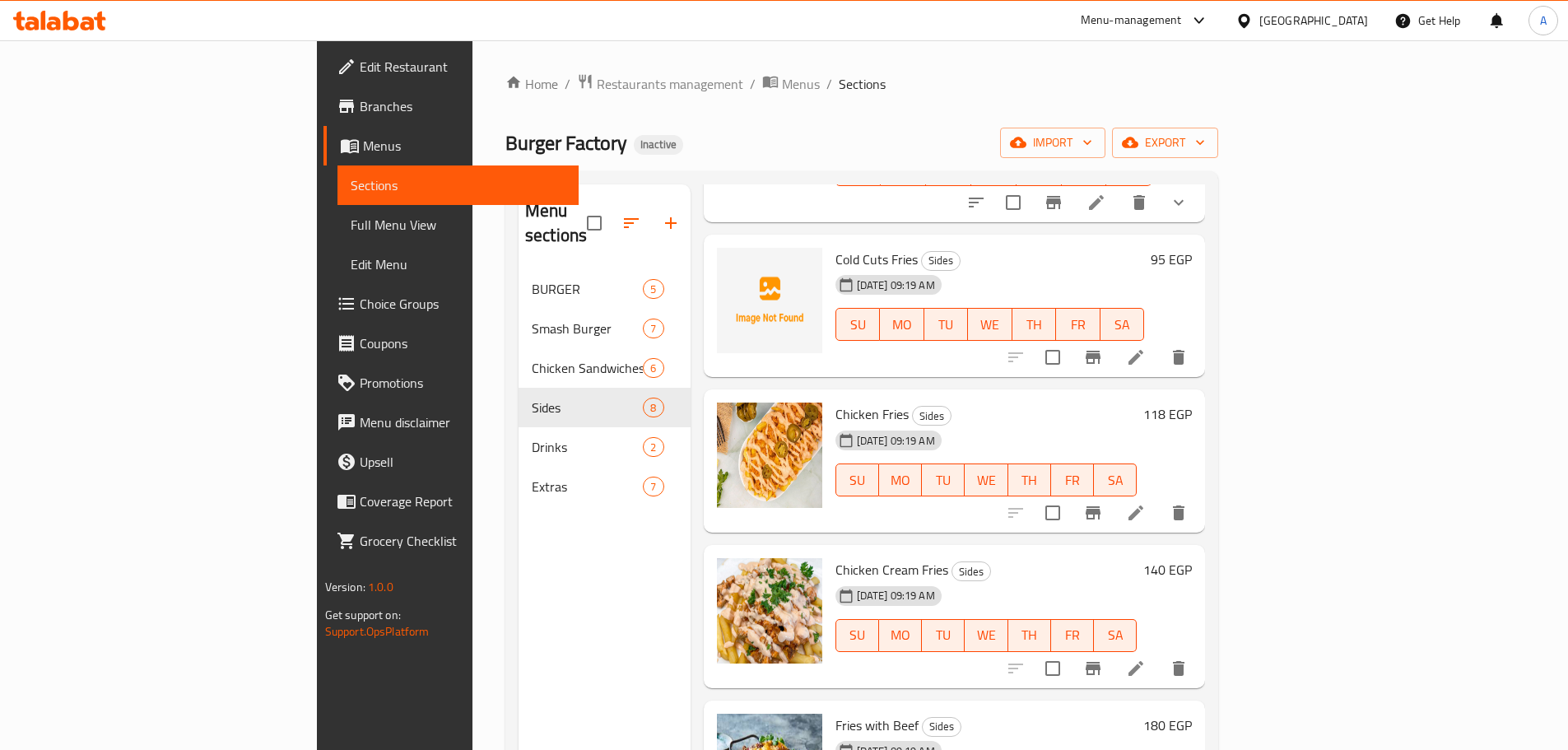
scroll to position [412, 0]
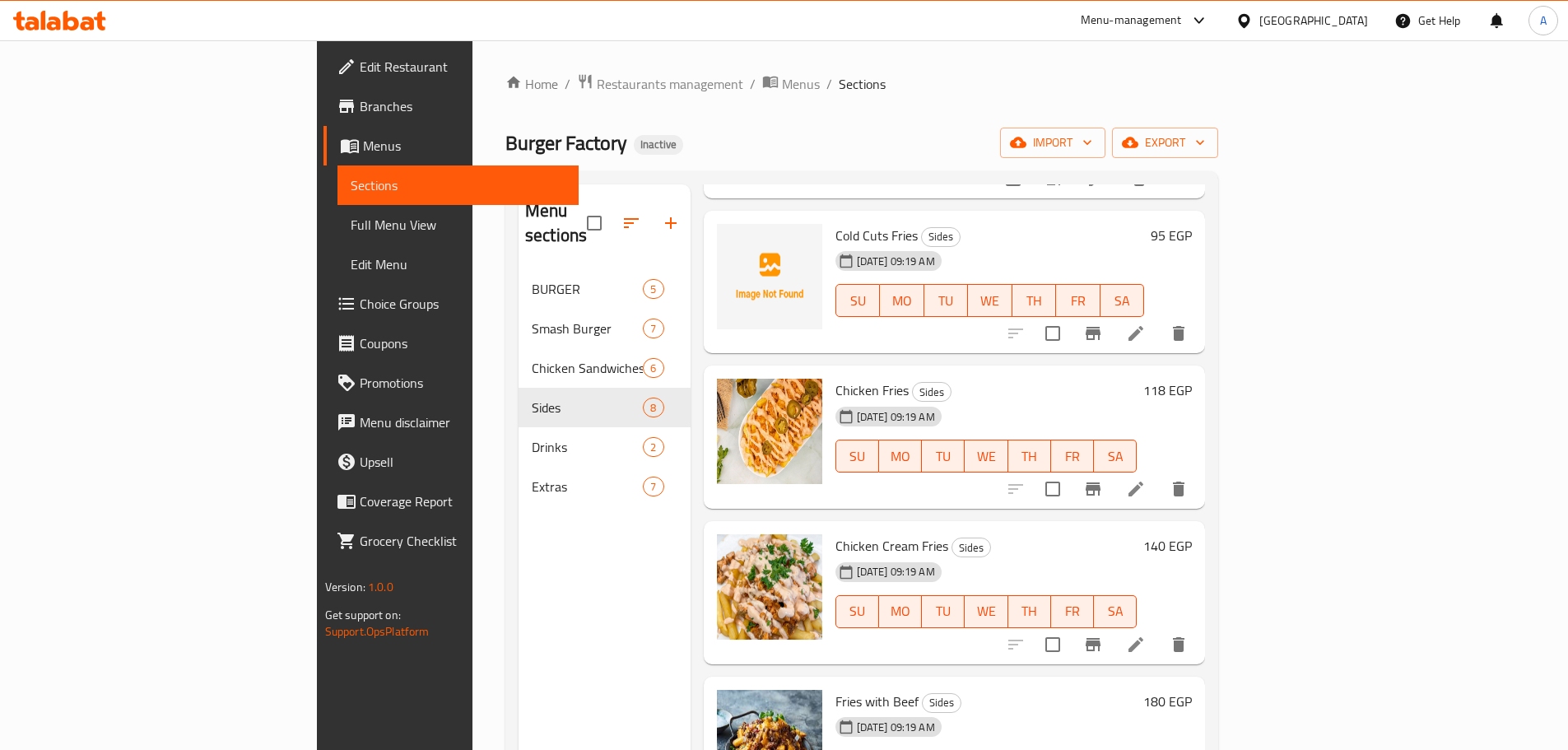
click at [835, 378] on span "Chicken Fries" at bounding box center [871, 390] width 73 height 25
copy h6 "Chicken Fries"
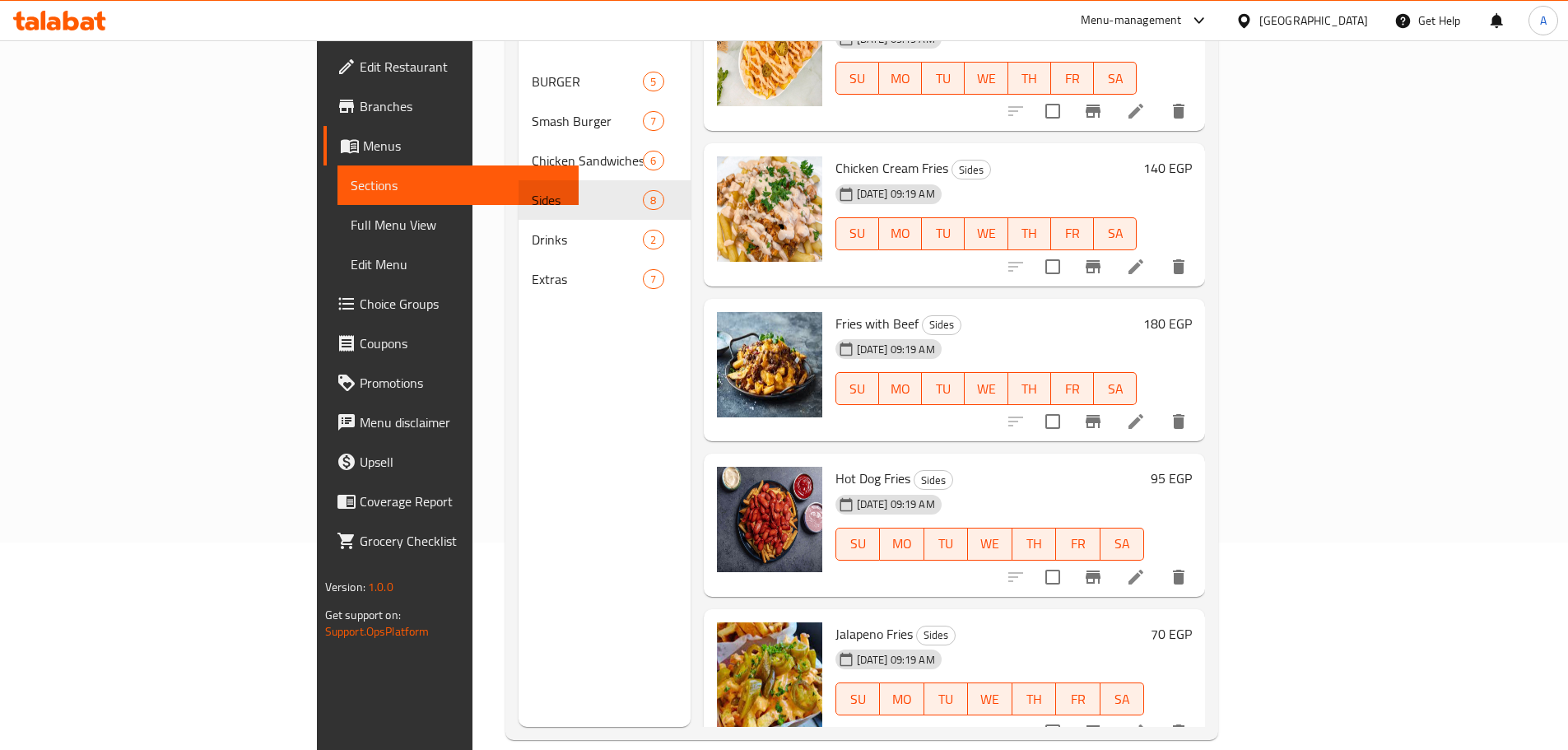
scroll to position [231, 0]
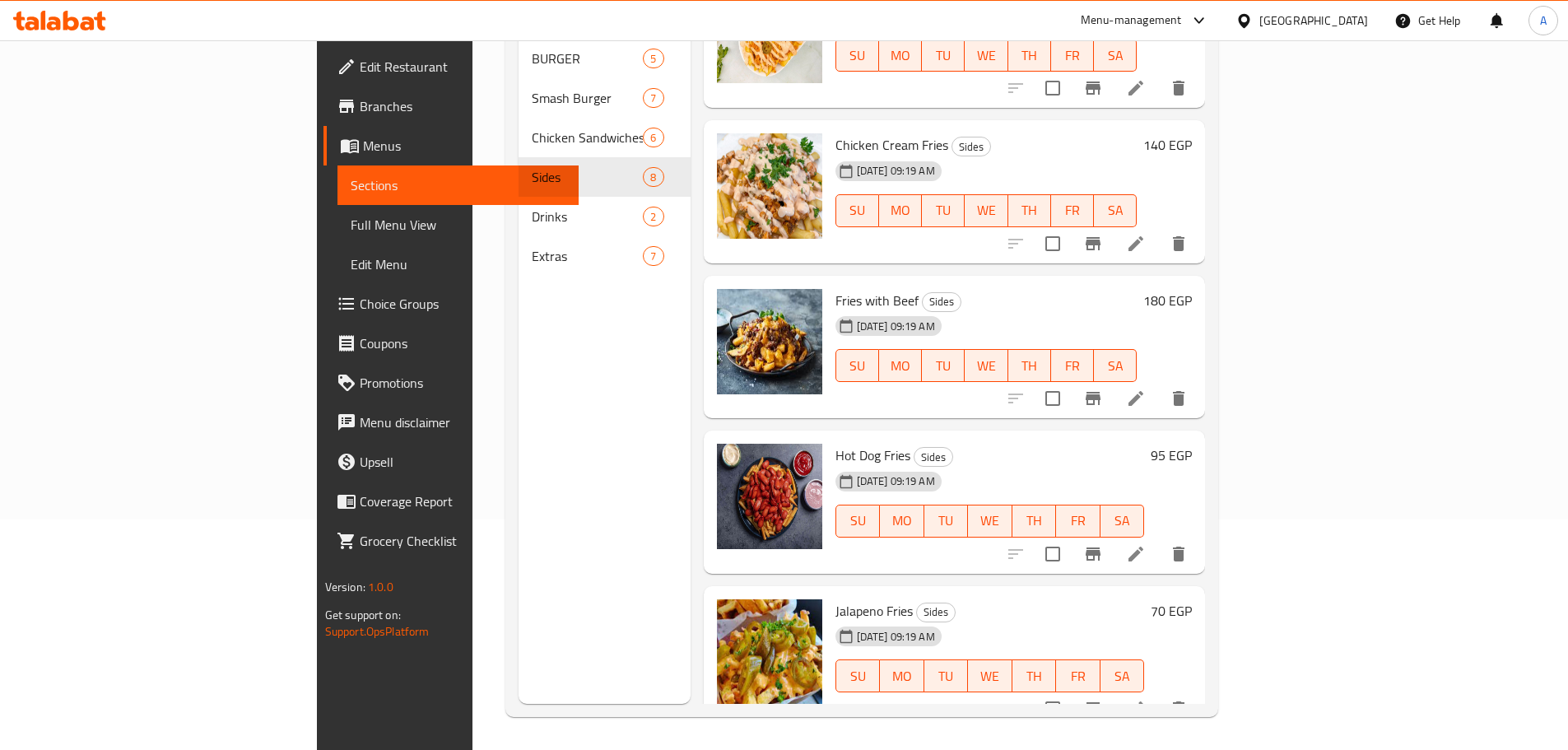
click at [835, 599] on span "Jalapeno Fries" at bounding box center [874, 611] width 78 height 25
copy h6 "Jalapeno Fries"
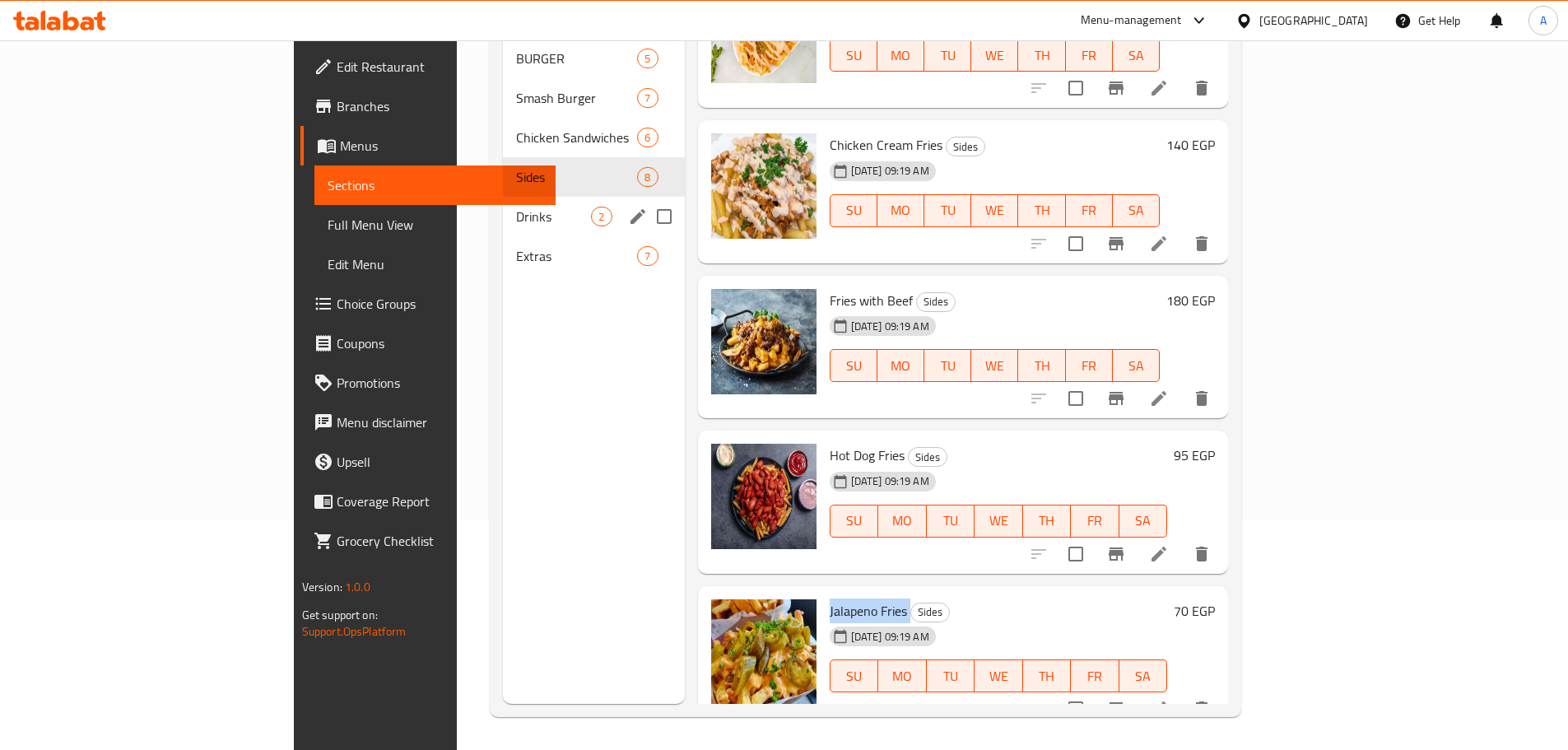
click at [516, 207] on span "Drinks" at bounding box center [554, 216] width 75 height 19
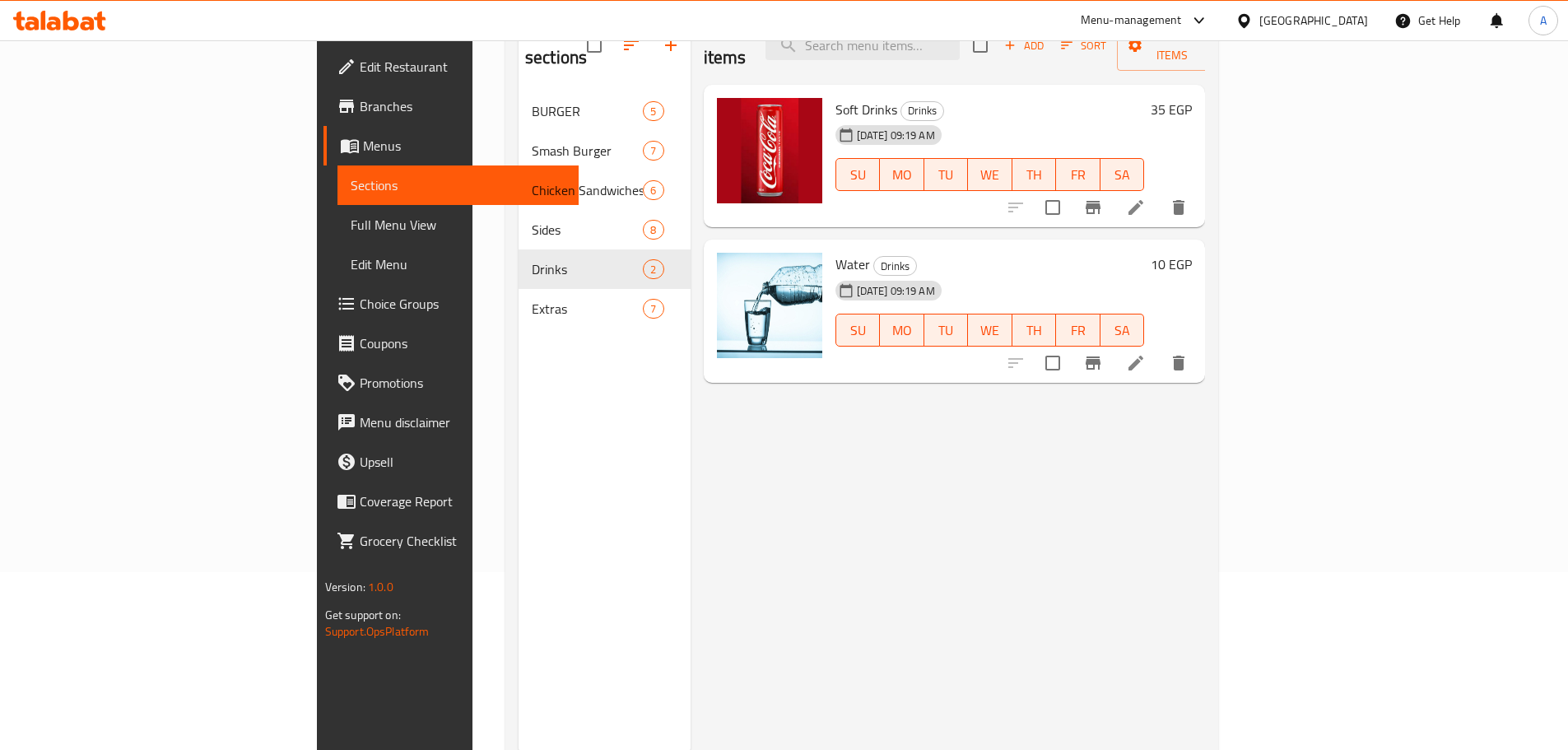
scroll to position [148, 0]
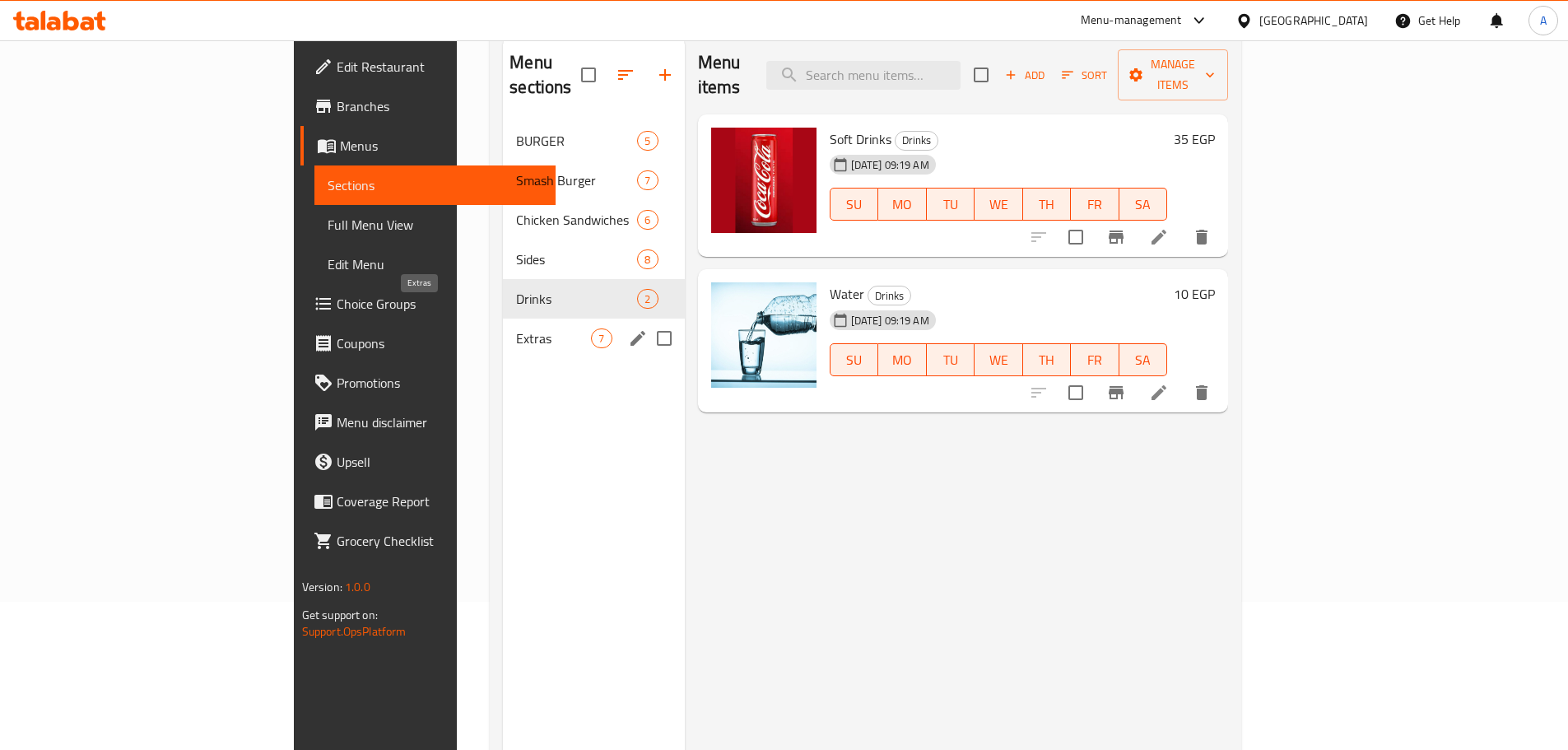
drag, startPoint x: 363, startPoint y: 317, endPoint x: 385, endPoint y: 447, distance: 131.8
click at [516, 329] on span "Extras" at bounding box center [554, 338] width 75 height 19
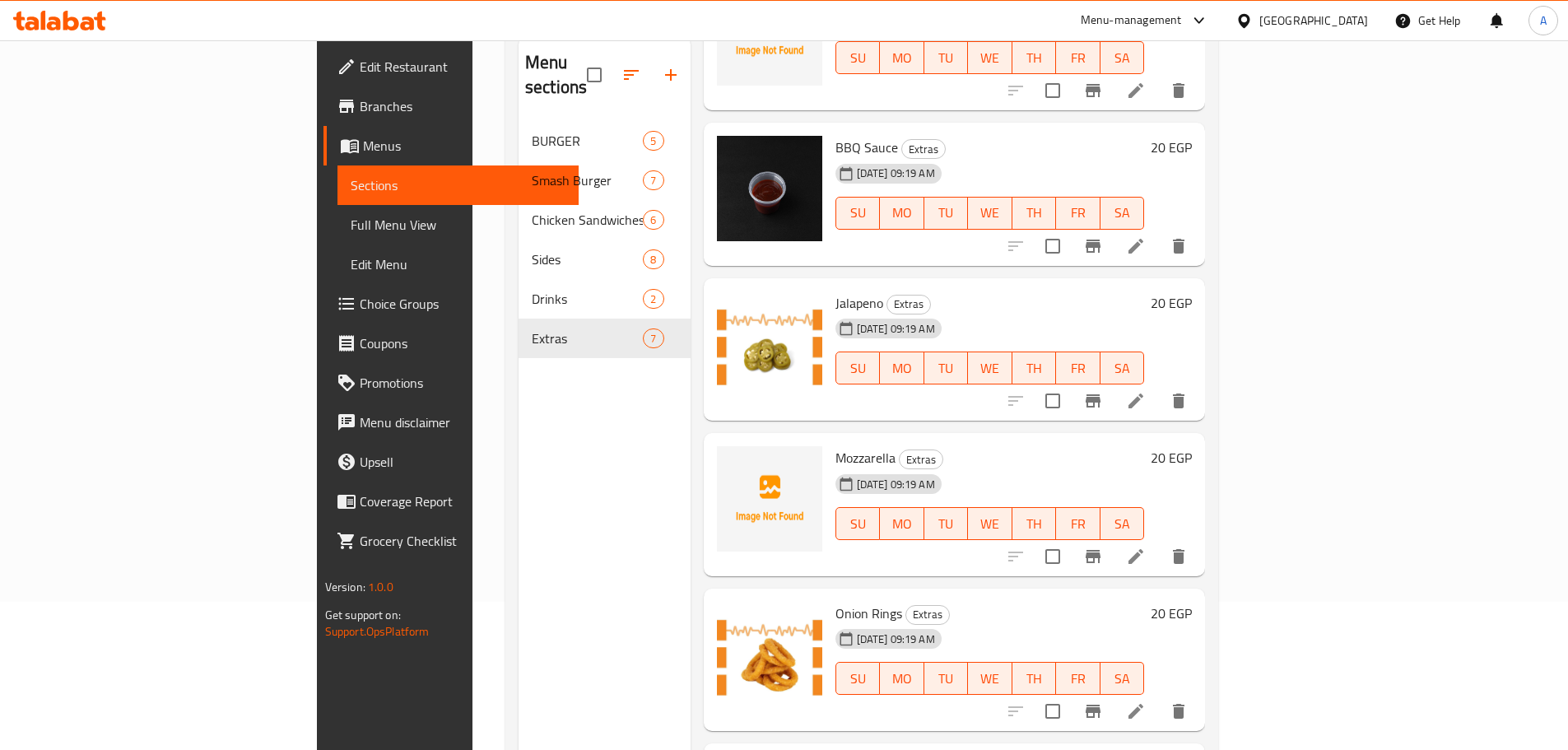
scroll to position [330, 0]
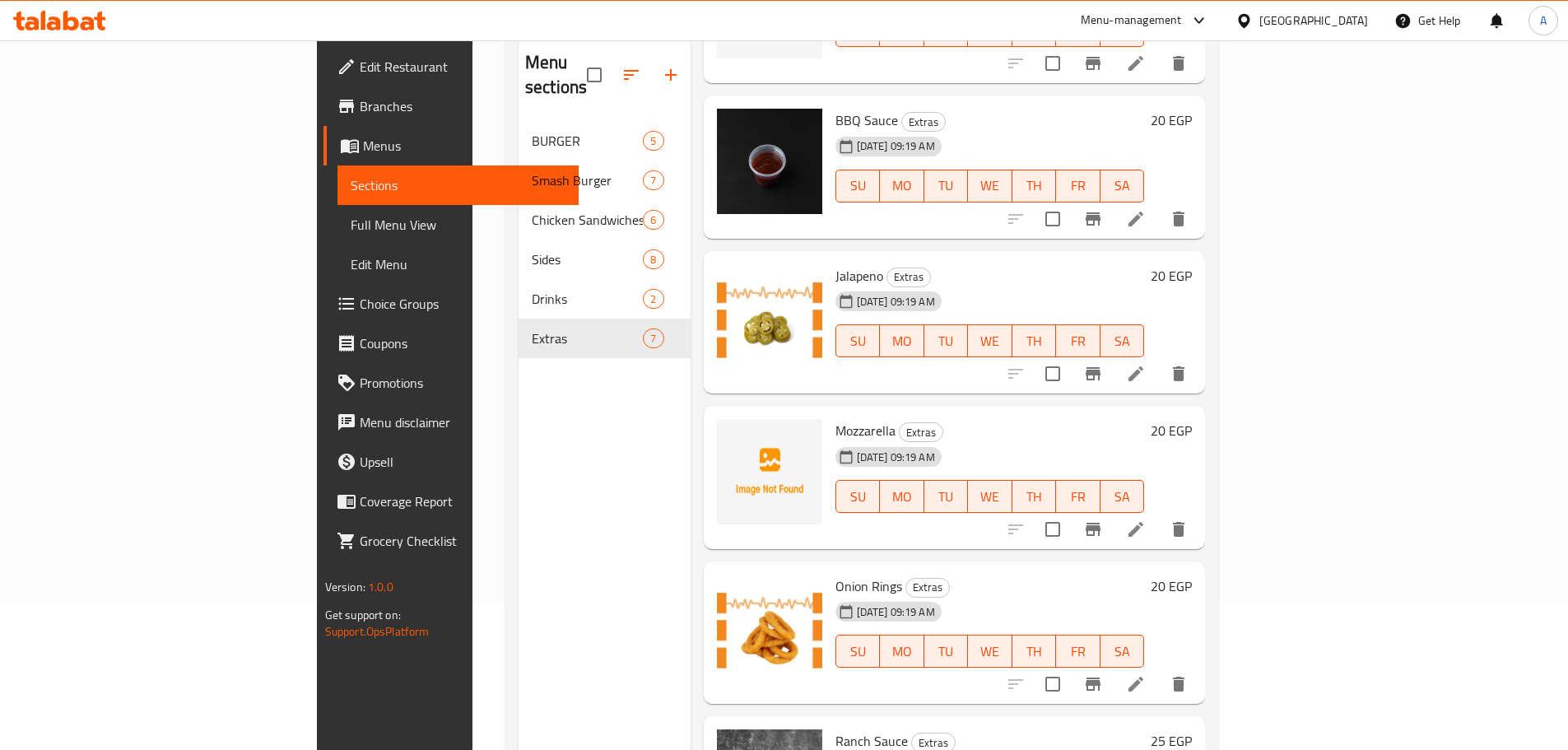
click at [351, 228] on span "Full Menu View" at bounding box center [457, 224] width 215 height 19
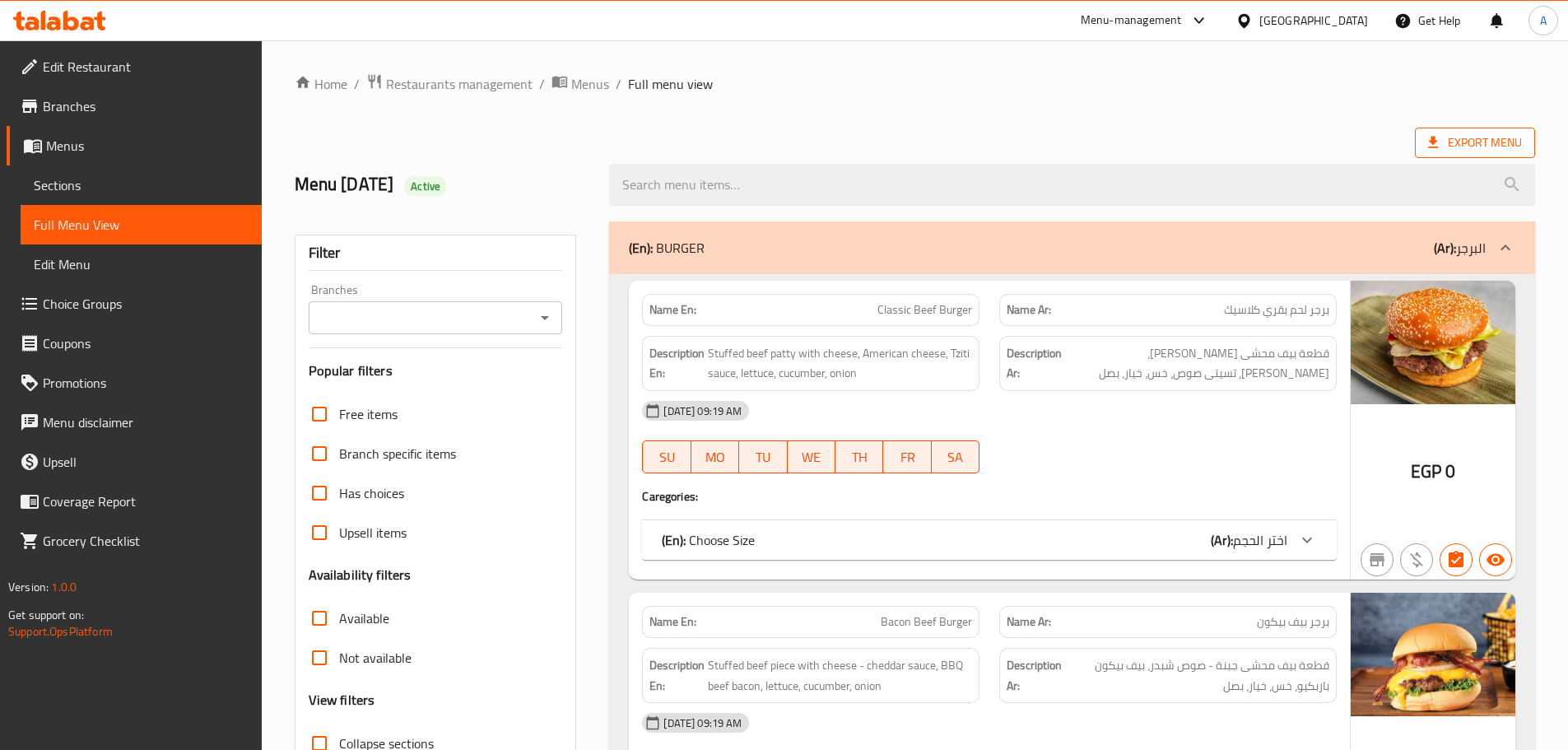
click at [1477, 148] on span "Export Menu" at bounding box center [1475, 142] width 94 height 20
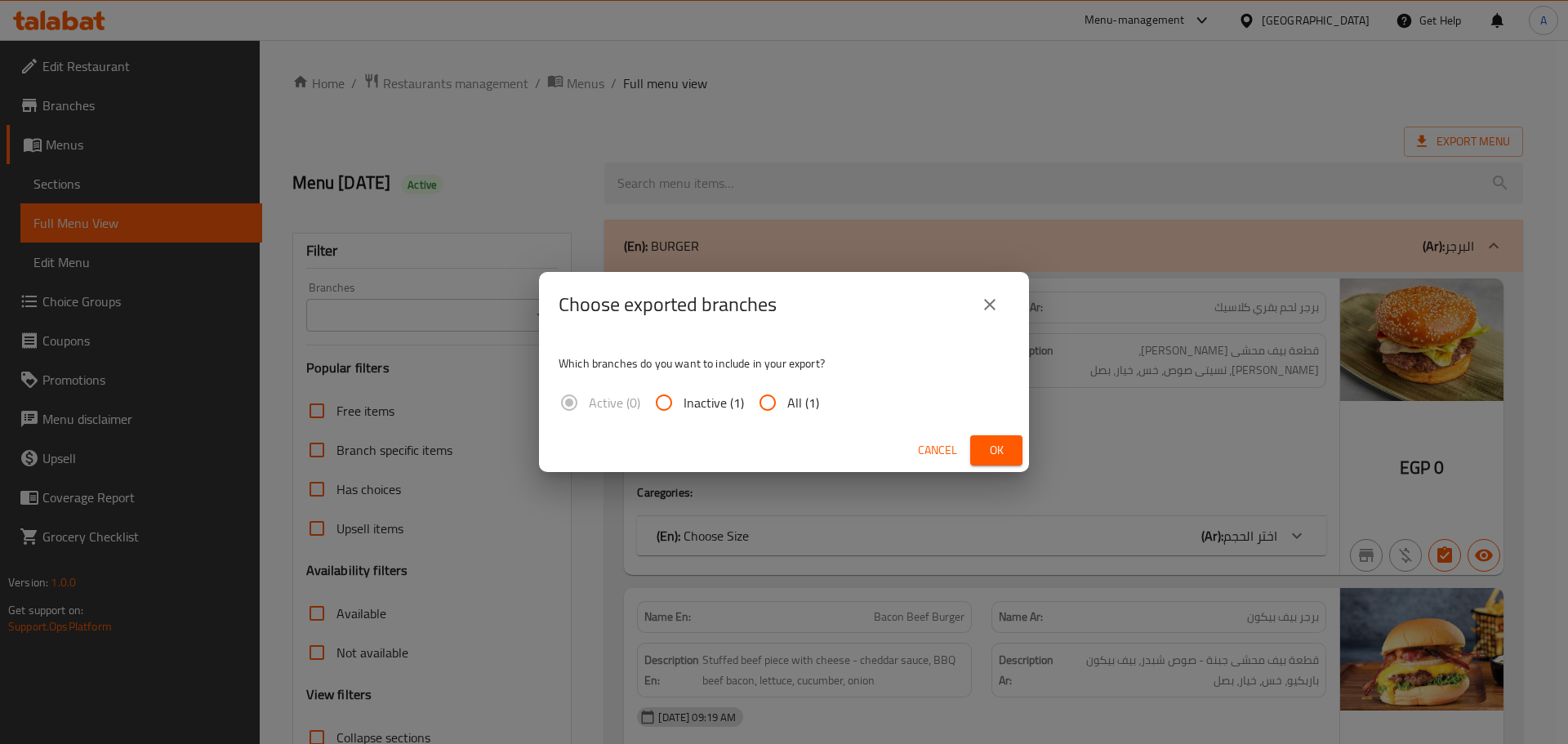
click at [762, 407] on input "All (1)" at bounding box center [767, 402] width 39 height 39
radio input "true"
click at [978, 435] on div "Cancel Ok" at bounding box center [783, 450] width 490 height 43
click at [992, 446] on span "Ok" at bounding box center [996, 450] width 26 height 20
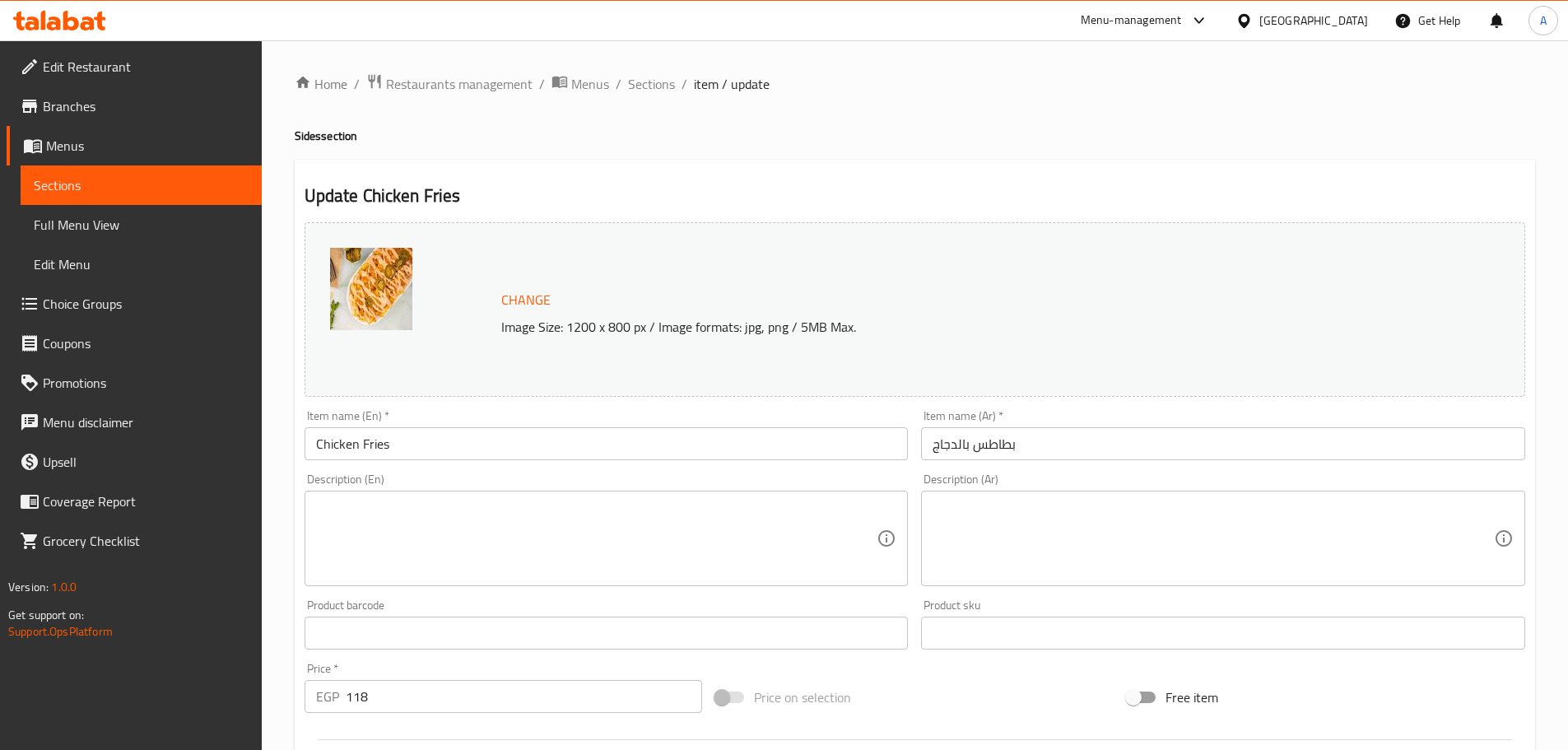
click at [418, 534] on textarea at bounding box center [597, 539] width 562 height 79
paste textarea "Fried chicken and fries."
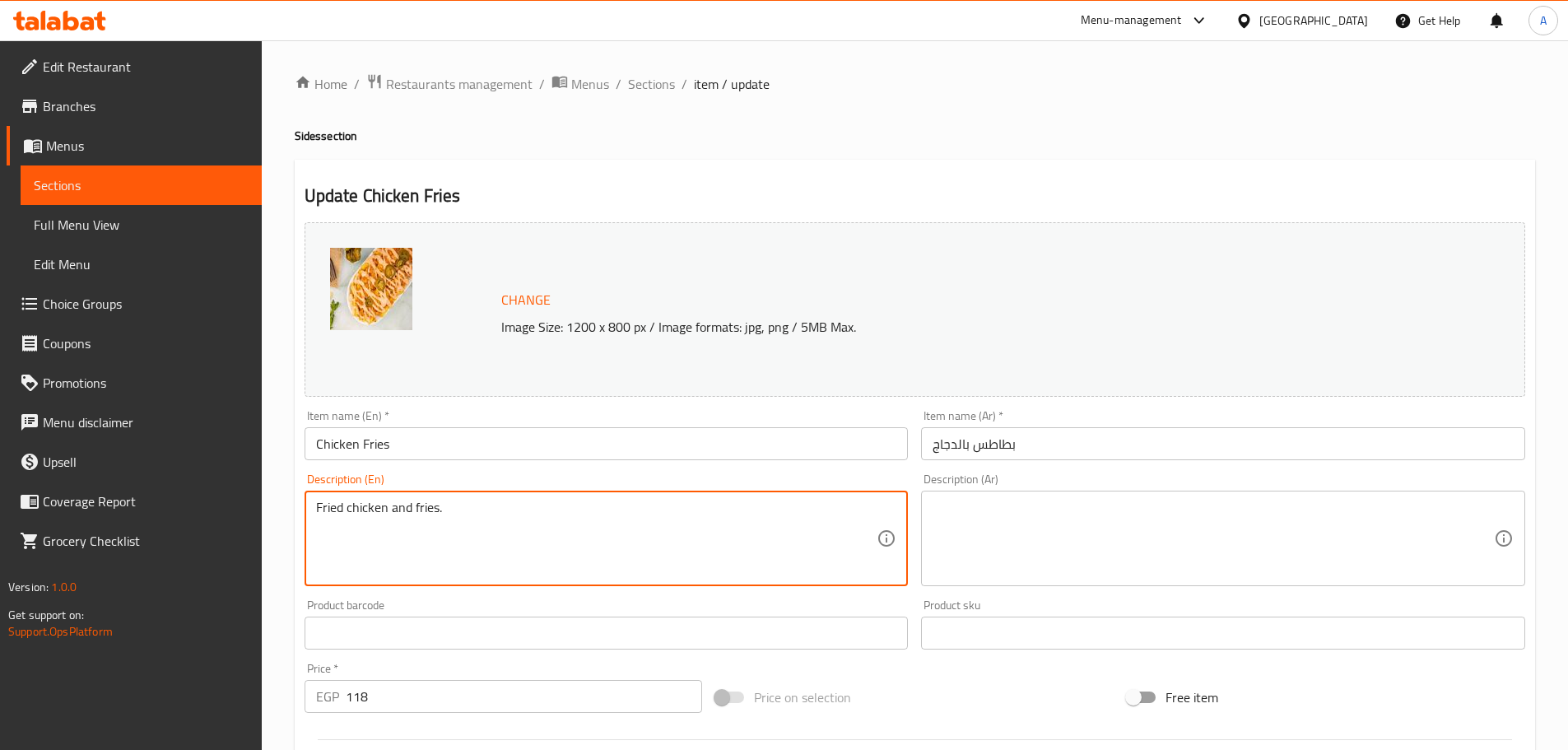
type textarea "Fried chicken and fries."
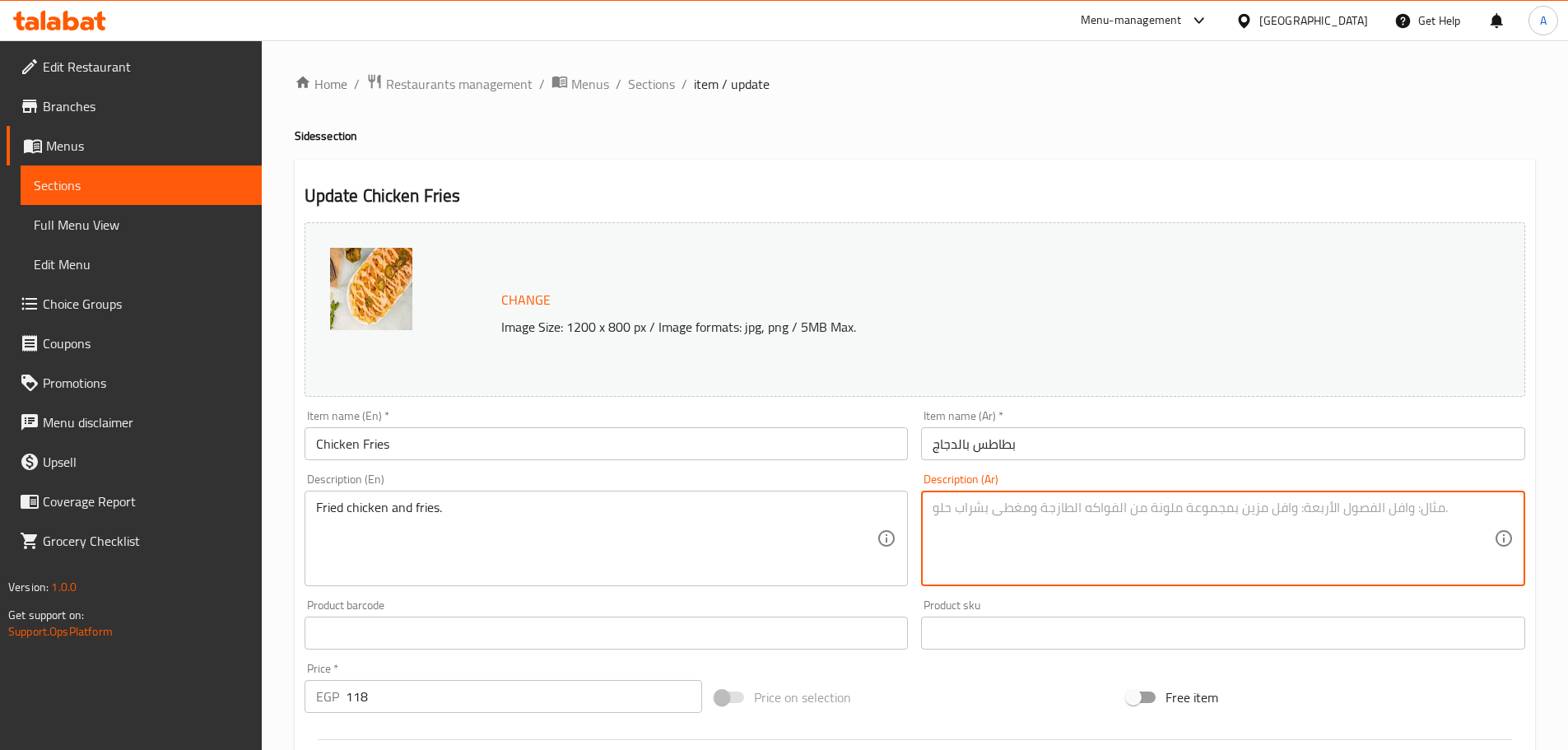
click at [1199, 553] on textarea at bounding box center [1213, 539] width 562 height 79
paste textarea "دجاج مقلي وبطاطس مقلية"
type textarea "دجاج مقلي وبطاطس مقلية"
click at [799, 446] on input "Chicken Fries" at bounding box center [607, 443] width 604 height 33
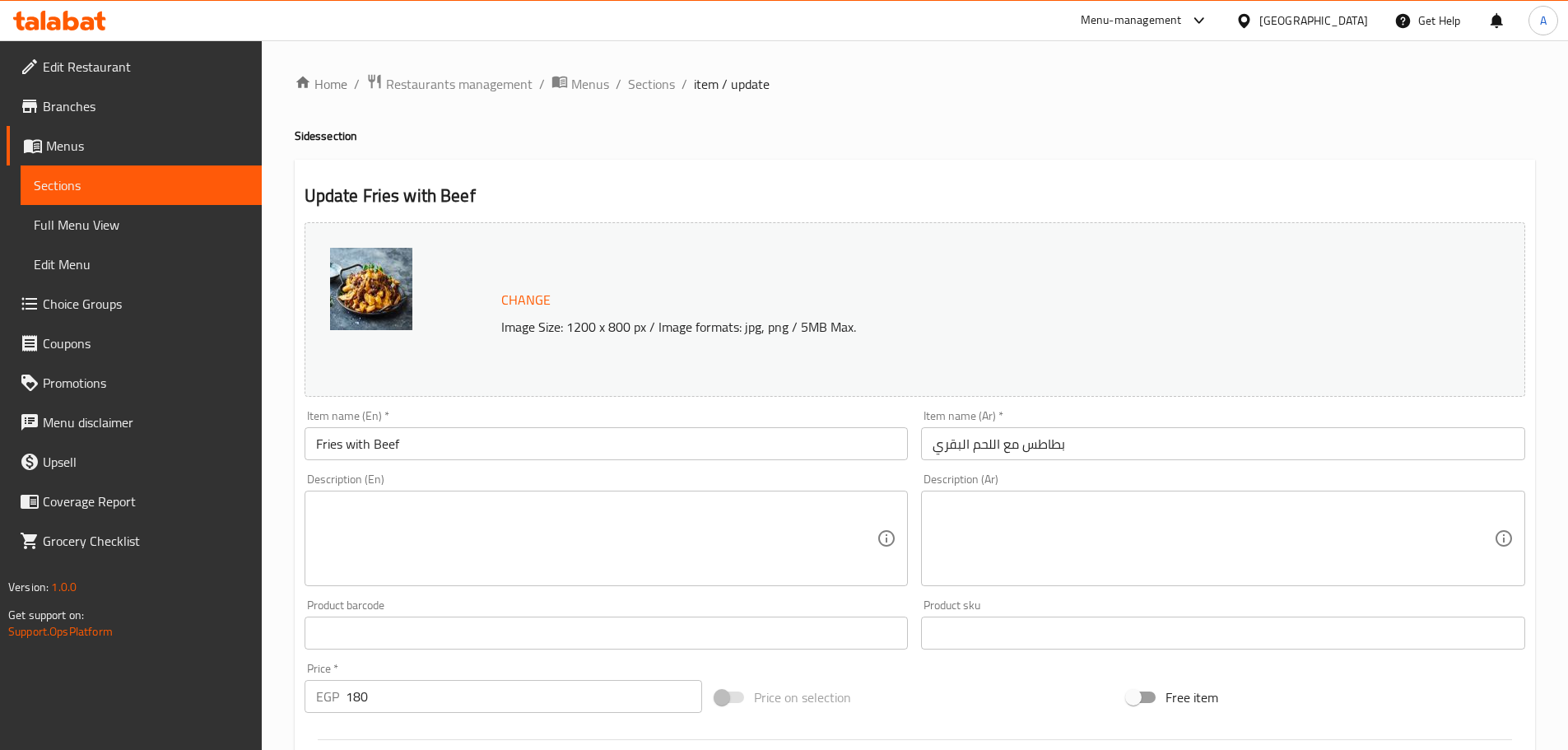
click at [599, 566] on textarea at bounding box center [597, 539] width 562 height 79
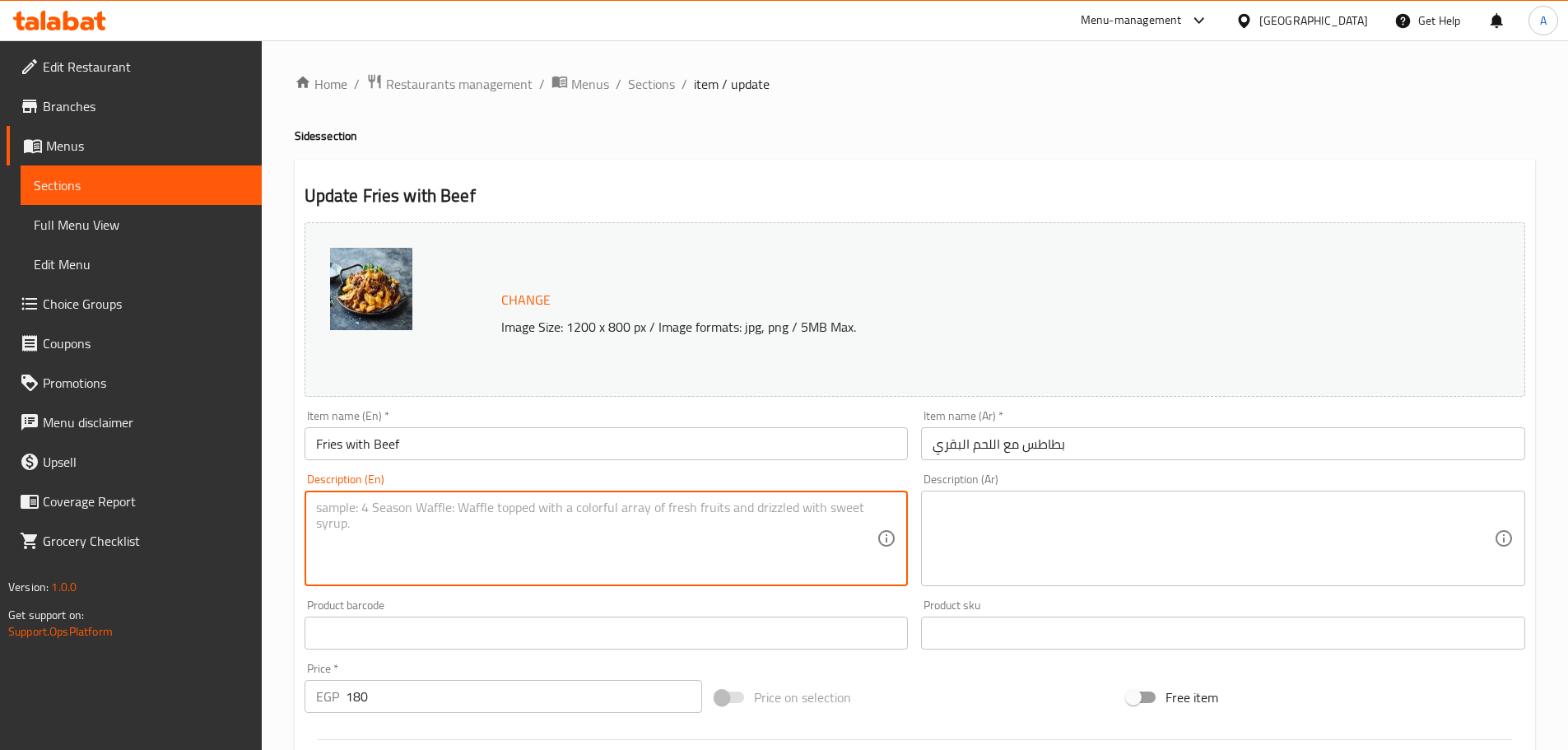
paste textarea "Fries topped with a spicy and beef topping."
click at [435, 513] on textarea "Fries topped with a spicy and beef topping." at bounding box center [597, 539] width 562 height 79
type textarea "Fries topped with beef topping."
click at [1044, 523] on textarea at bounding box center [1213, 539] width 562 height 79
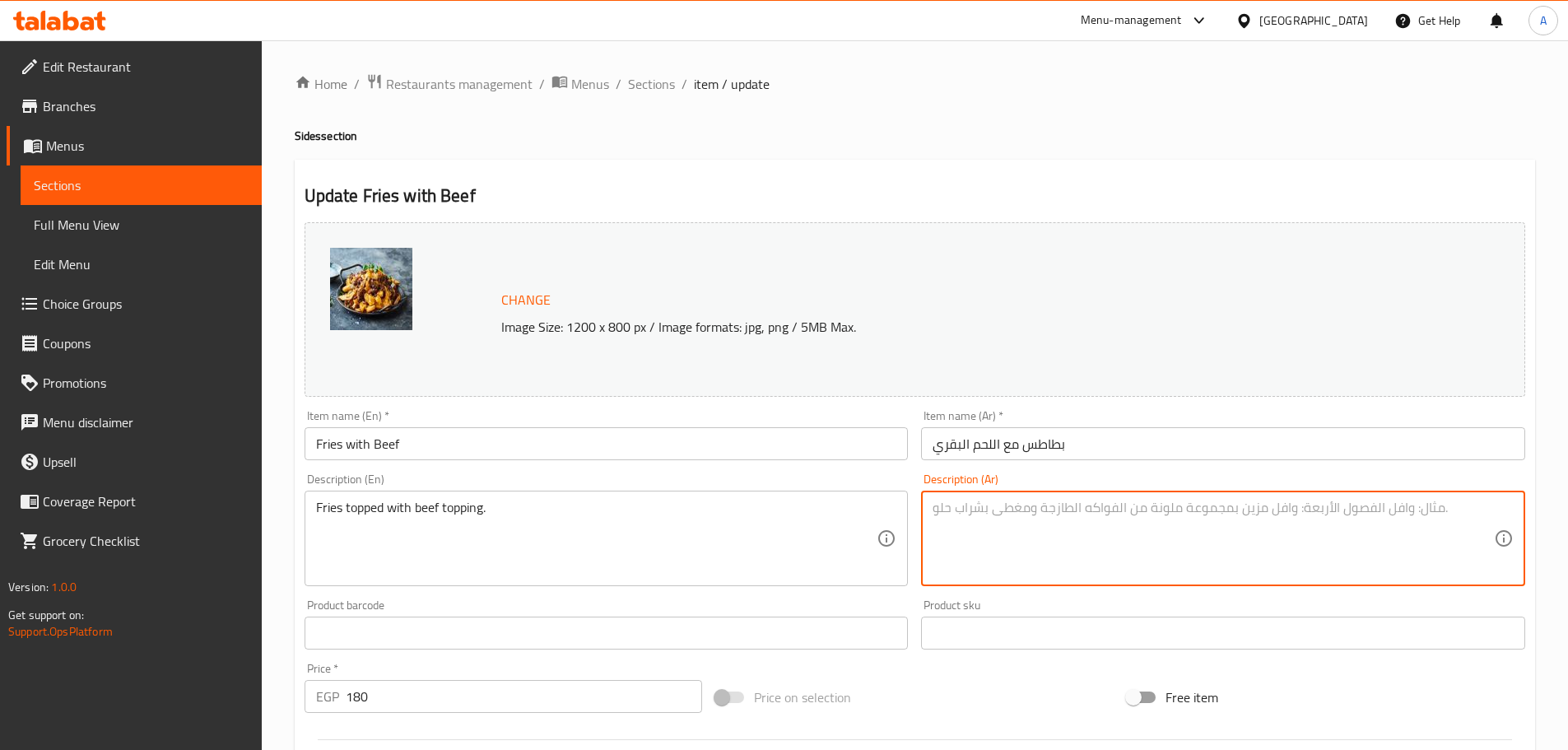
paste textarea "بطاطا مقلية مغطاة بطبقة من لحم بقري حار."
click at [930, 507] on div "بطاطا مقلية مغطاة بطبقة من لحم بقري حار. Description (Ar)" at bounding box center [1223, 539] width 604 height 95
click at [944, 507] on textarea "بطاطا مقلية مغطاة بطبقة من لحم بقري حار." at bounding box center [1213, 539] width 562 height 79
type textarea "بطاطا مقلية مغطاة بطبقة من لحم بقري."
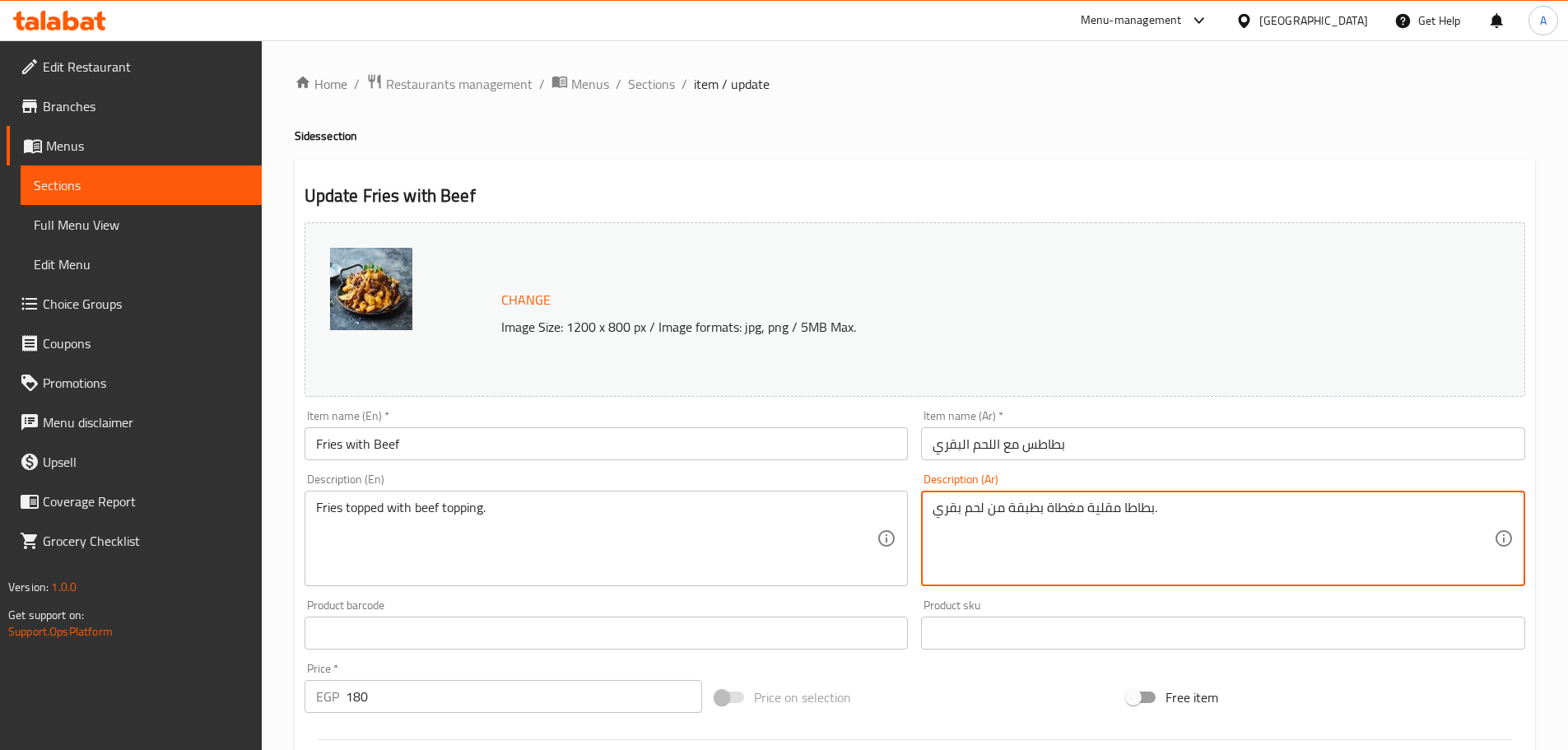
click at [797, 437] on input "Fries with Beef" at bounding box center [607, 443] width 604 height 33
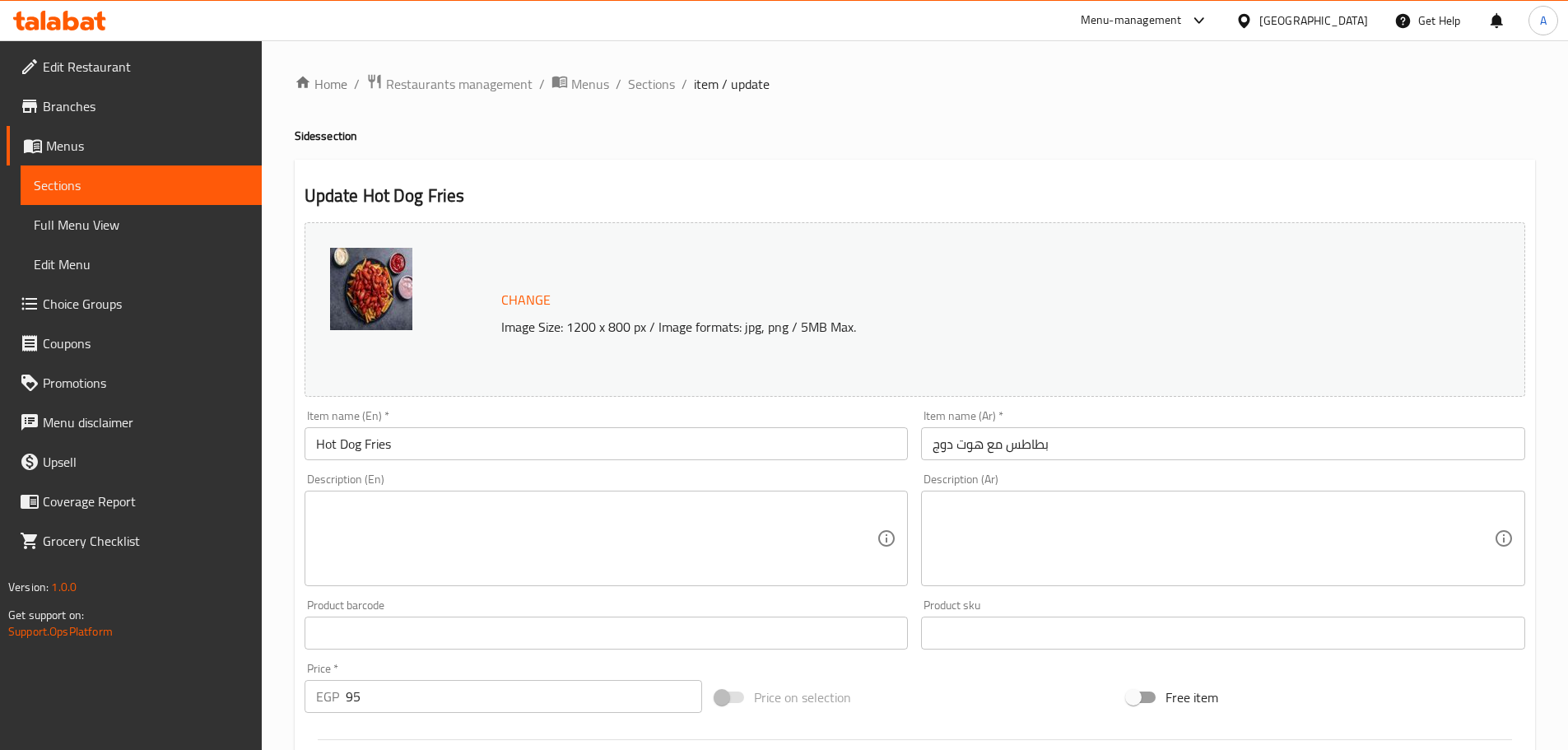
click at [704, 528] on textarea at bounding box center [597, 539] width 562 height 79
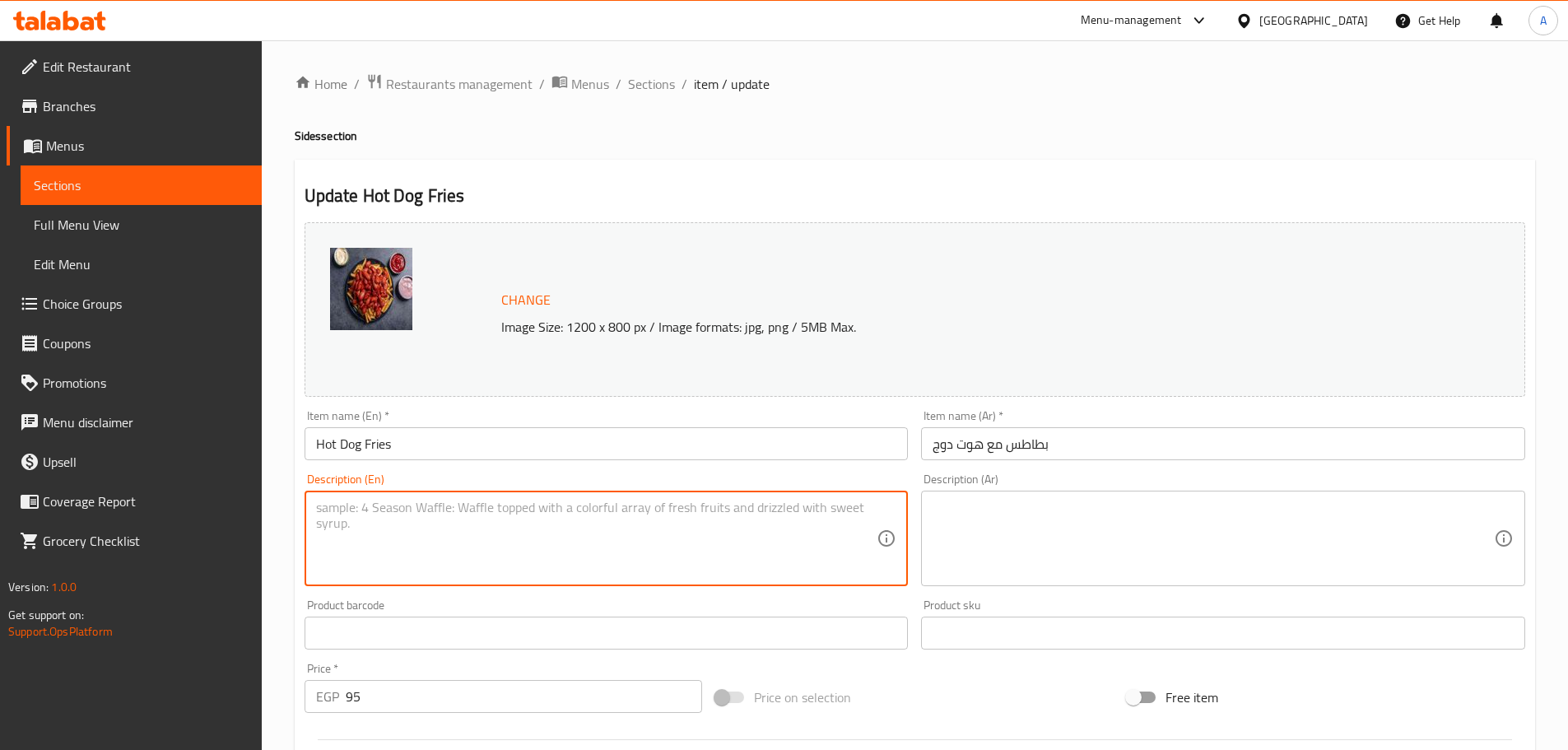
click at [394, 528] on textarea at bounding box center [597, 539] width 562 height 79
type textarea "Hot Do"
click at [422, 447] on input "Hot Dog Fries" at bounding box center [607, 443] width 604 height 33
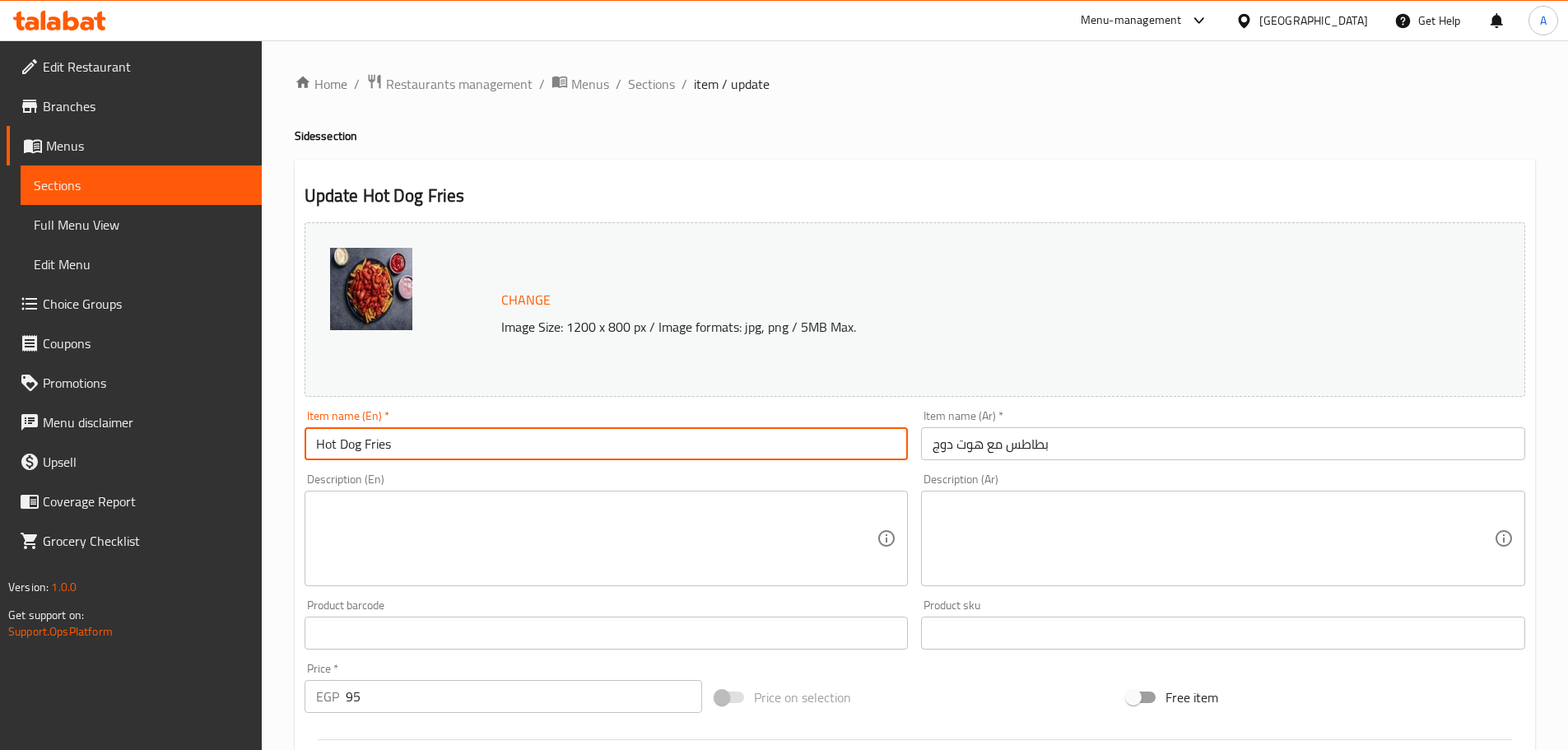
click at [422, 447] on input "Hot Dog Fries" at bounding box center [607, 443] width 604 height 33
click at [480, 500] on textarea at bounding box center [597, 539] width 562 height 79
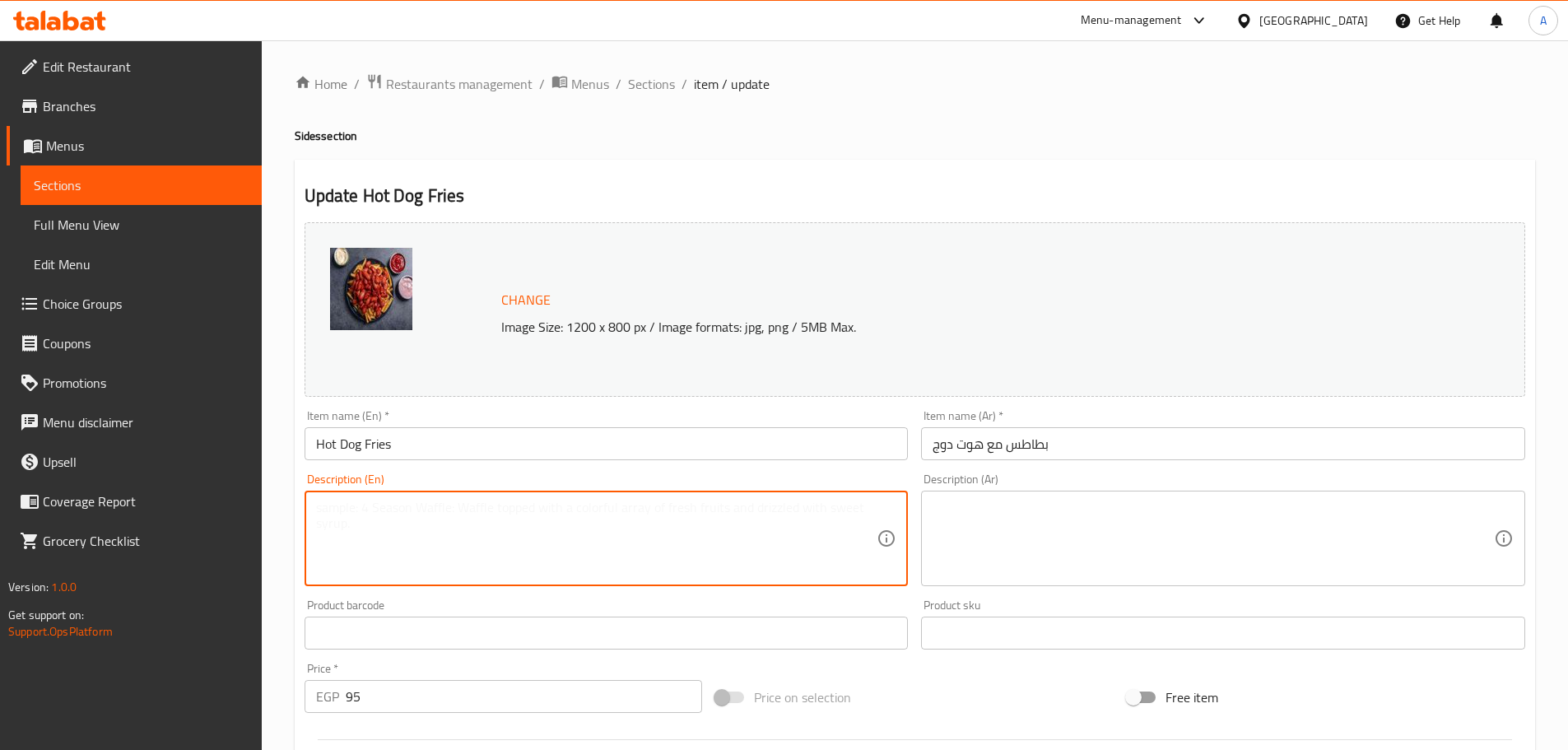
paste textarea "A classic hot dog served with a side of crispy fries."
type textarea "A classic hot dog served with a side of crispy fries."
click at [1068, 556] on textarea at bounding box center [1213, 539] width 562 height 79
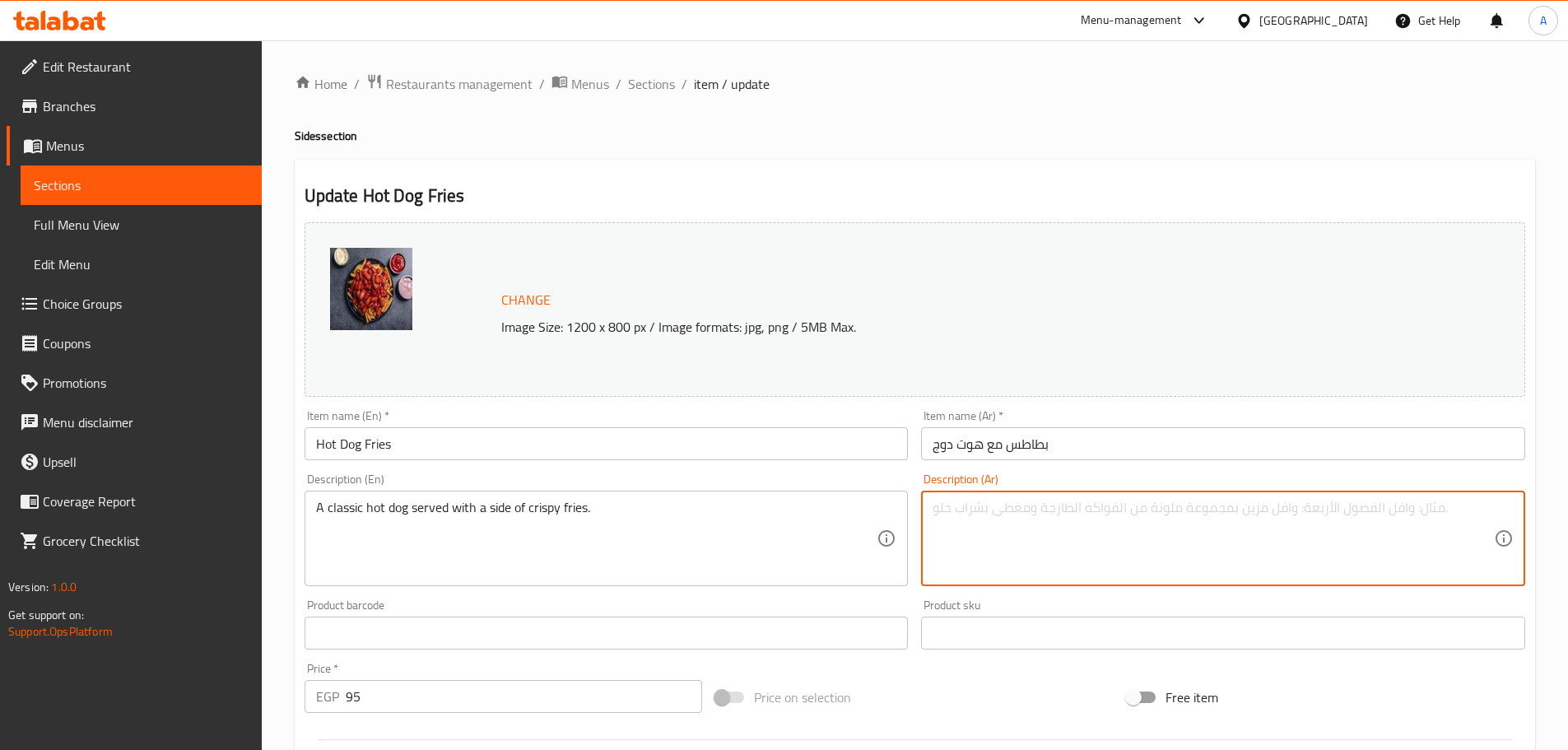
paste textarea "هوت دوج كلاسيك يقدم مع طبق جانبي من بطاطس المقلية المقرمشة."
type textarea "هوت دوج كلاسيك يقدم مع طبق جانبي من بطاطس المقلية المقرمشة."
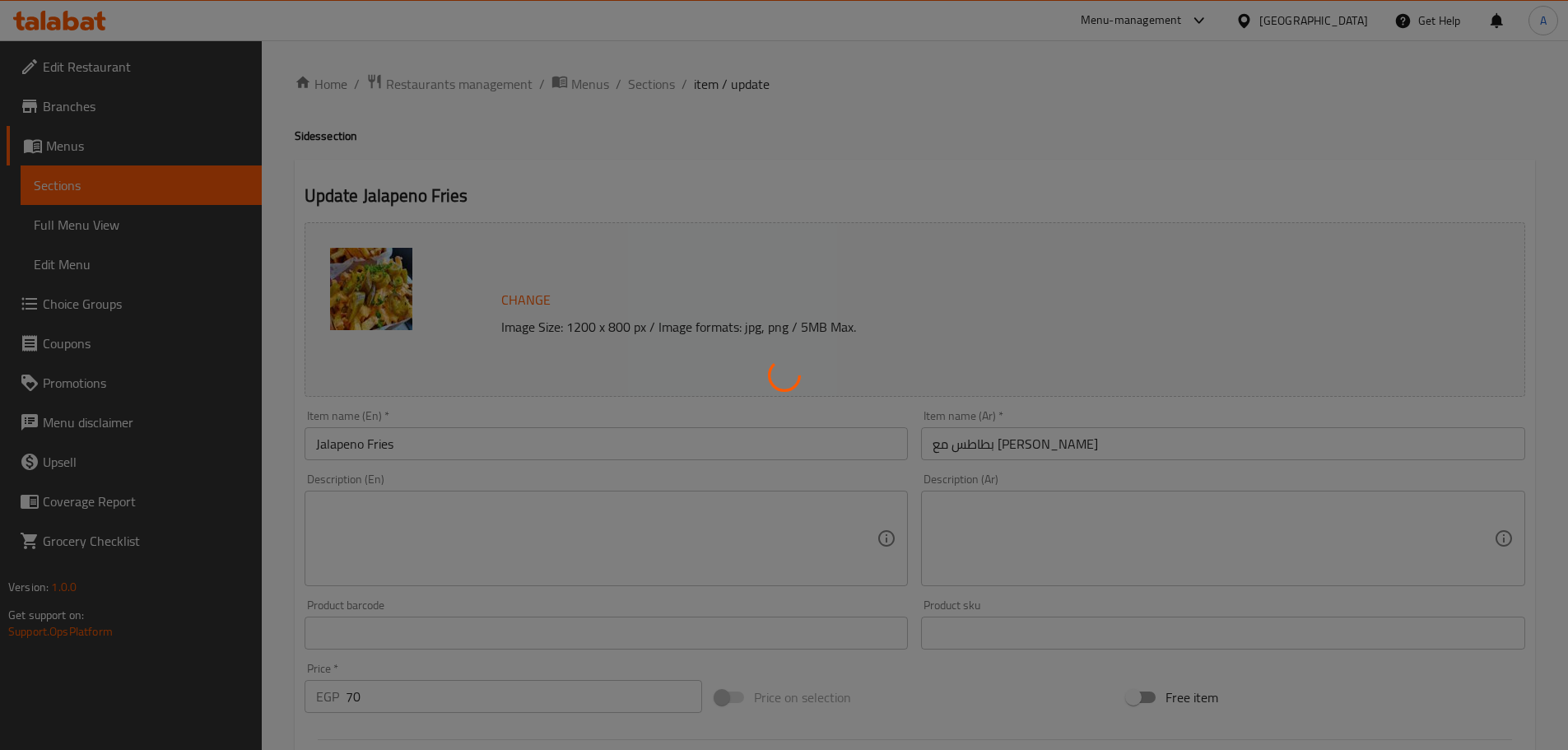
click at [430, 542] on div at bounding box center [784, 375] width 1568 height 750
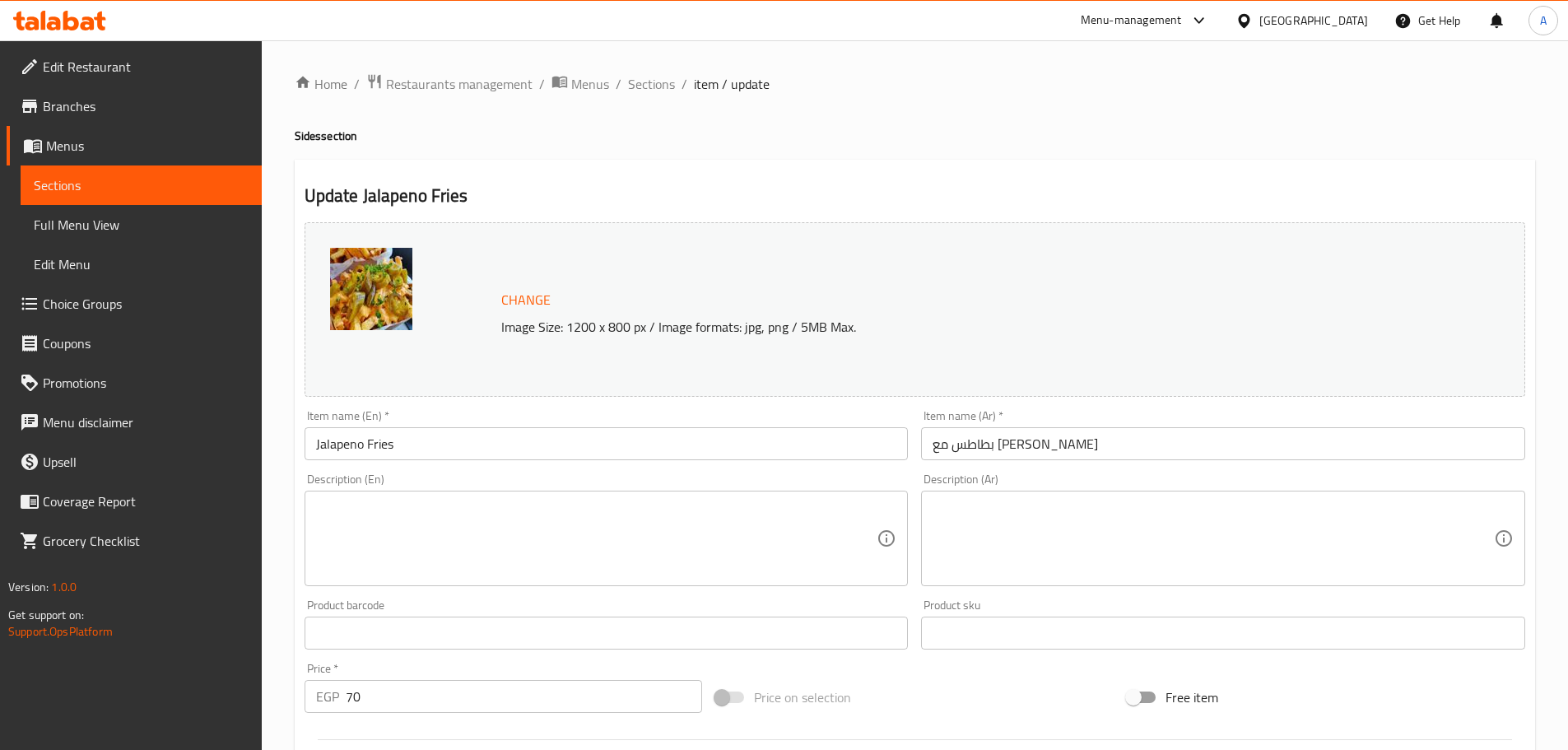
click at [431, 522] on textarea at bounding box center [597, 539] width 562 height 79
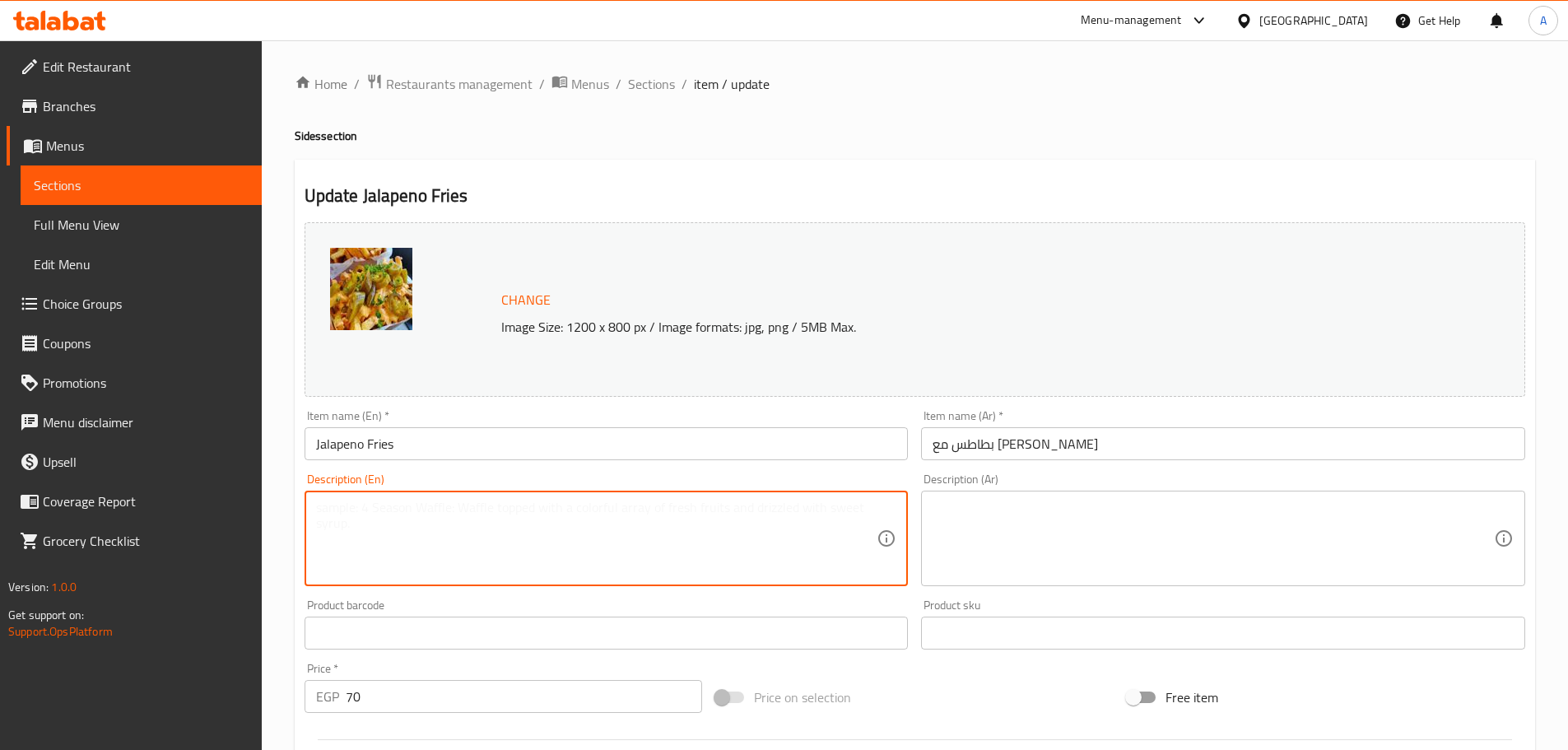
paste textarea "French Fries, Jalapenos, Cheese Sauce, Salt, Black Pepper"
type textarea "French Fries, Jalapenos, Cheese Sauce, Salt, Black Pepper"
click at [1129, 514] on textarea at bounding box center [1213, 539] width 562 height 79
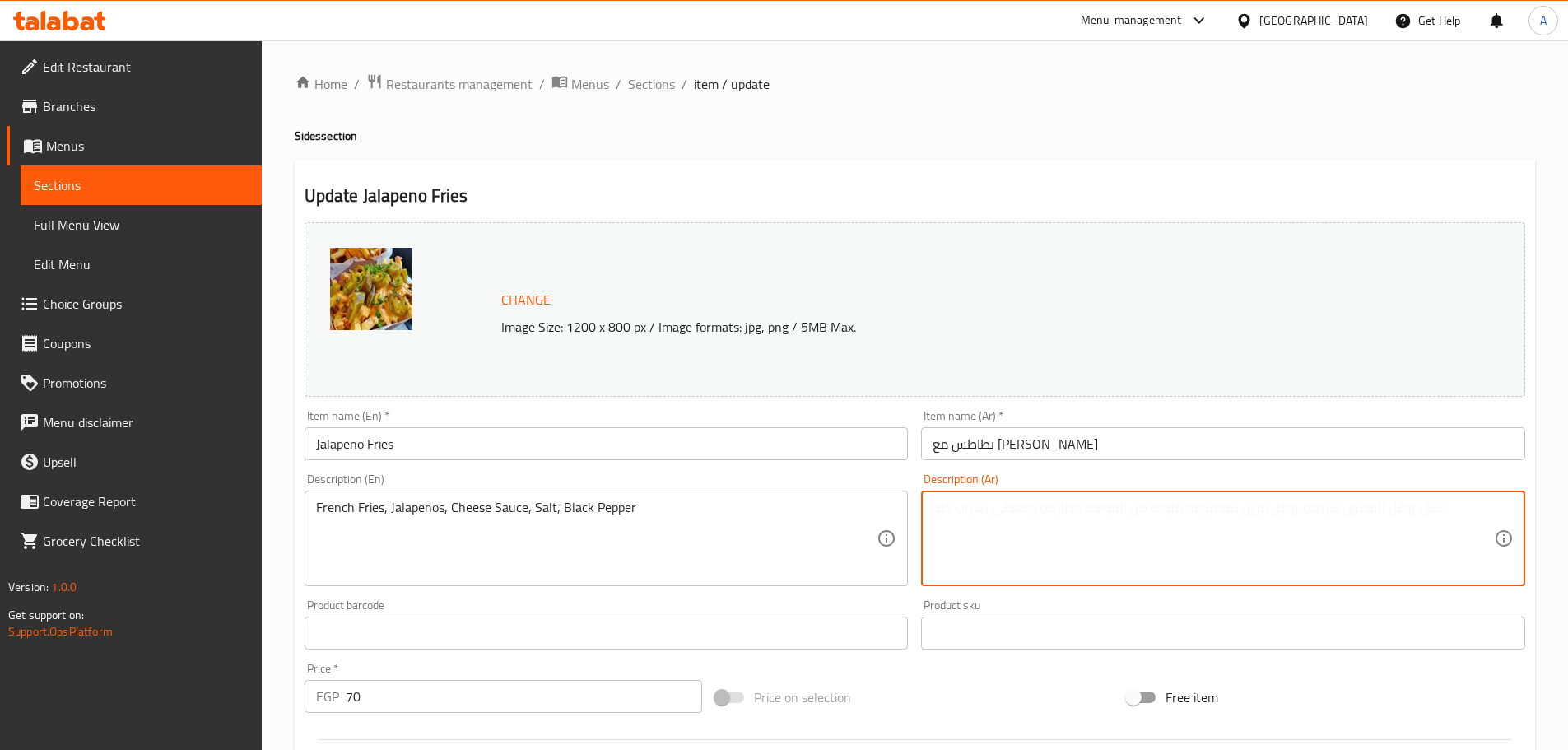
paste textarea "بطاطس مقلية، فلفل جالابينو، صلصة الجبن، ملح، فلفل أسود"
type textarea "بطاطس مقلية، فلفل جالابينو، صلصة الجبن، ملح، فلفل أسود"
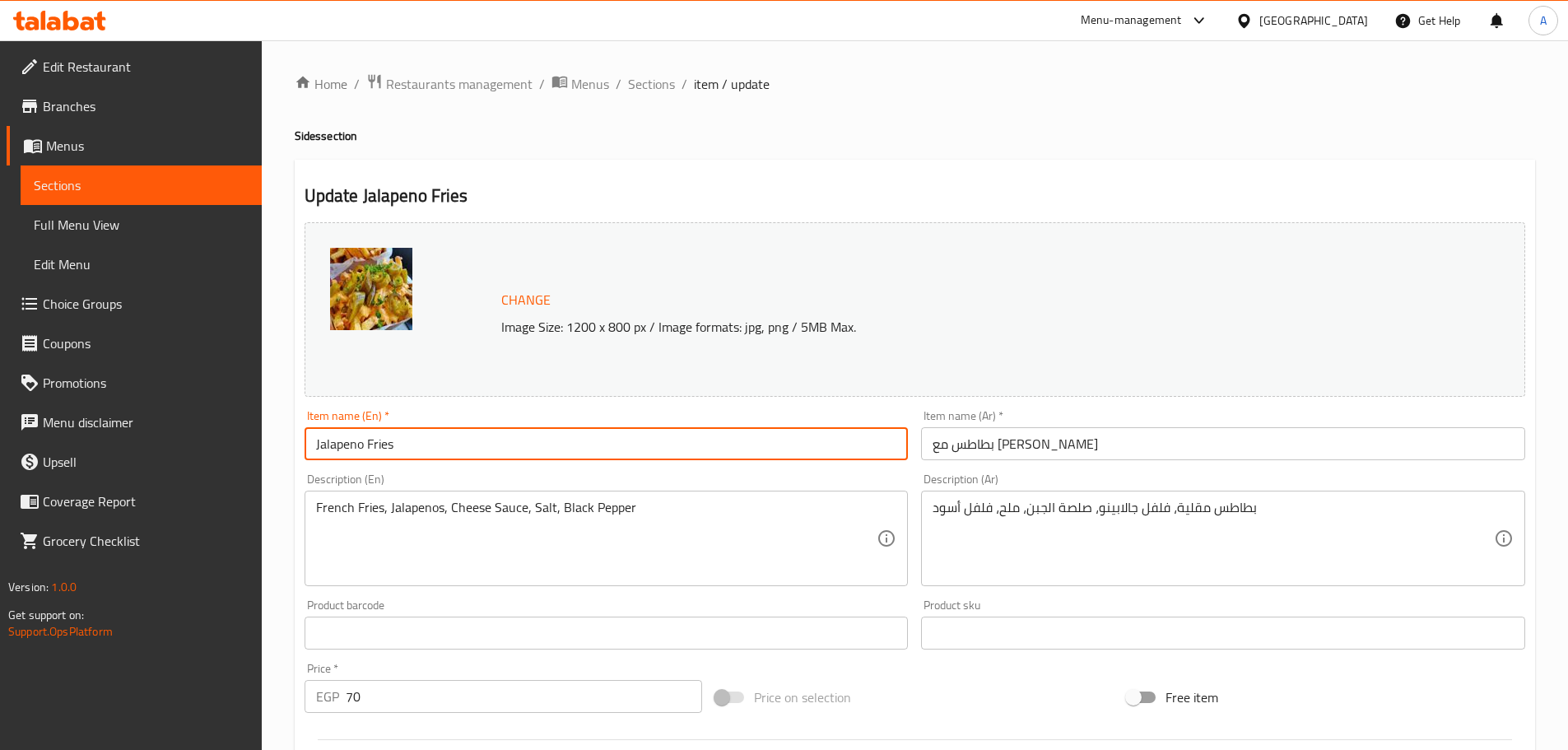
click at [752, 460] on input "Jalapeno Fries" at bounding box center [607, 443] width 604 height 33
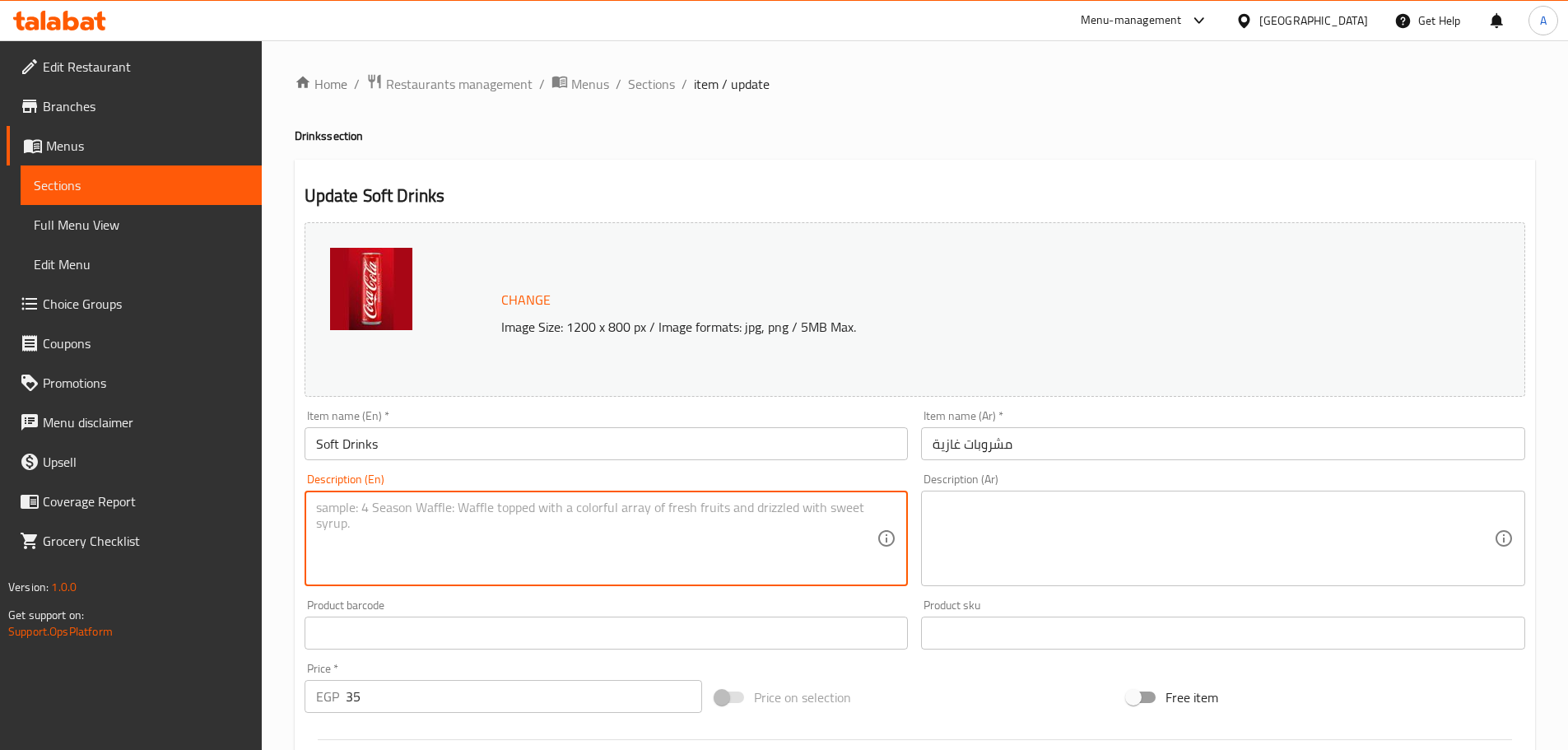
click at [482, 565] on textarea at bounding box center [597, 539] width 562 height 79
type textarea "Carbonated water."
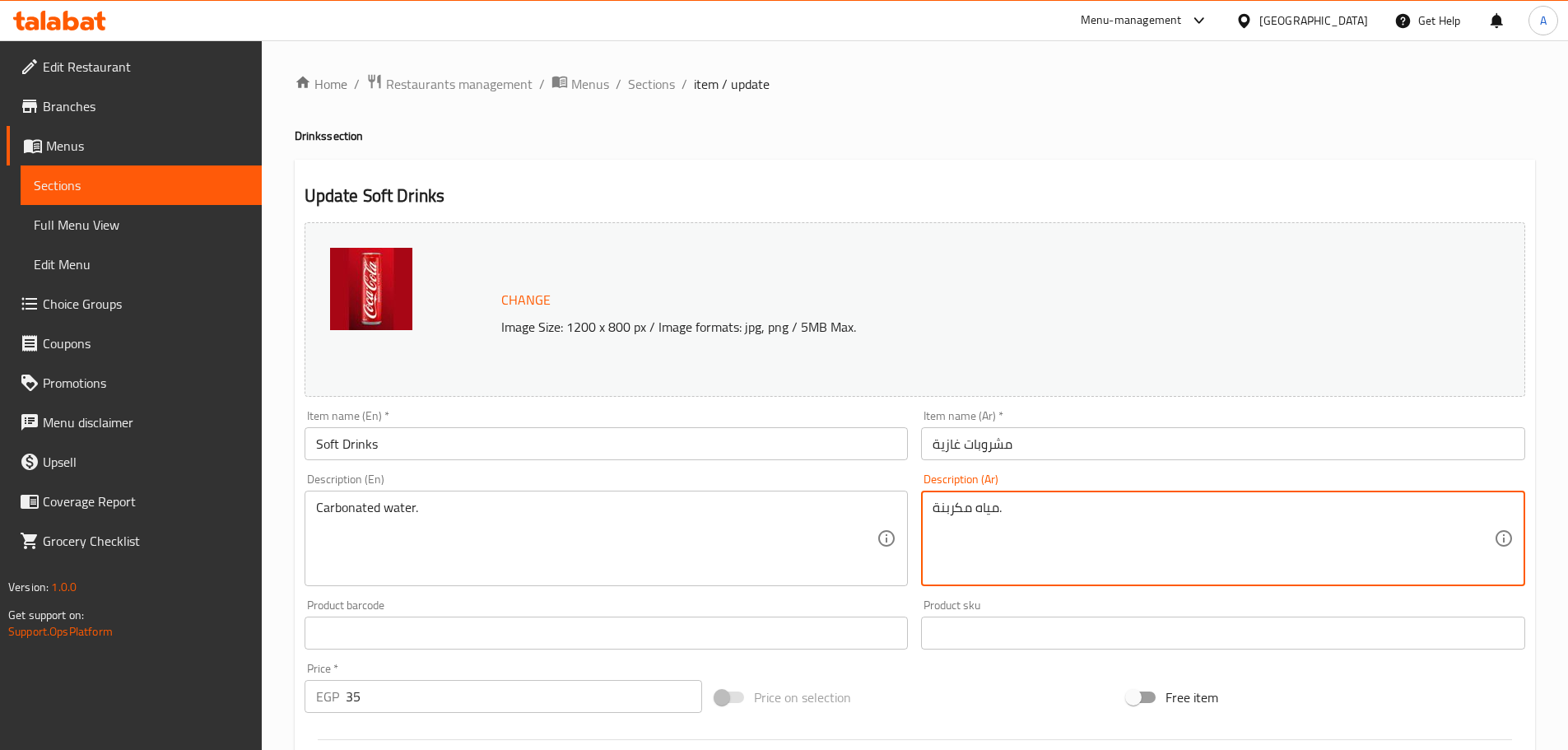
type textarea "مياه مكربنة."
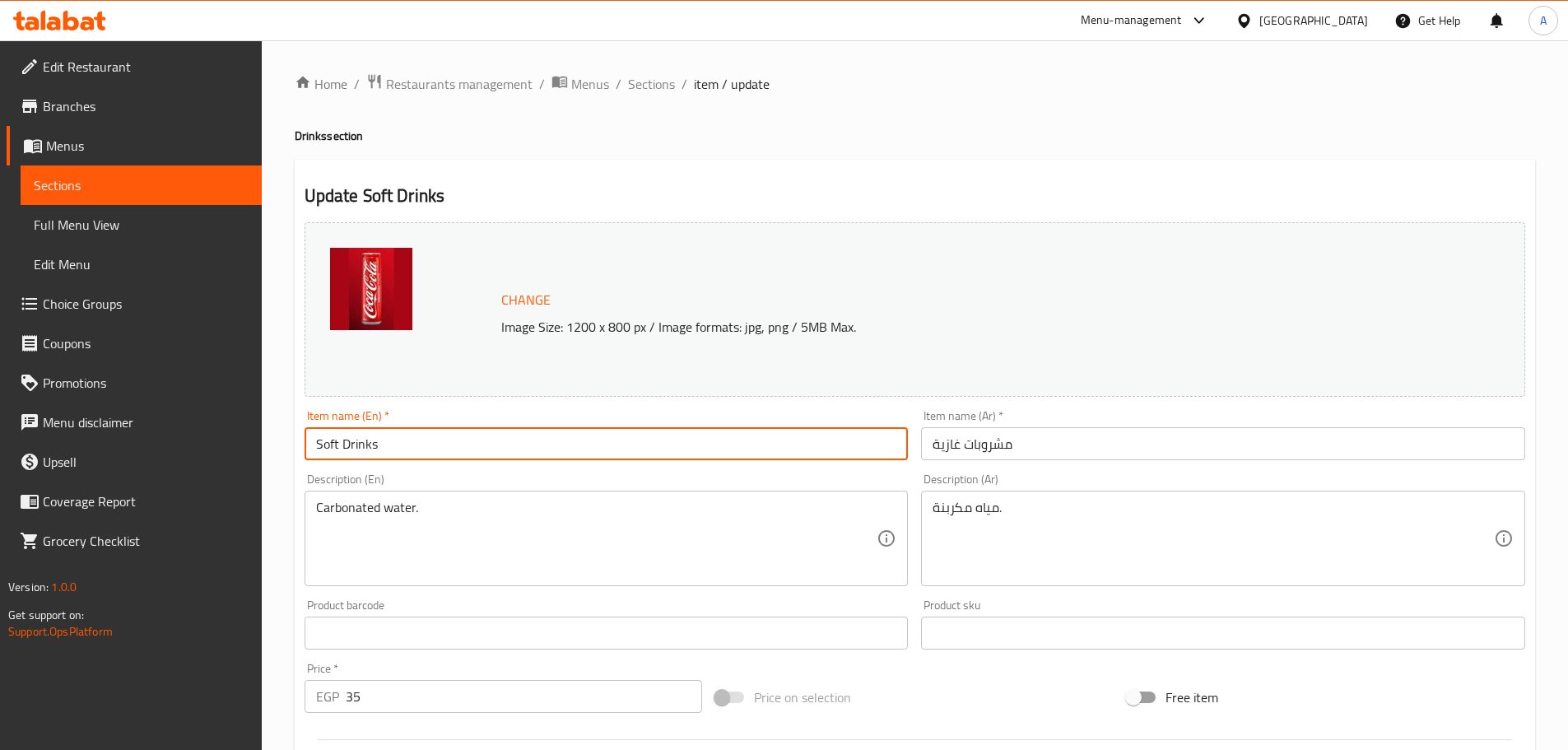
click at [474, 443] on input "Soft Drinks" at bounding box center [607, 443] width 604 height 33
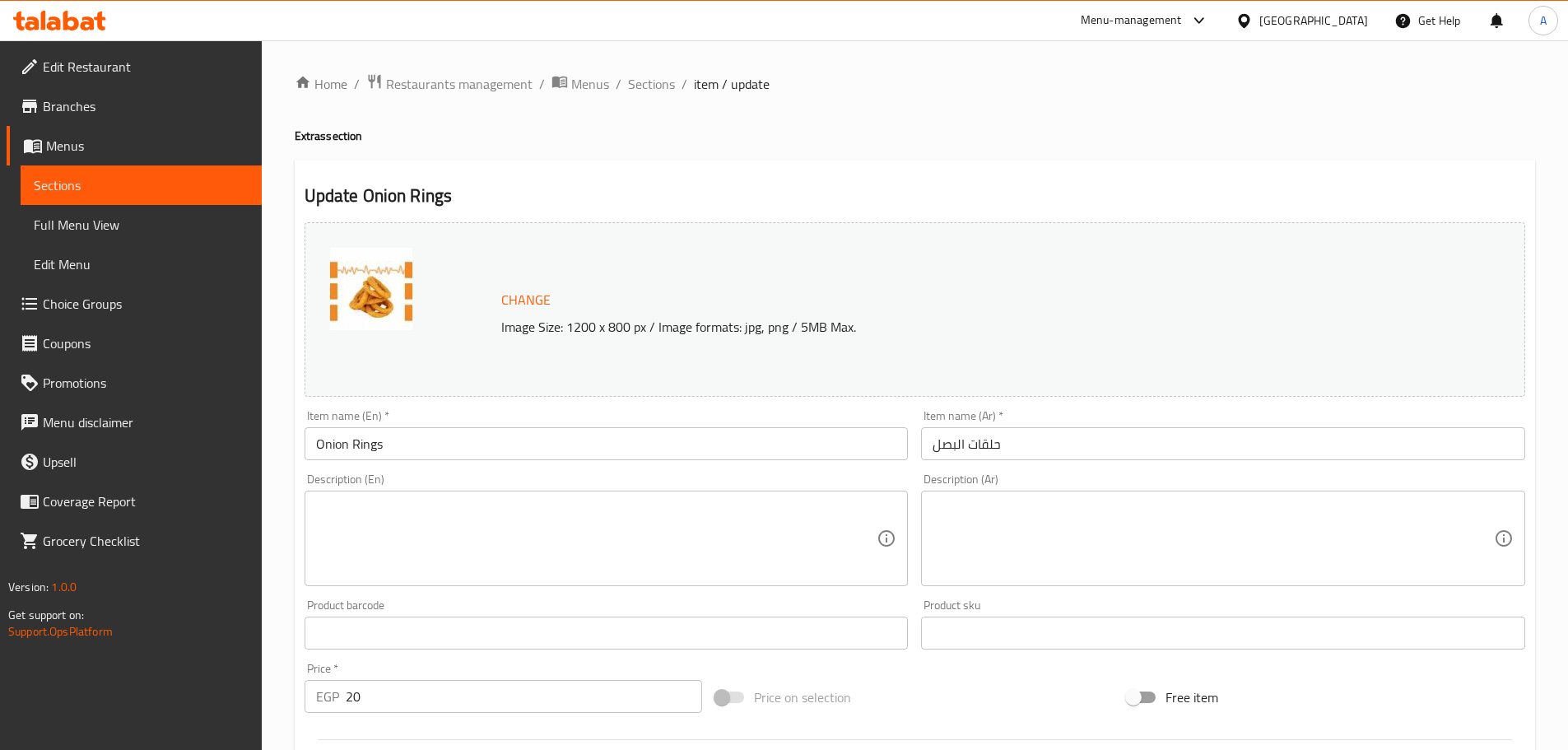
click at [404, 438] on input "Onion Rings" at bounding box center [607, 443] width 604 height 33
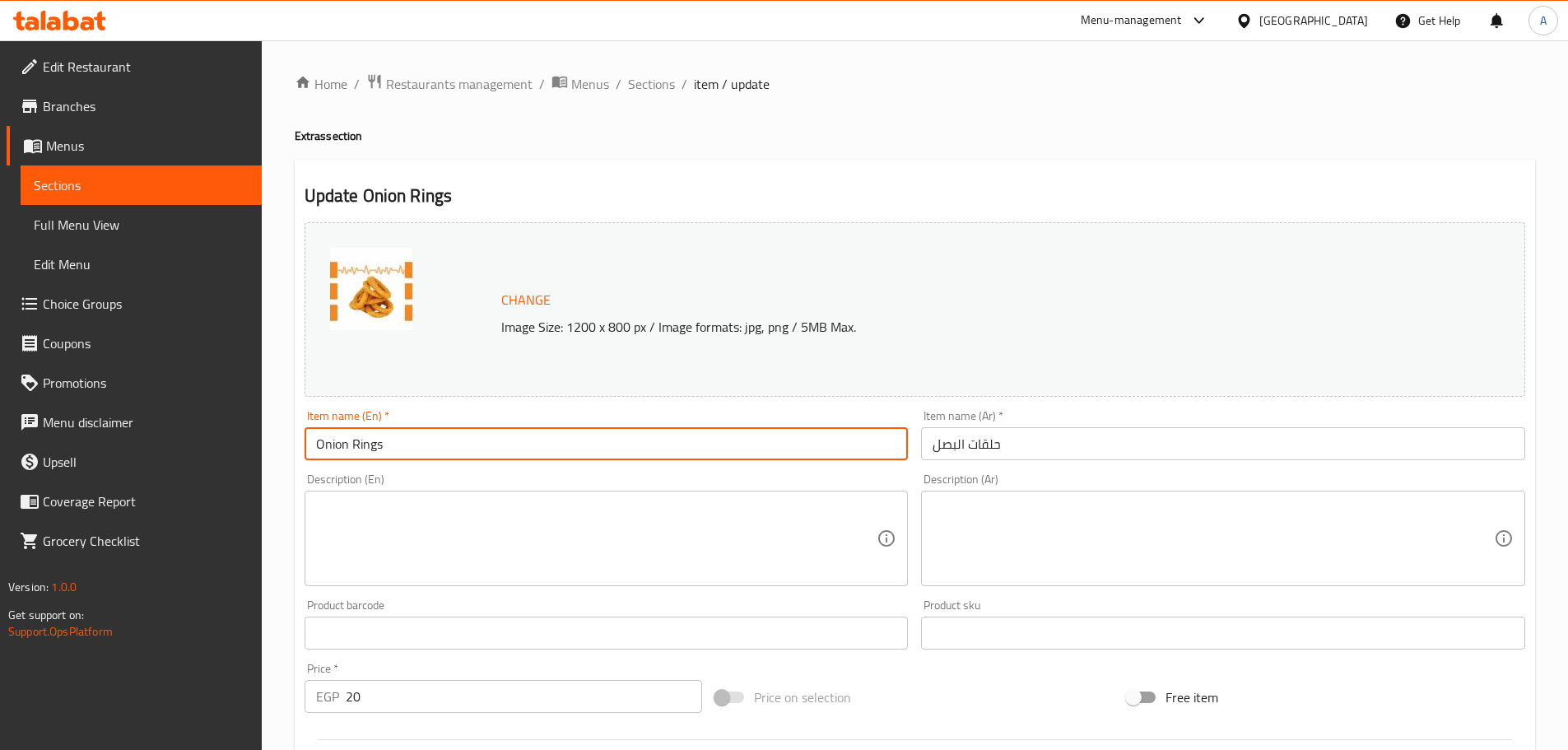
click at [404, 438] on input "Onion Rings" at bounding box center [607, 443] width 604 height 33
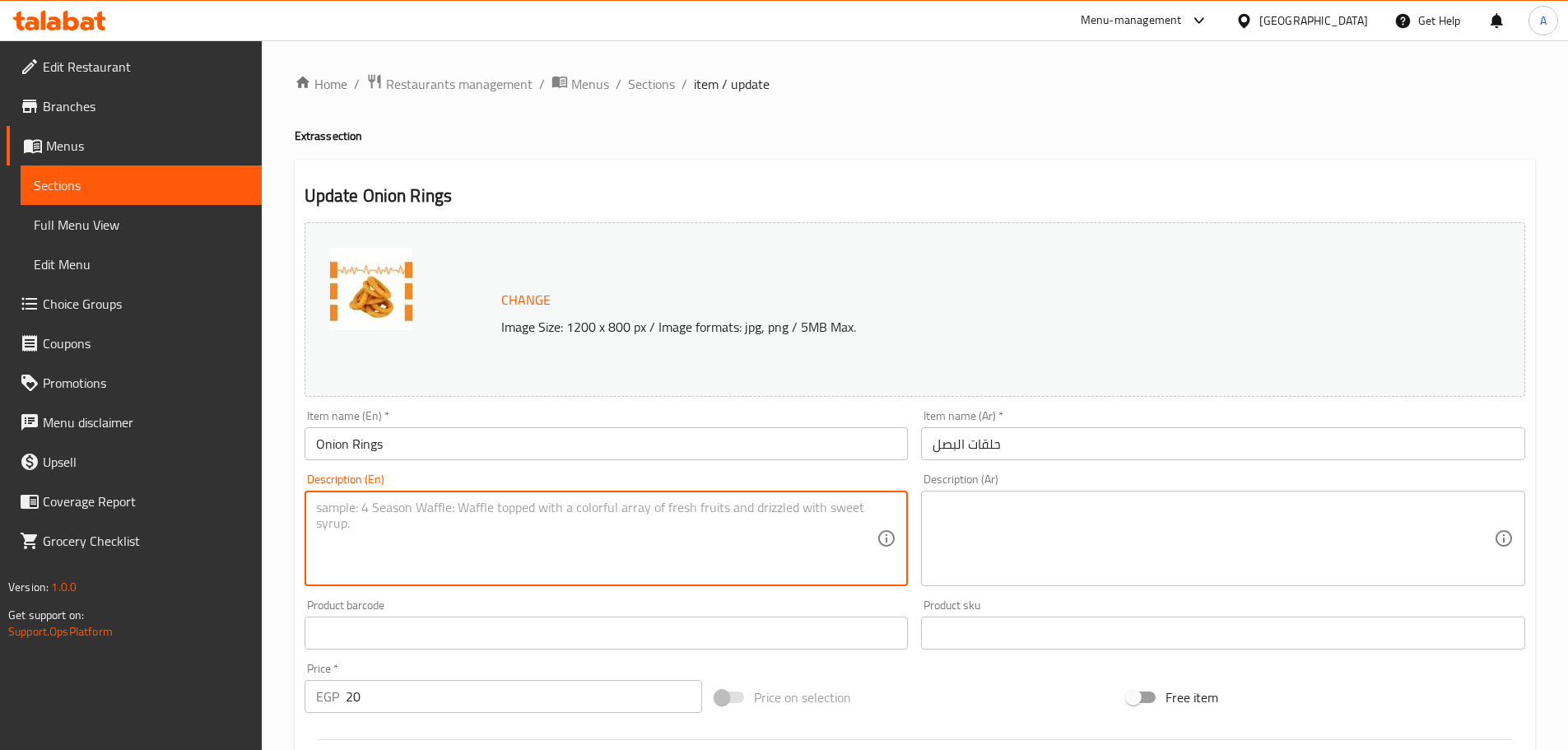
click at [525, 549] on textarea at bounding box center [597, 539] width 562 height 79
paste textarea "Onions, flour, eggs, milk, breadcrumbs, salt, pepper and oil"
type textarea "Onions, flour, eggs, milk, breadcrumbs, salt, pepper and oil"
click at [1048, 536] on textarea at bounding box center [1213, 539] width 562 height 79
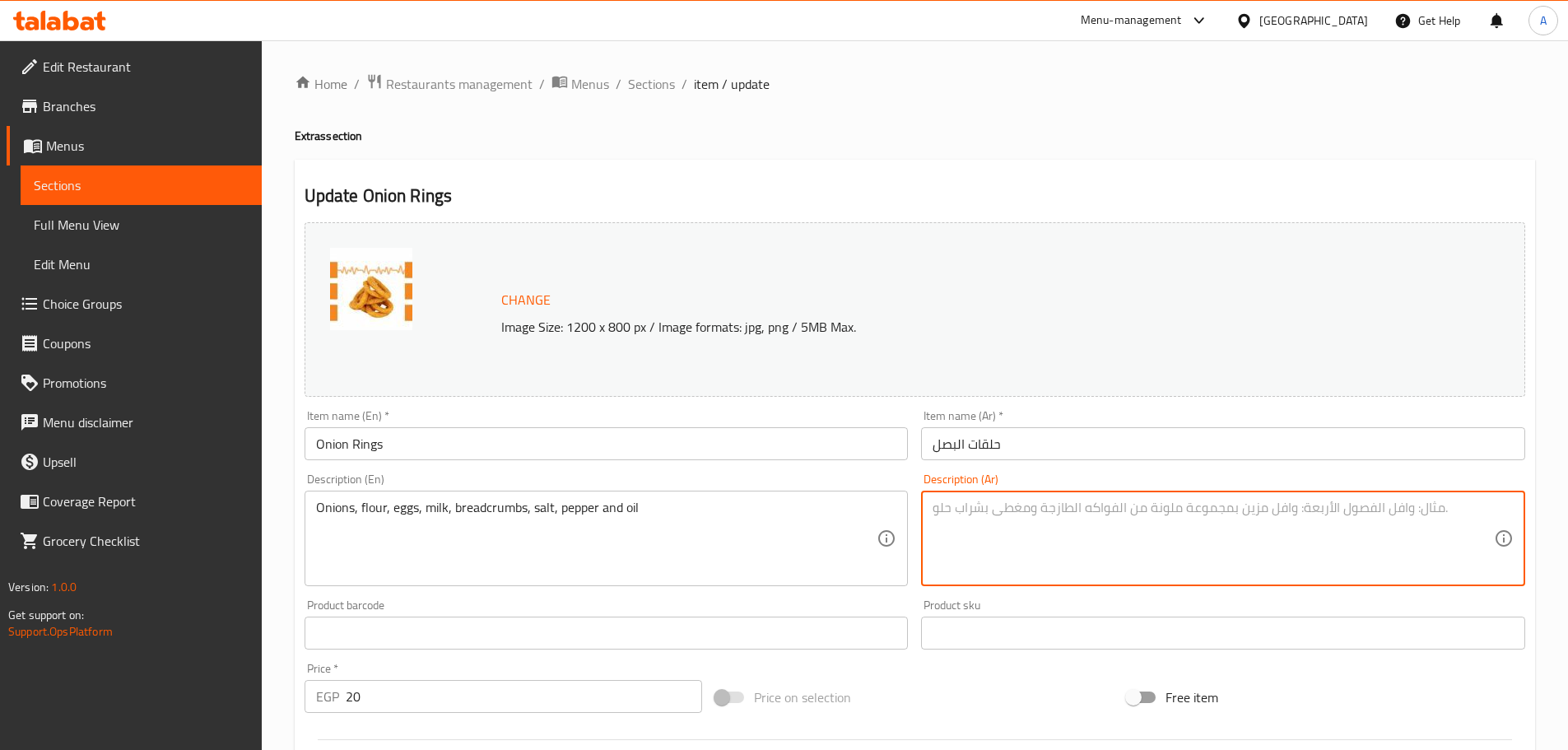
paste textarea "بصل، [PERSON_NAME]، [PERSON_NAME]، [PERSON_NAME]، بقسماط، [PERSON_NAME]، فلفل و…"
type textarea "بصل، [PERSON_NAME]، [PERSON_NAME]، [PERSON_NAME]، بقسماط، [PERSON_NAME]، فلفل و…"
click at [803, 452] on input "Onion Rings" at bounding box center [607, 443] width 604 height 33
